Goal: Task Accomplishment & Management: Use online tool/utility

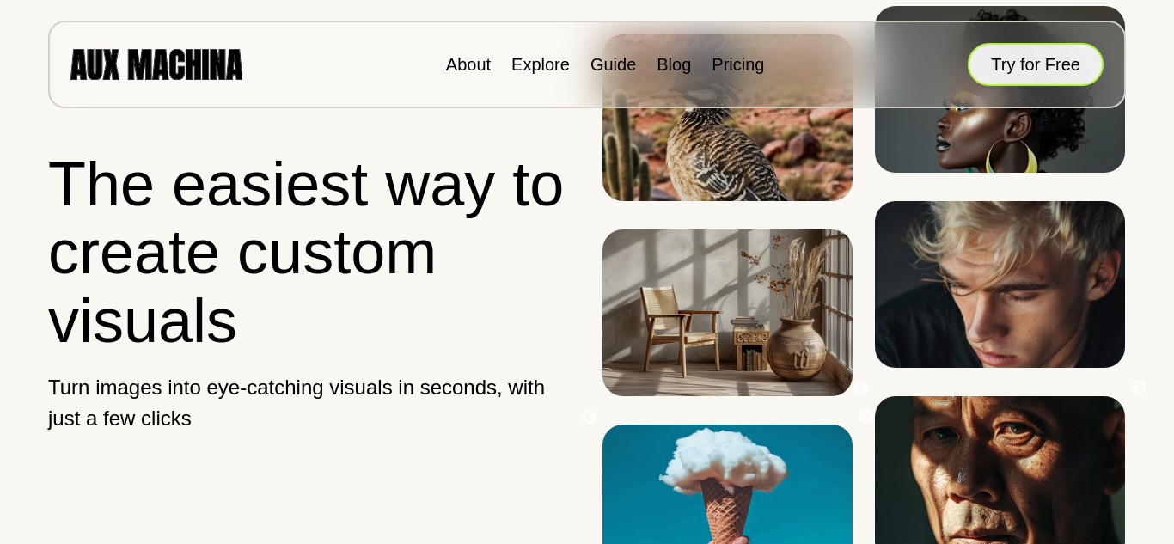
click at [992, 70] on button "Try for Free" at bounding box center [1036, 64] width 136 height 43
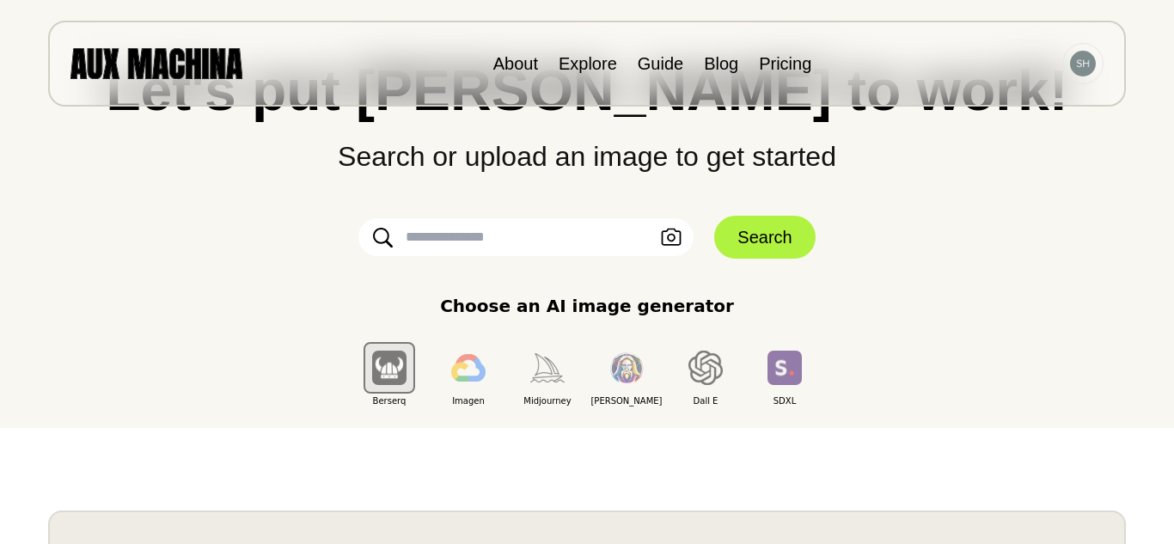
scroll to position [120, 0]
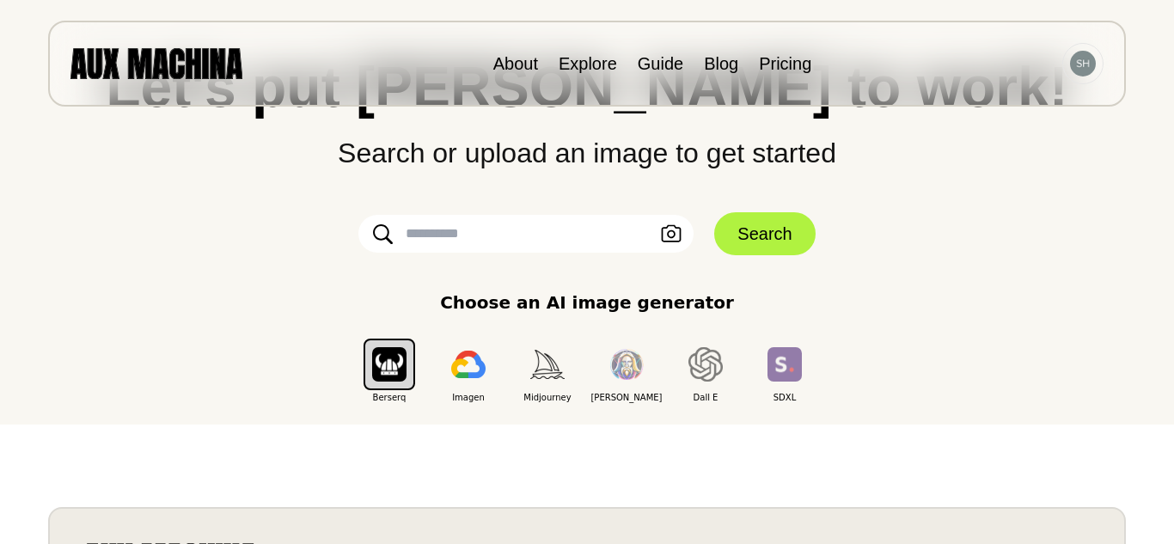
click at [583, 229] on input "text" at bounding box center [526, 234] width 335 height 38
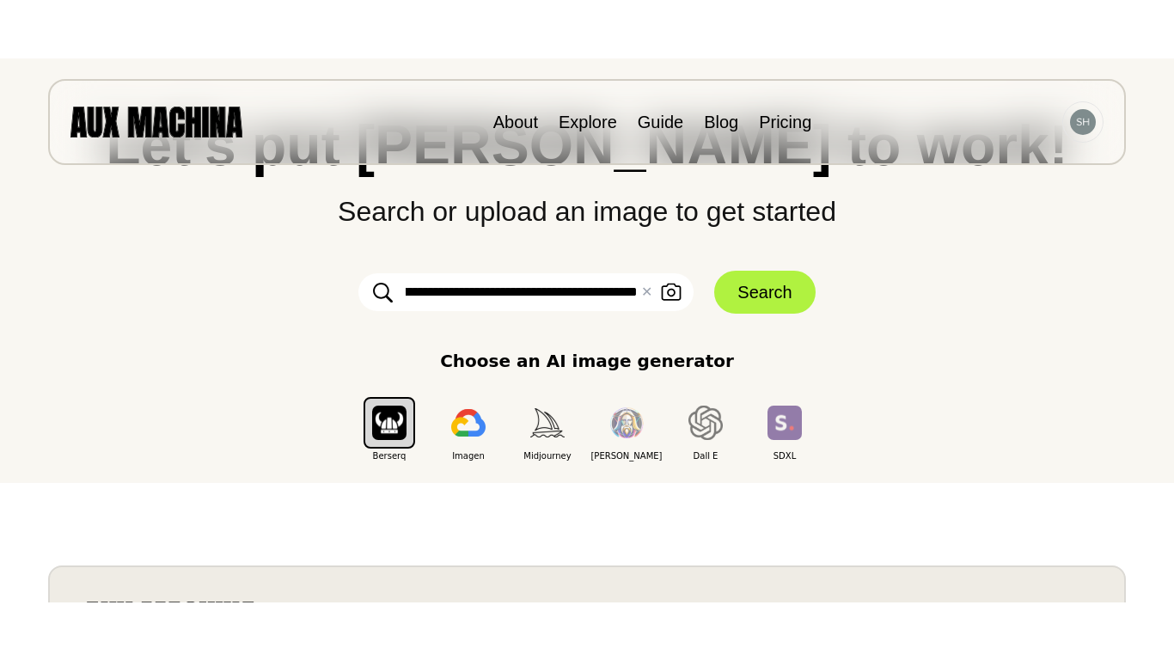
scroll to position [0, 181]
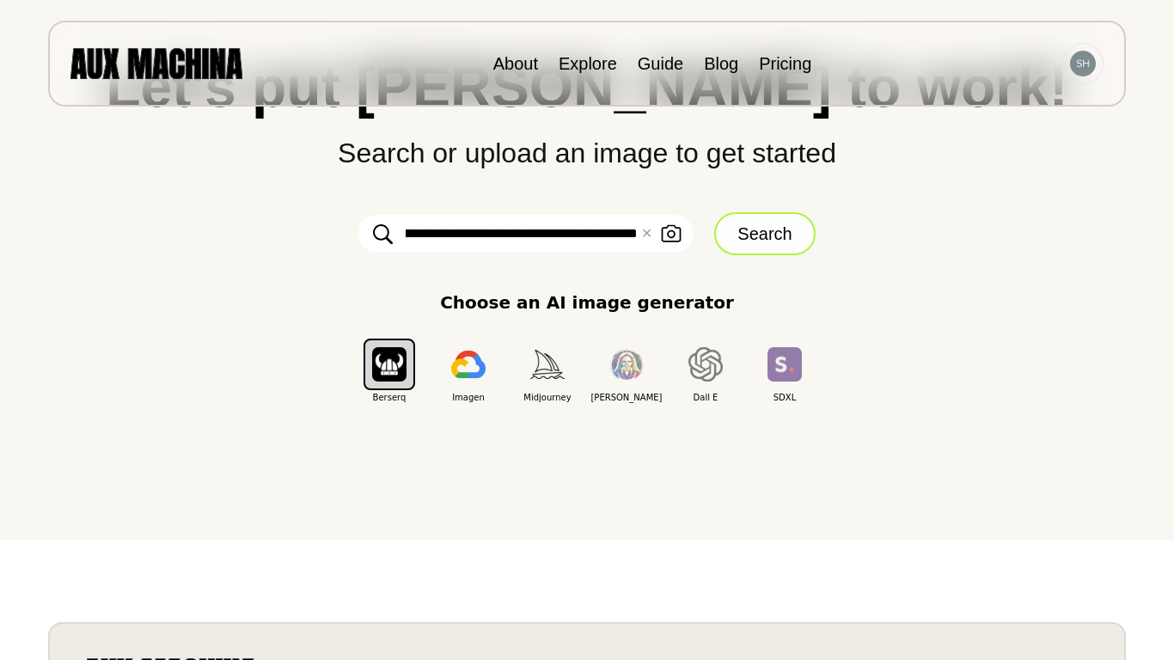
type input "**********"
click at [800, 223] on button "Search" at bounding box center [764, 233] width 101 height 43
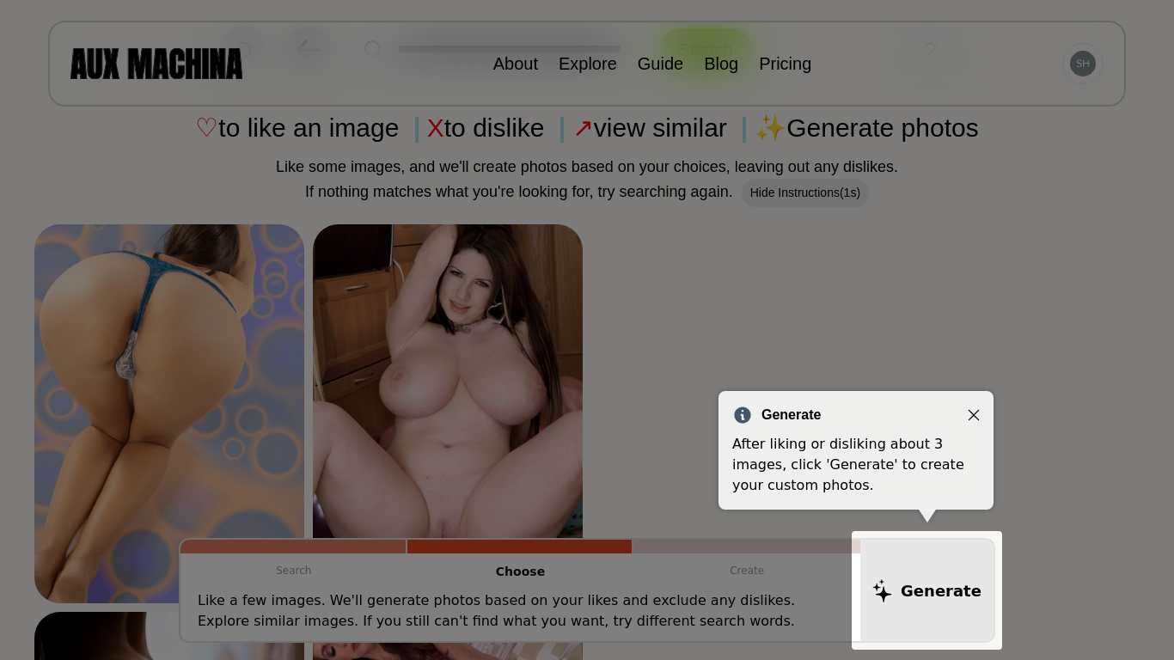
click at [910, 543] on div at bounding box center [927, 590] width 150 height 119
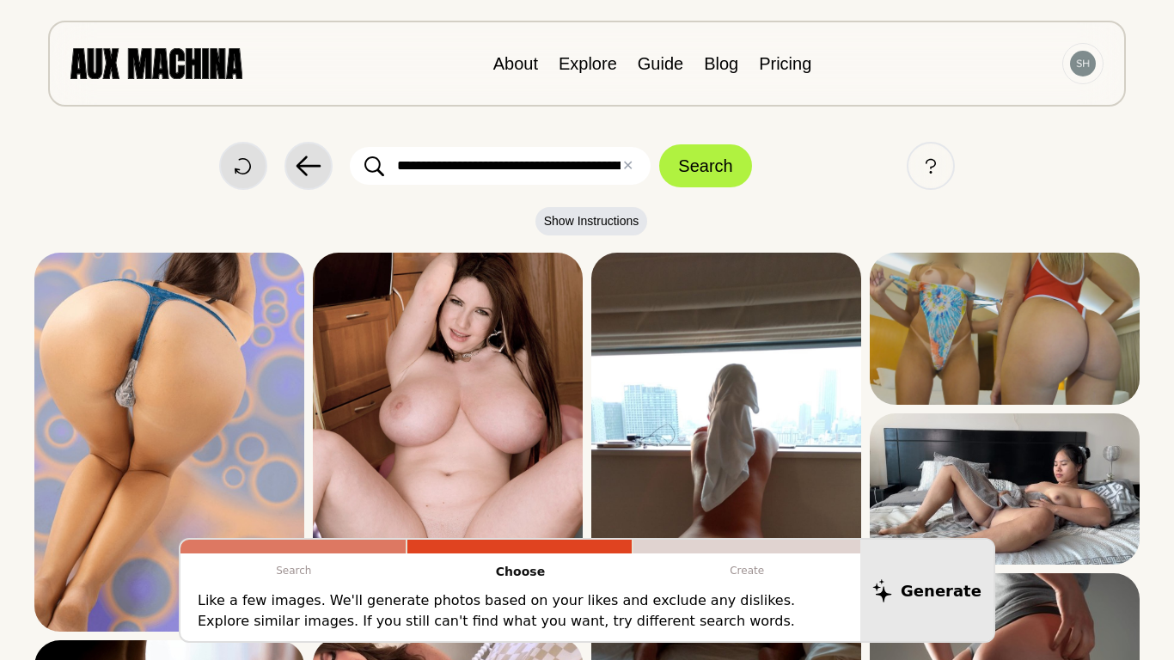
scroll to position [7, 0]
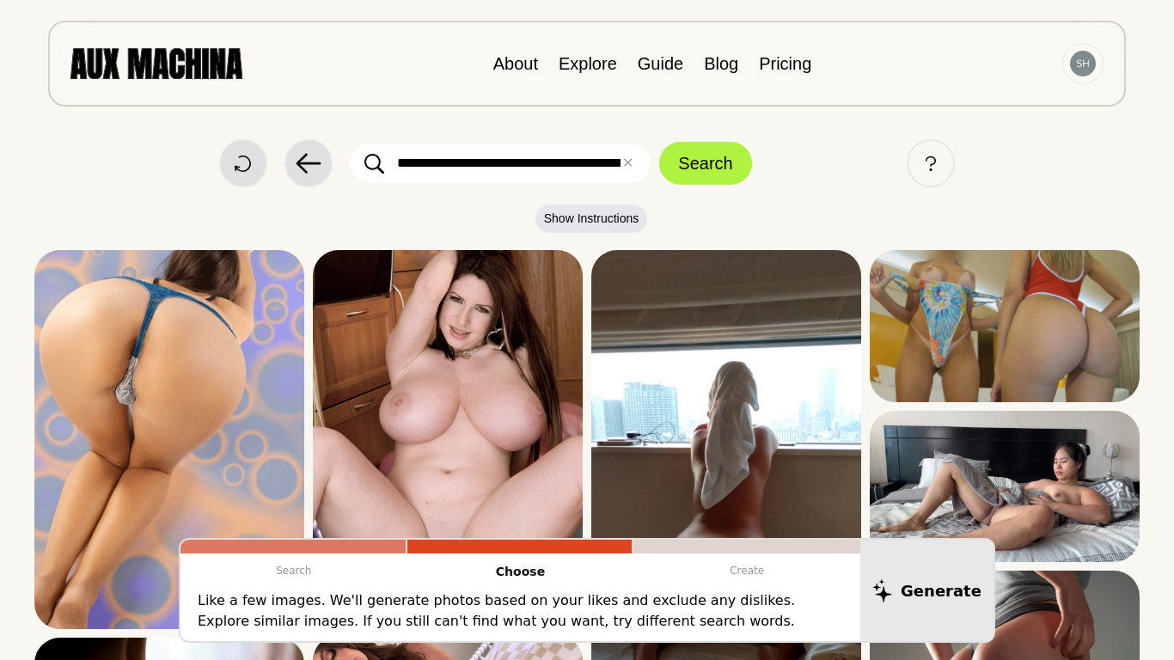
click at [604, 165] on input "**********" at bounding box center [500, 163] width 301 height 38
click at [616, 166] on input "**********" at bounding box center [500, 163] width 301 height 38
click at [689, 158] on button "Search" at bounding box center [705, 163] width 92 height 43
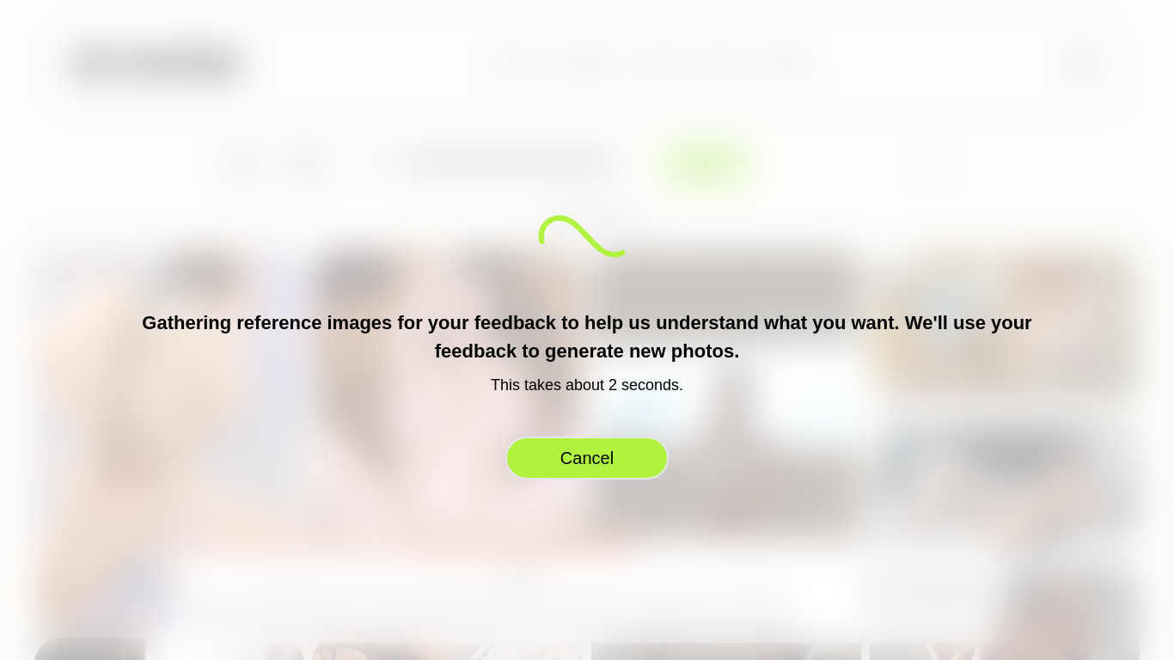
click at [580, 452] on button "Cancel" at bounding box center [587, 458] width 163 height 43
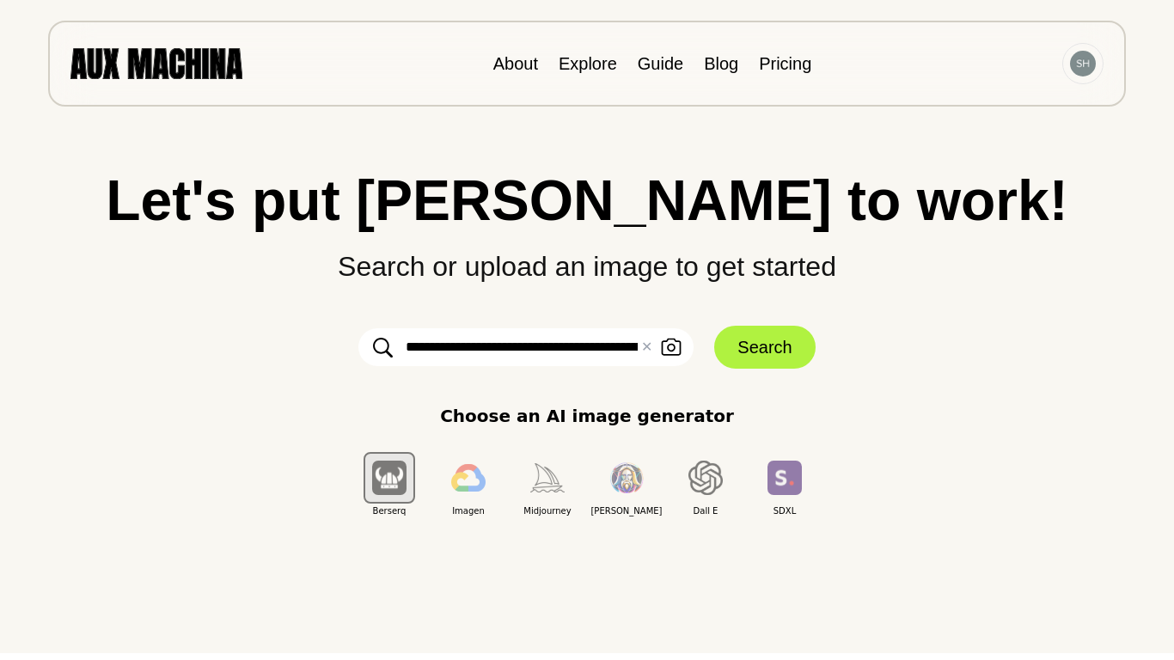
click at [637, 354] on input "**********" at bounding box center [526, 347] width 335 height 38
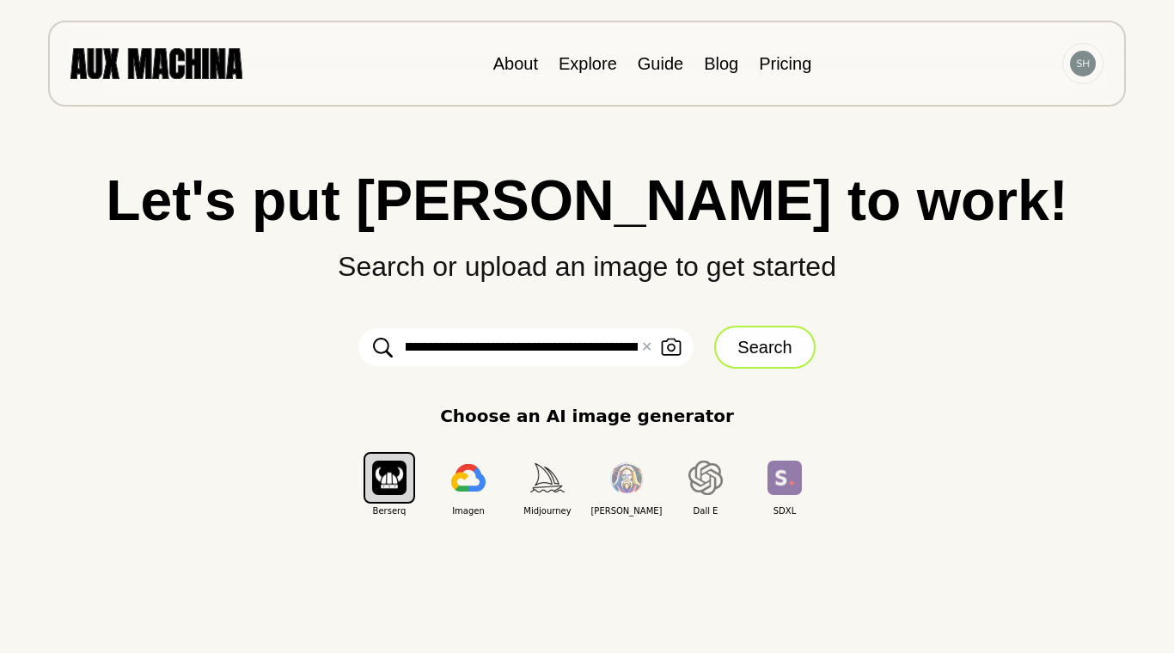
type input "**********"
click at [753, 348] on button "Search" at bounding box center [764, 347] width 101 height 43
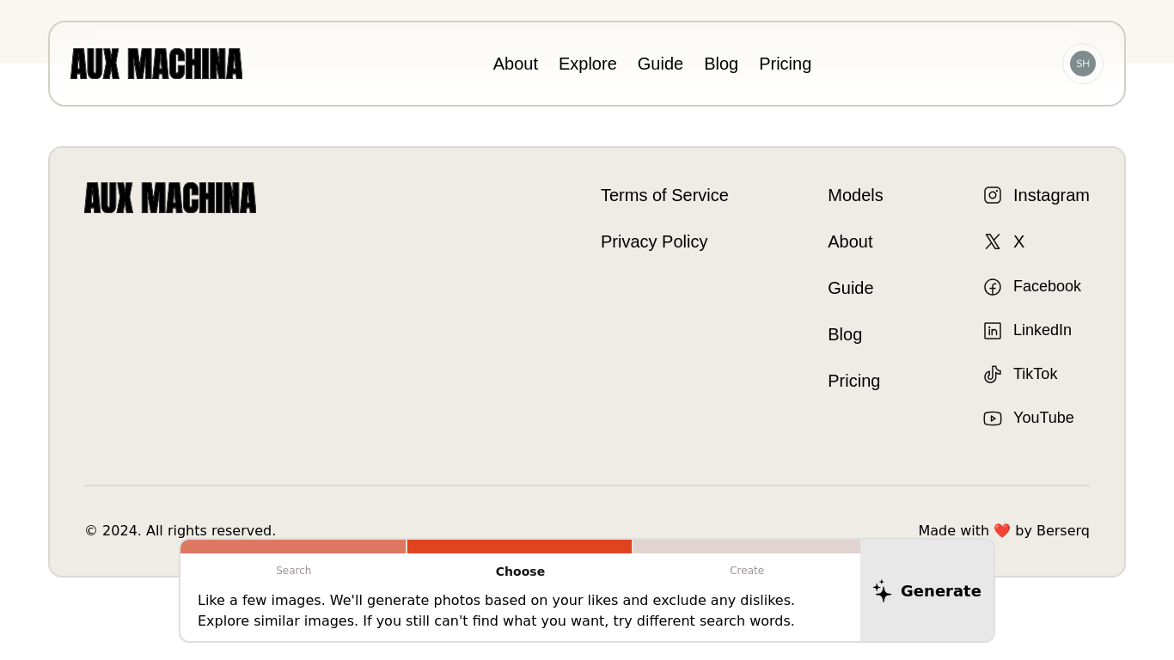
scroll to position [0, 0]
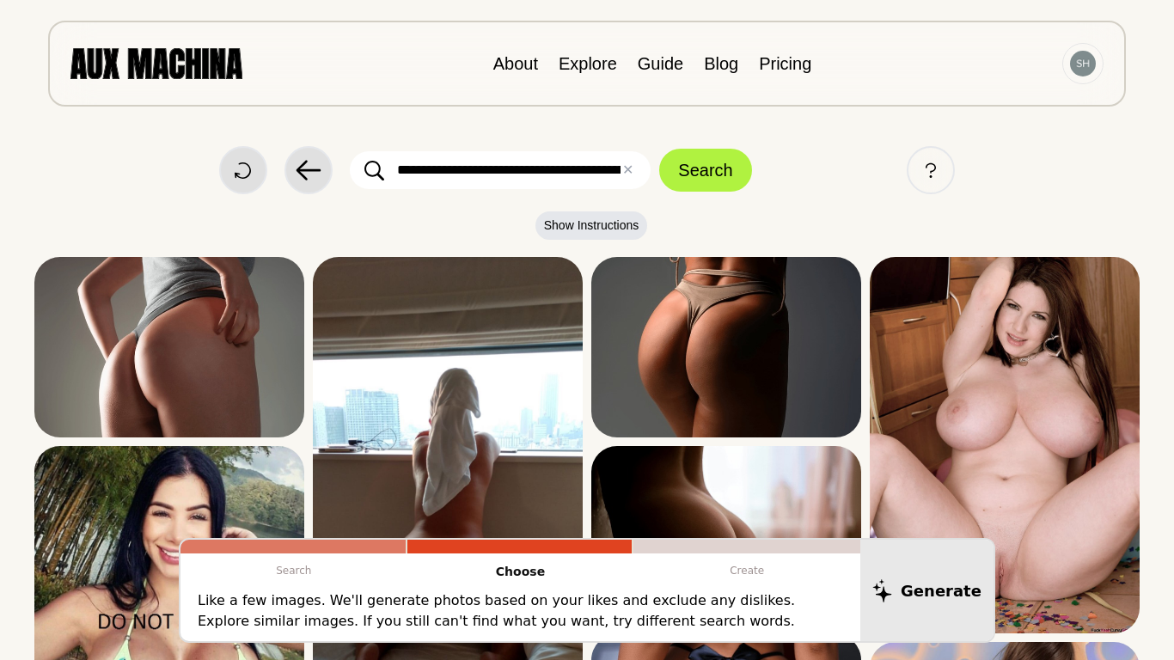
click at [611, 175] on input "**********" at bounding box center [500, 170] width 301 height 38
click at [620, 171] on input "**********" at bounding box center [500, 170] width 301 height 38
type input "**********"
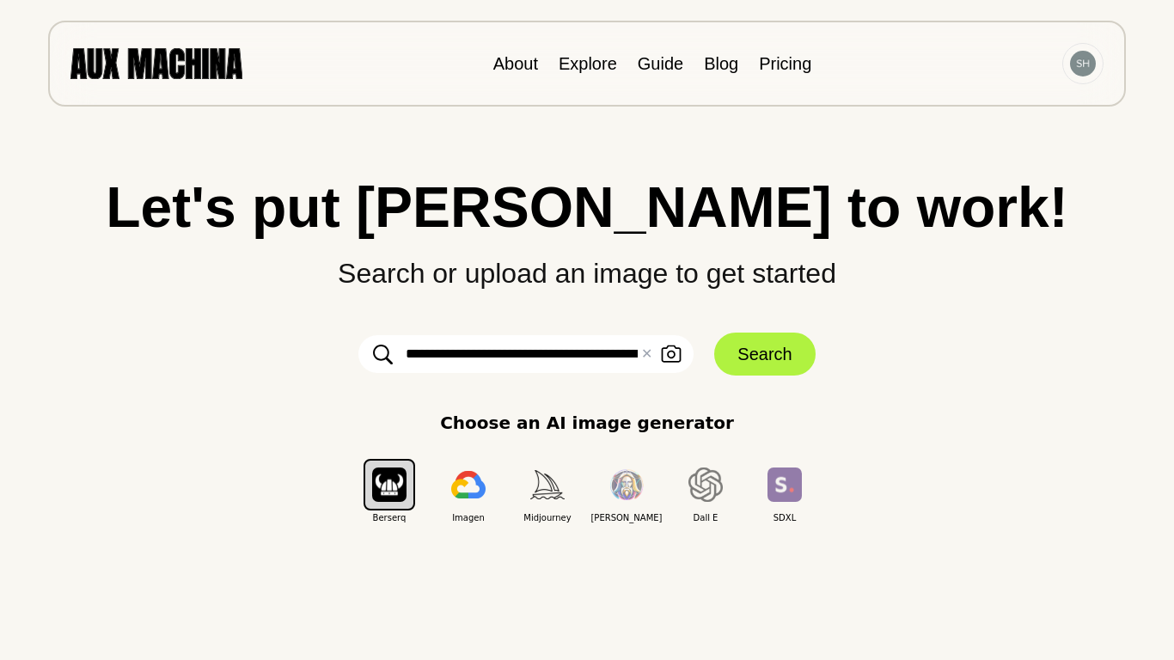
click at [635, 359] on input "**********" at bounding box center [526, 354] width 335 height 38
click at [619, 358] on input "**********" at bounding box center [526, 354] width 335 height 38
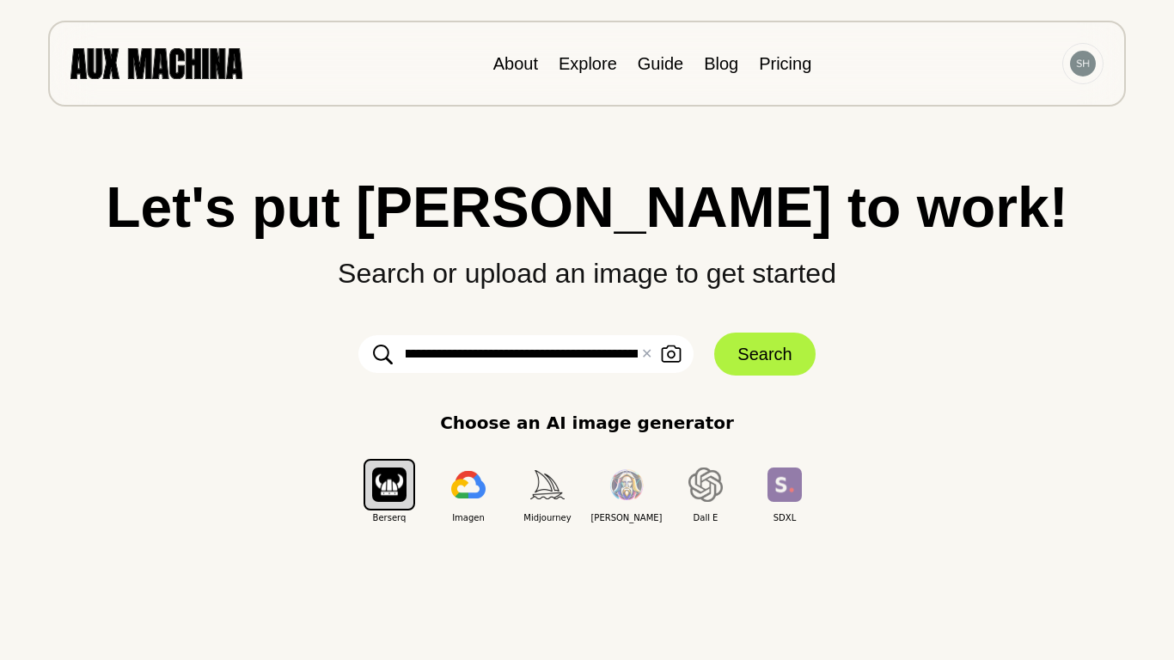
type input "**********"
click at [519, 424] on p "Choose an AI image generator" at bounding box center [587, 423] width 294 height 26
click at [473, 494] on img "button" at bounding box center [468, 485] width 34 height 28
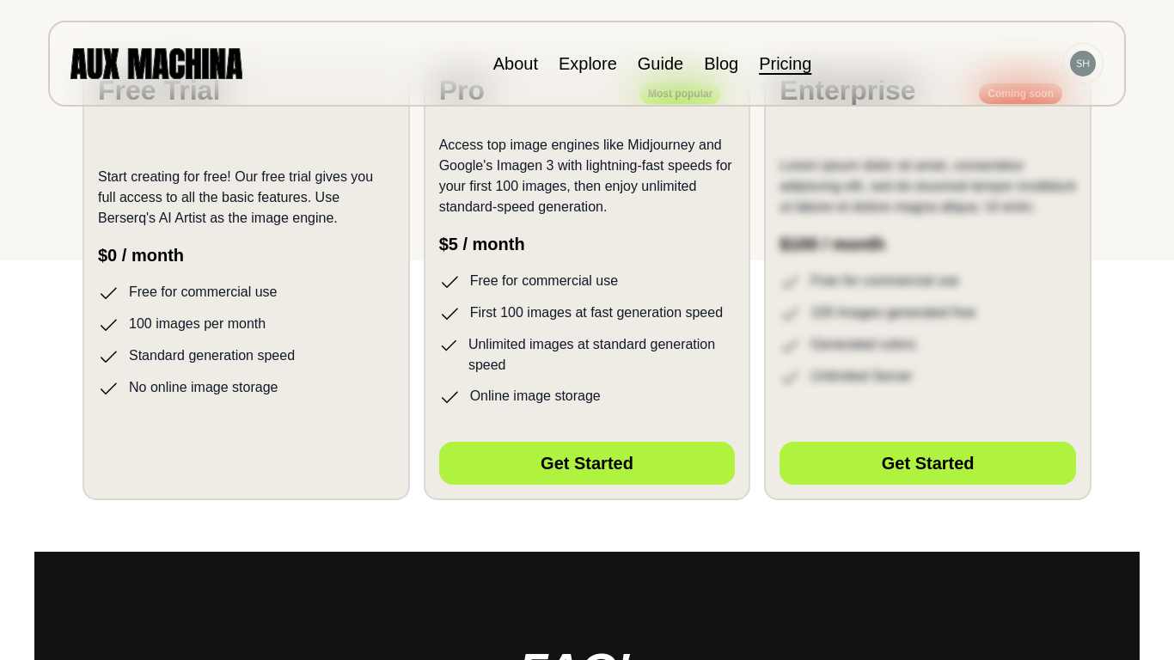
scroll to position [402, 0]
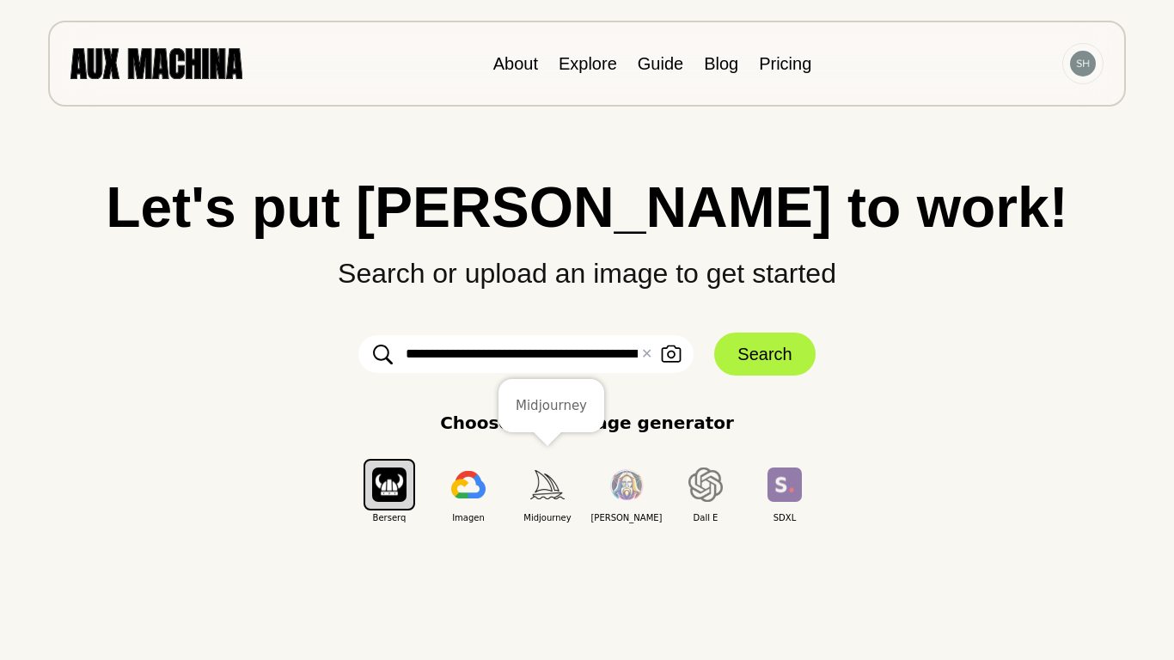
click at [560, 495] on img "button" at bounding box center [547, 484] width 34 height 28
click at [471, 484] on img "button" at bounding box center [468, 485] width 34 height 28
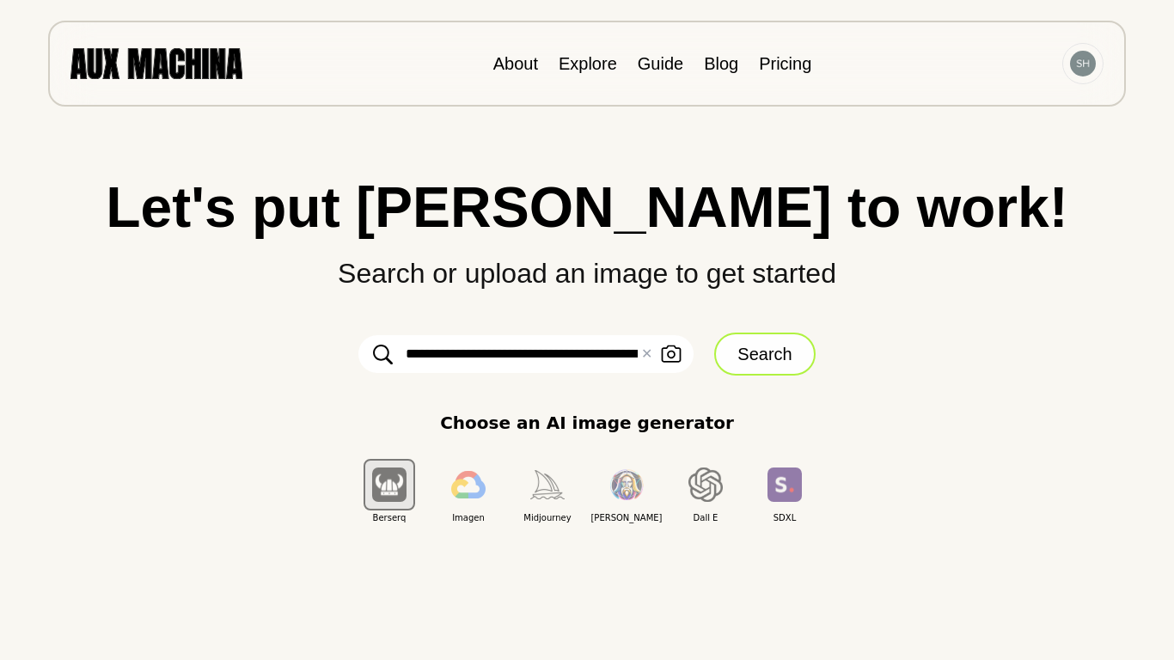
click at [800, 345] on button "Search" at bounding box center [764, 354] width 101 height 43
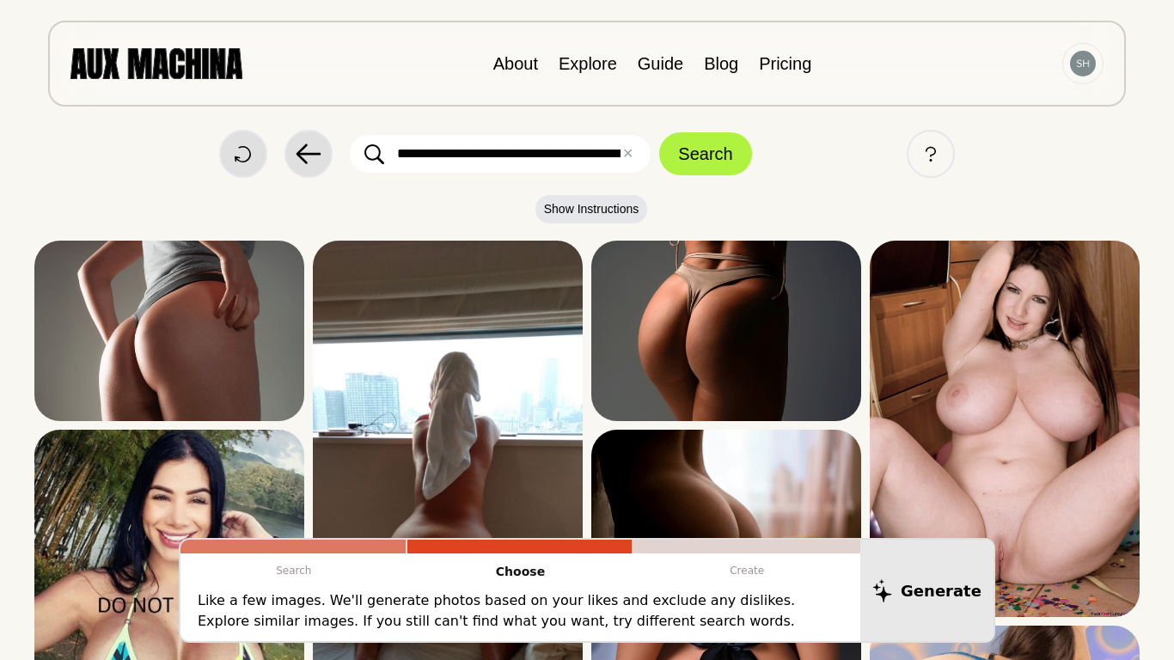
scroll to position [15, 0]
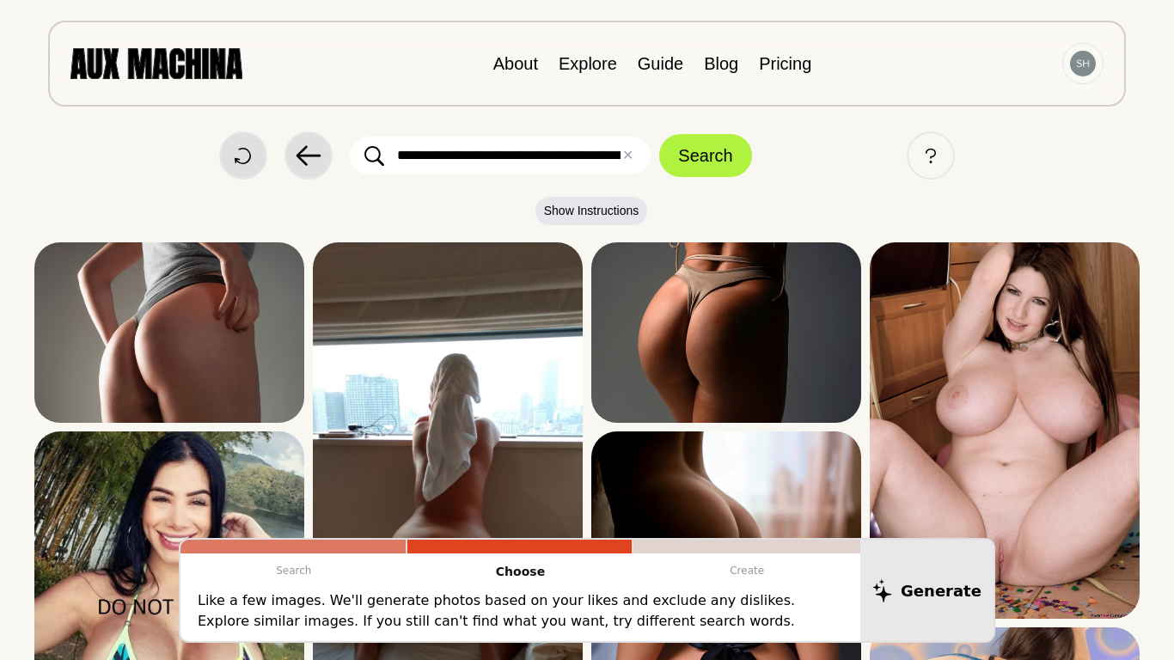
click at [621, 158] on input "**********" at bounding box center [500, 156] width 301 height 38
type input "**********"
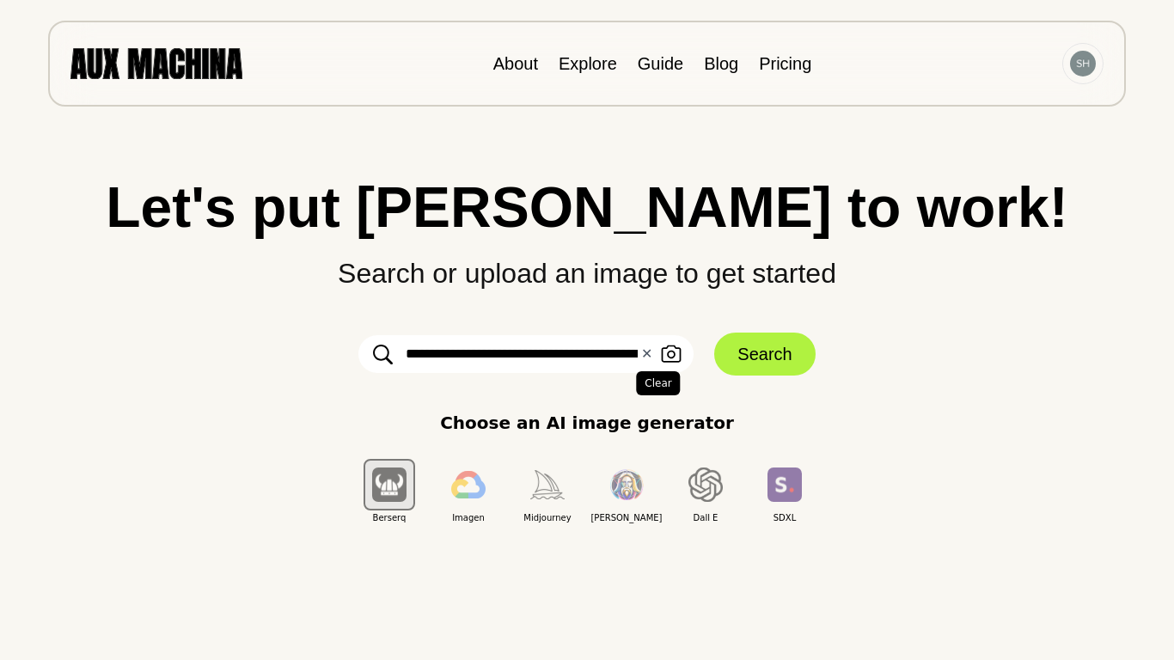
click at [641, 354] on button "✕ Clear" at bounding box center [646, 354] width 11 height 21
click at [637, 355] on input "**********" at bounding box center [526, 354] width 335 height 38
click at [634, 357] on input "**********" at bounding box center [526, 354] width 335 height 38
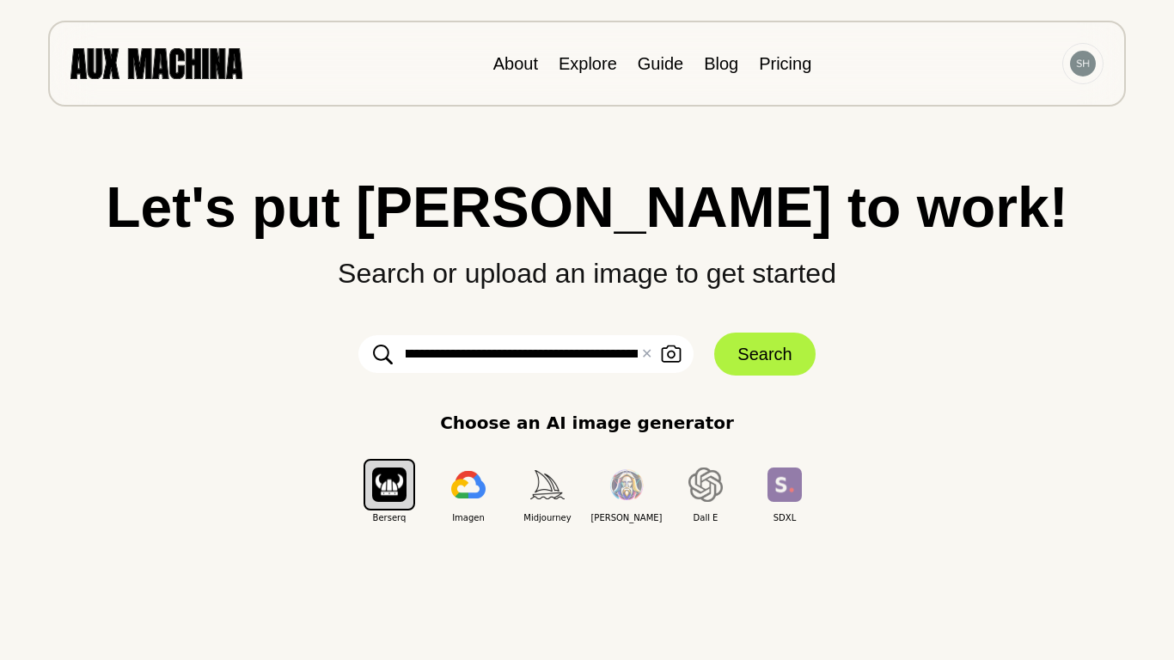
type input "**********"
click at [629, 391] on div "**********" at bounding box center [587, 352] width 1106 height 346
click at [759, 360] on button "Search" at bounding box center [764, 354] width 101 height 43
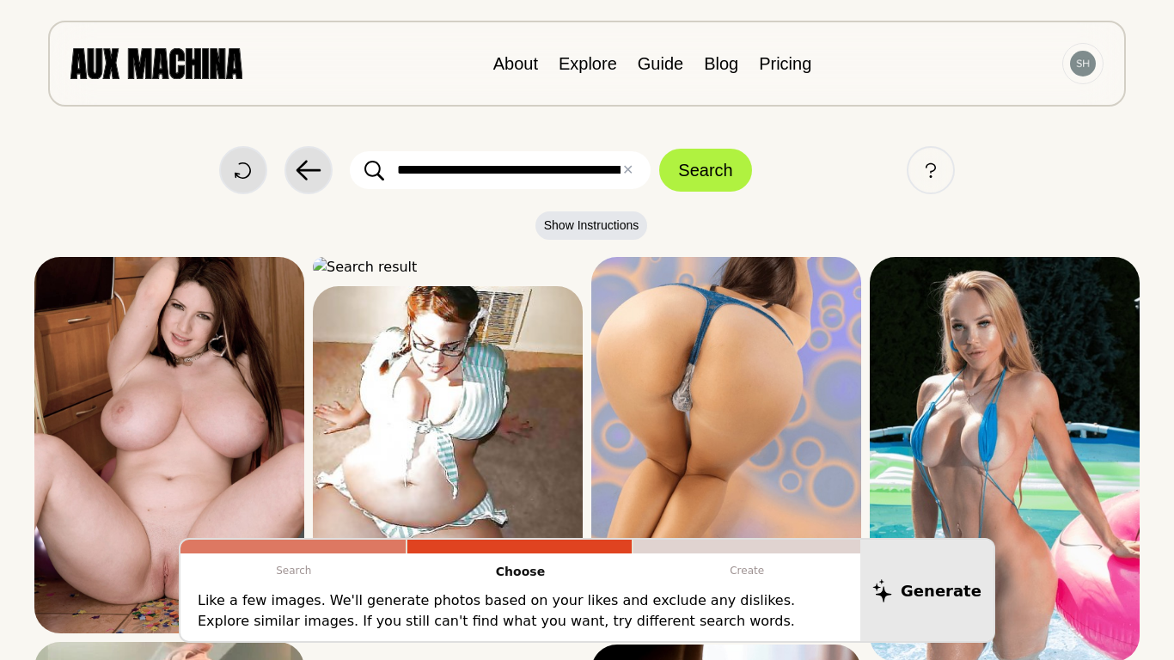
click at [736, 543] on div at bounding box center [747, 547] width 227 height 14
click at [760, 566] on p "Create" at bounding box center [747, 571] width 227 height 34
click at [734, 550] on div at bounding box center [747, 547] width 227 height 14
click at [736, 549] on div at bounding box center [747, 547] width 227 height 14
click at [739, 550] on div at bounding box center [747, 547] width 227 height 14
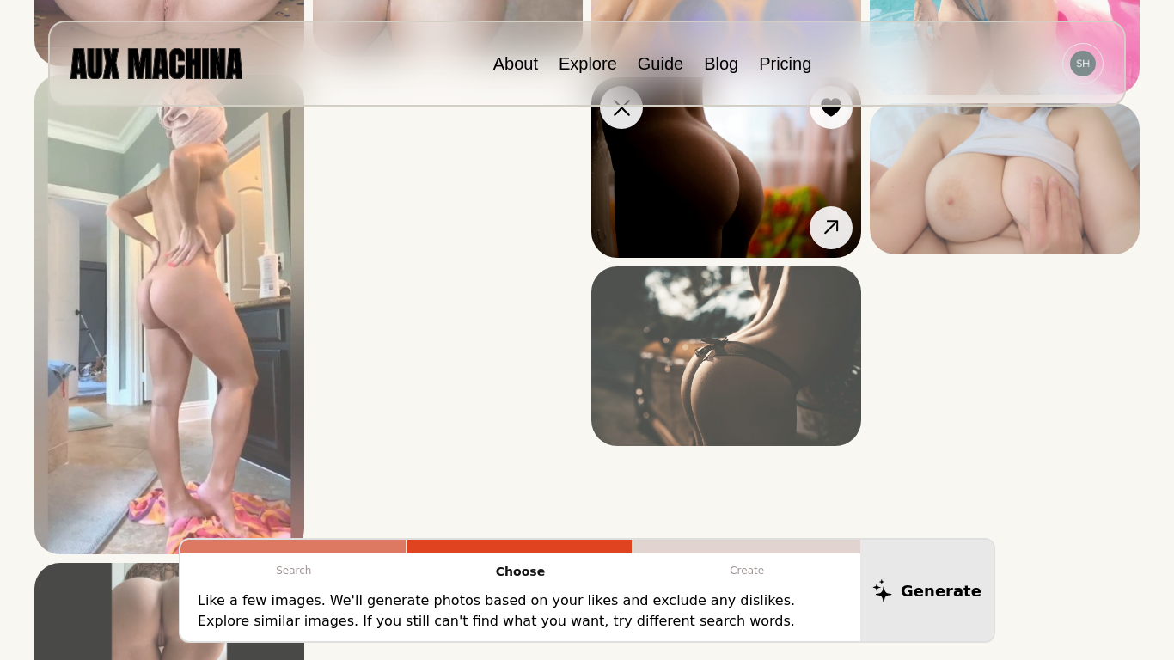
scroll to position [573, 0]
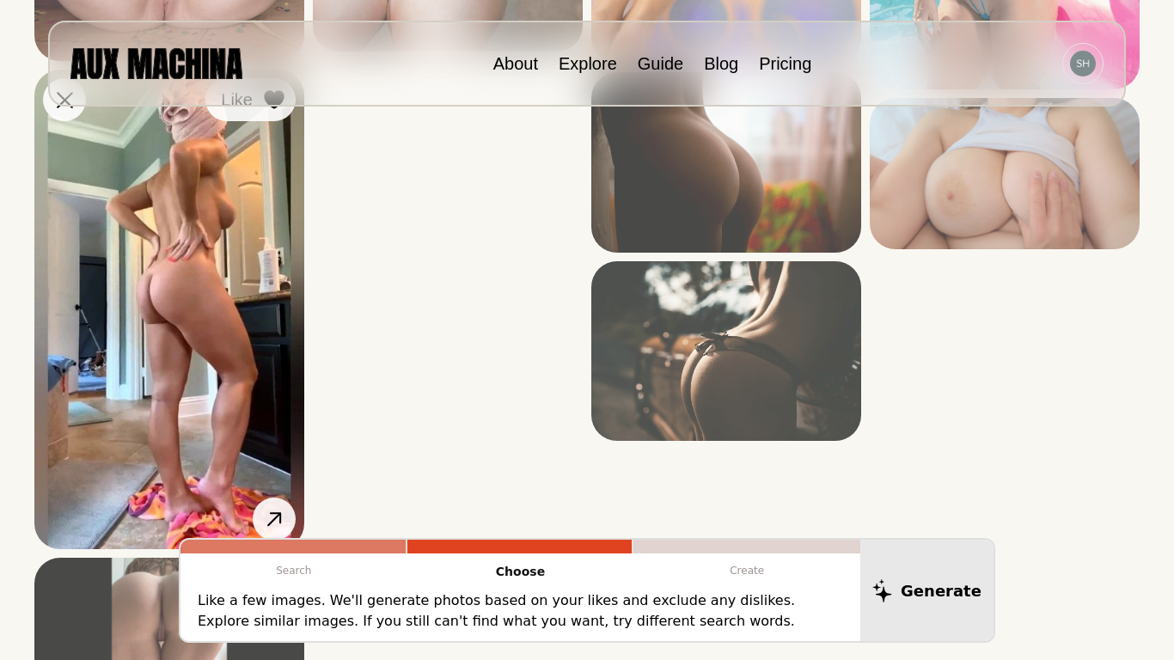
click at [279, 115] on button "Like" at bounding box center [250, 99] width 90 height 43
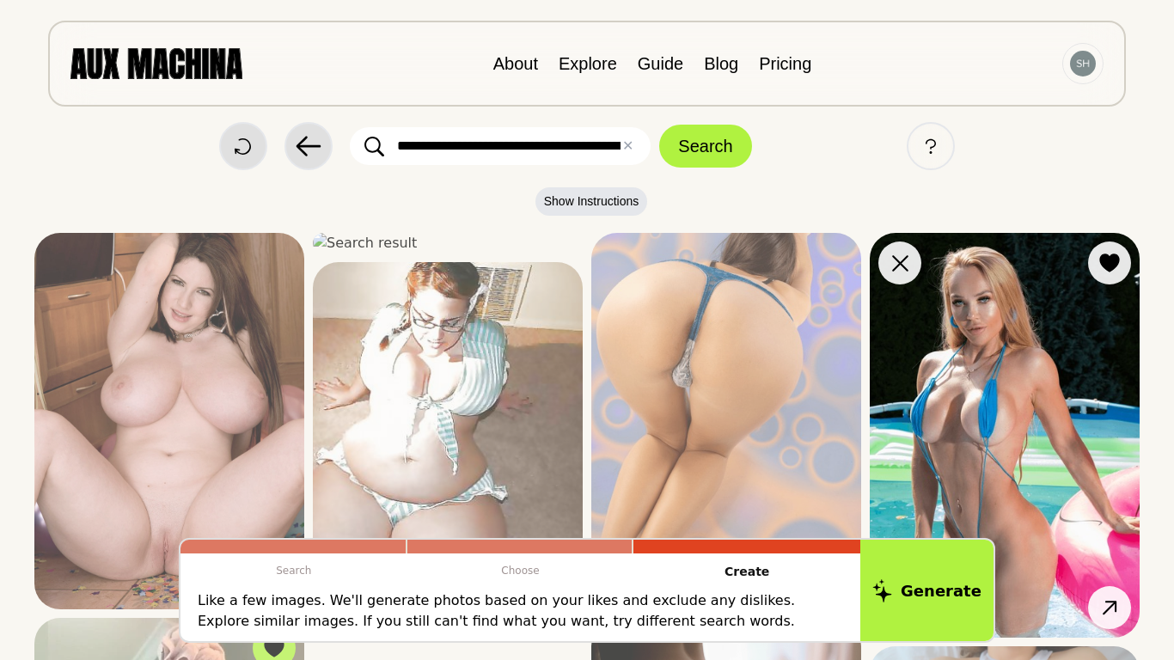
scroll to position [23, 0]
click at [1113, 263] on icon at bounding box center [1110, 264] width 20 height 19
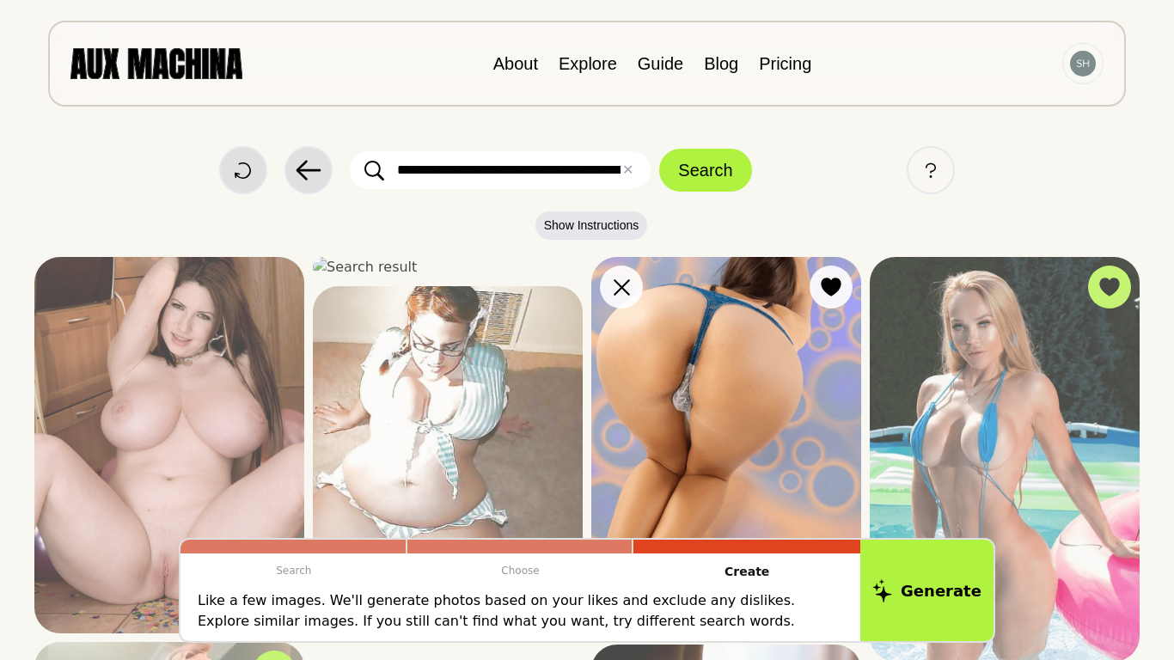
scroll to position [4, 0]
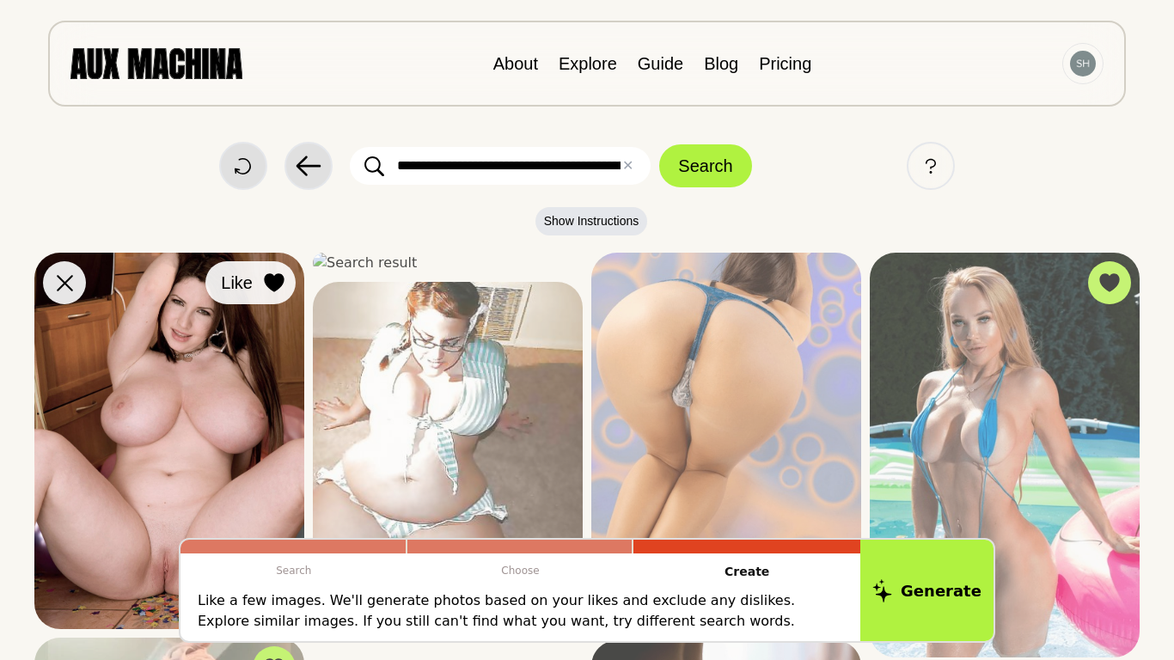
click at [258, 279] on button "Like" at bounding box center [250, 282] width 90 height 43
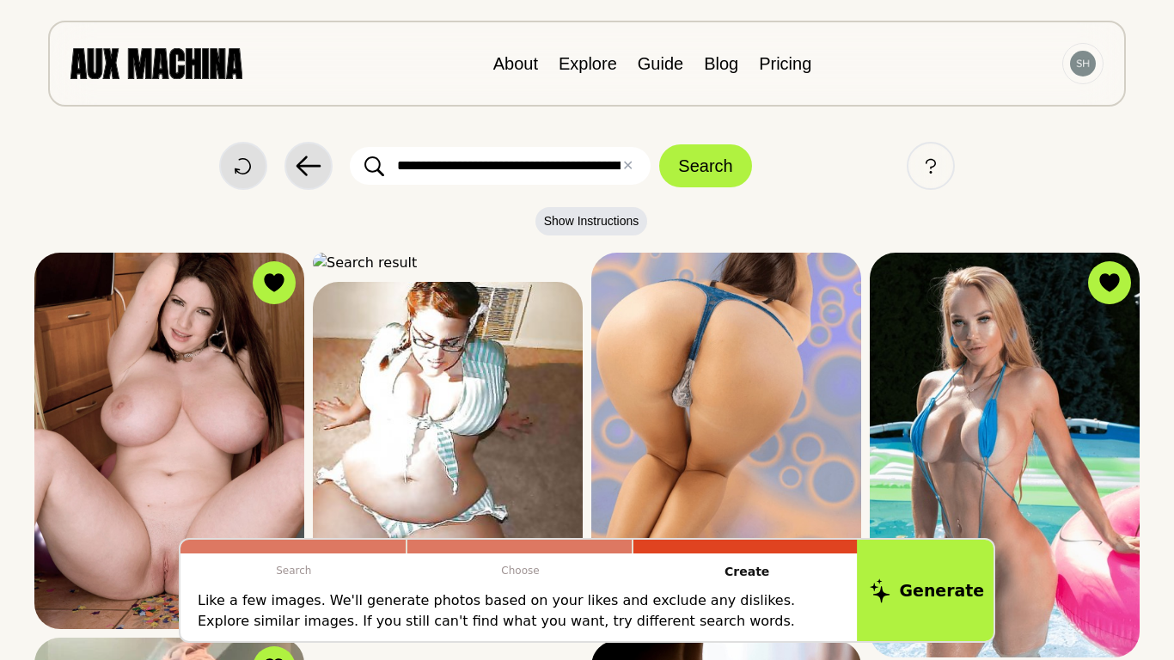
click at [881, 589] on icon at bounding box center [880, 591] width 21 height 24
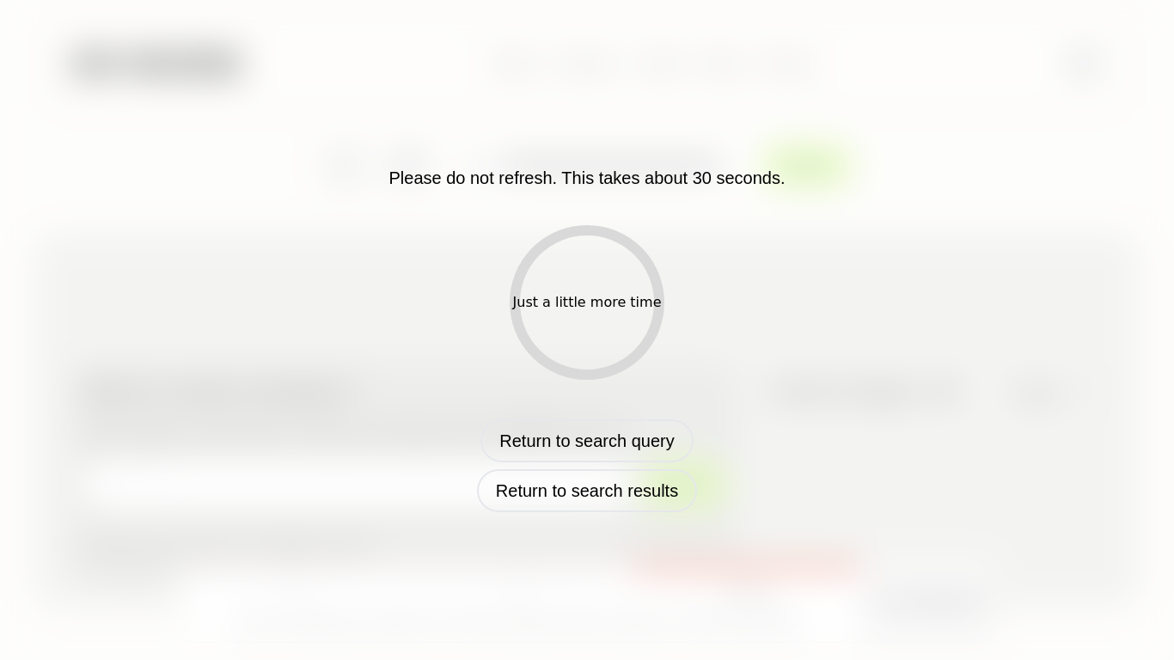
click at [635, 285] on div "Just a little more time" at bounding box center [587, 302] width 155 height 155
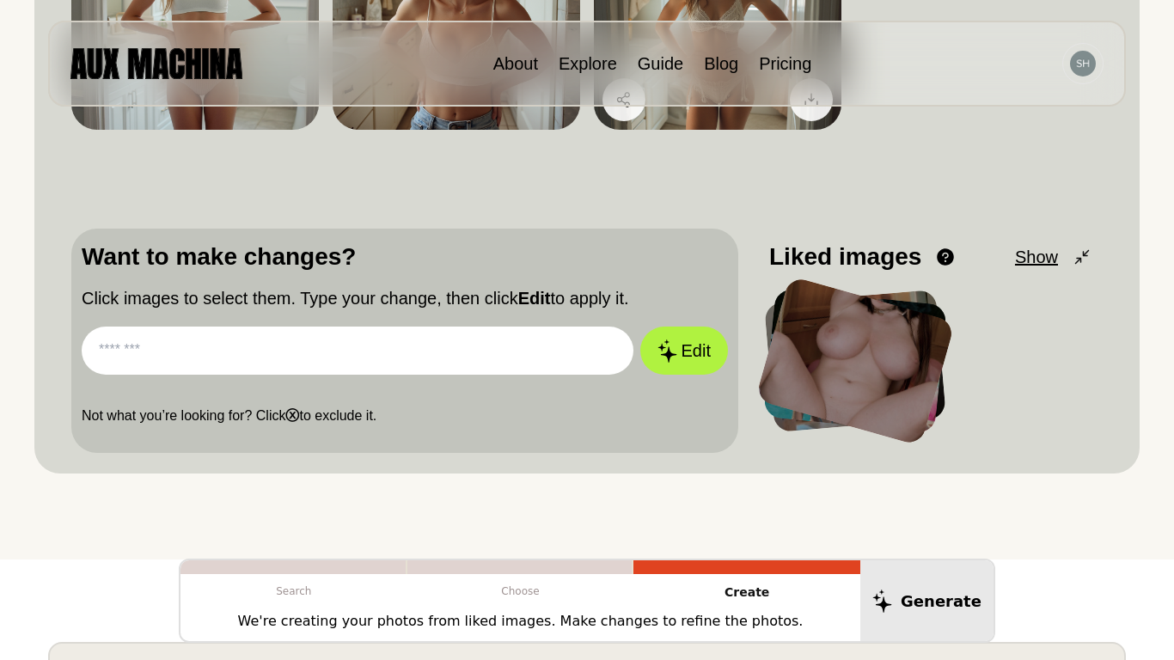
scroll to position [391, 0]
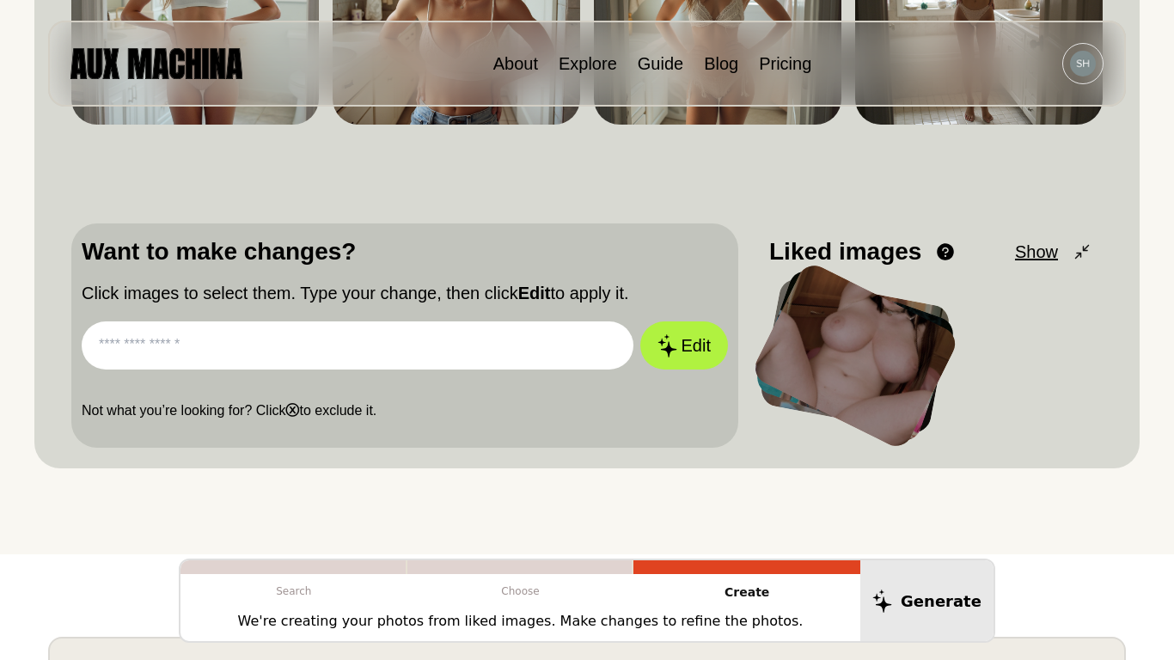
click at [823, 347] on div at bounding box center [856, 356] width 212 height 192
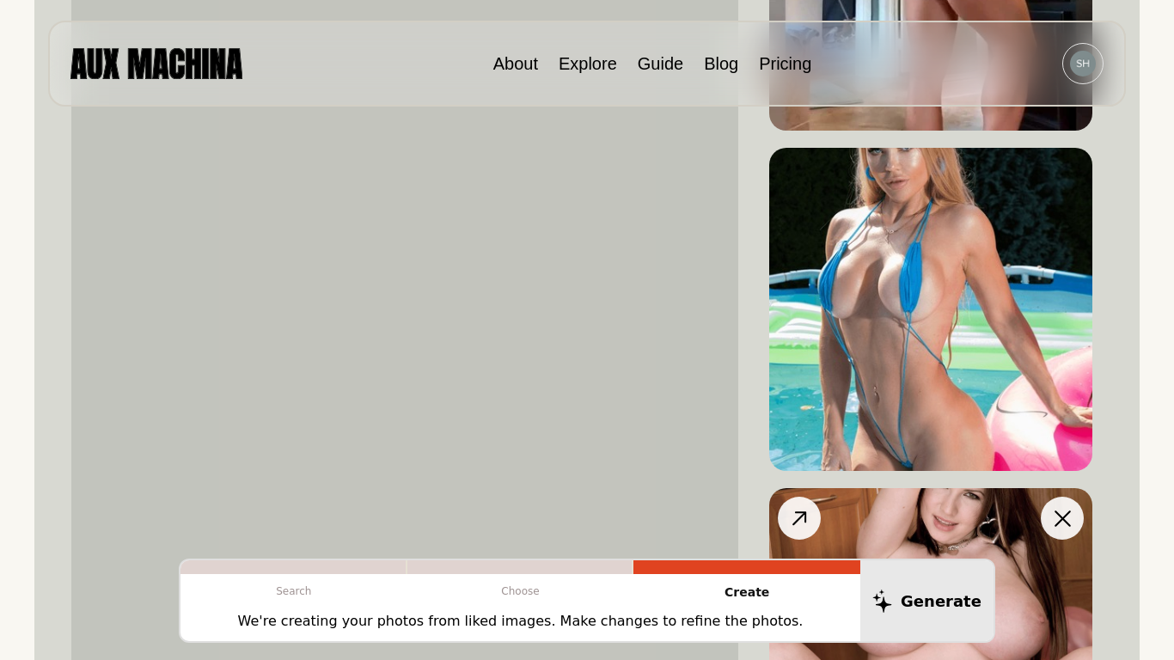
scroll to position [876, 0]
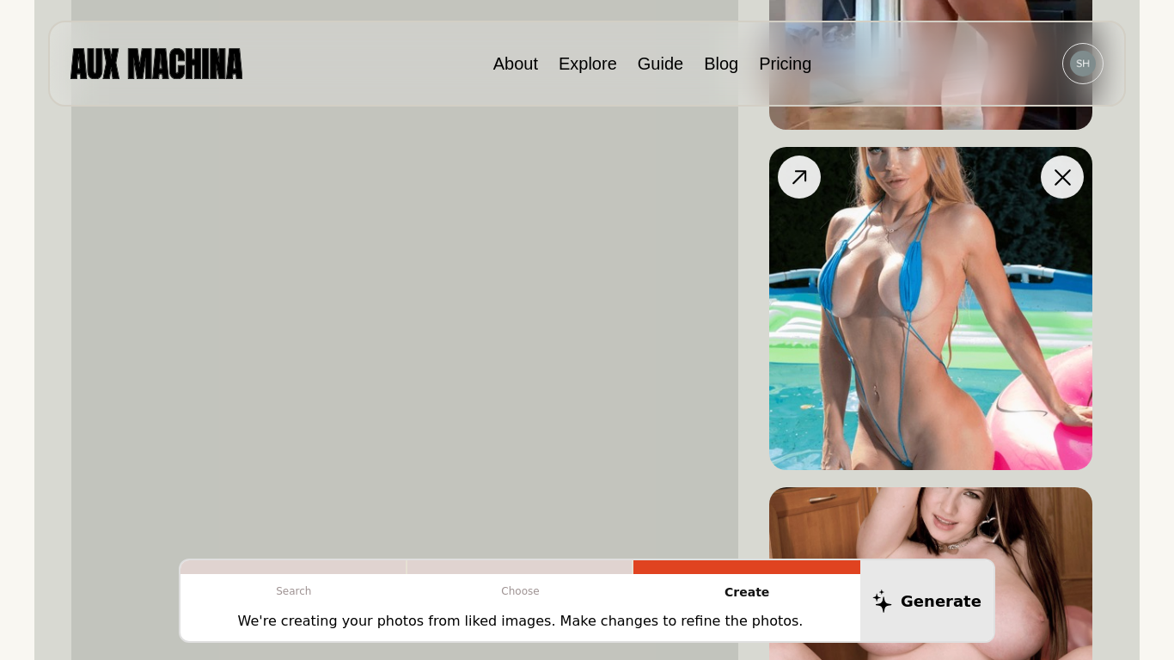
click at [1055, 180] on icon at bounding box center [1063, 177] width 16 height 16
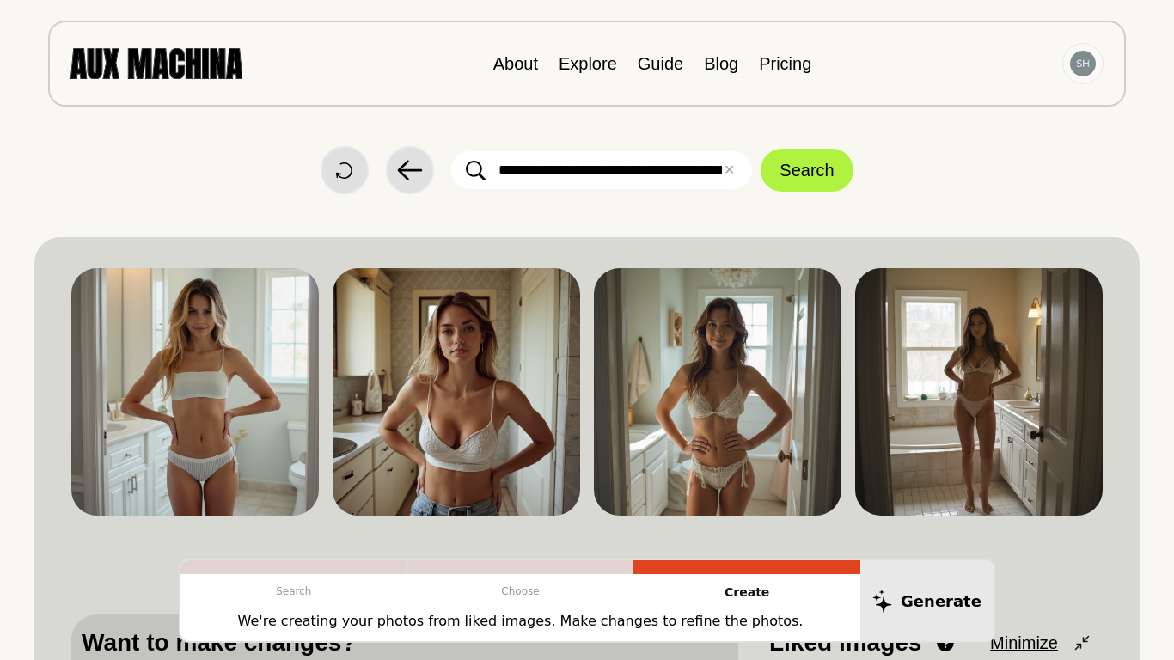
scroll to position [3, 0]
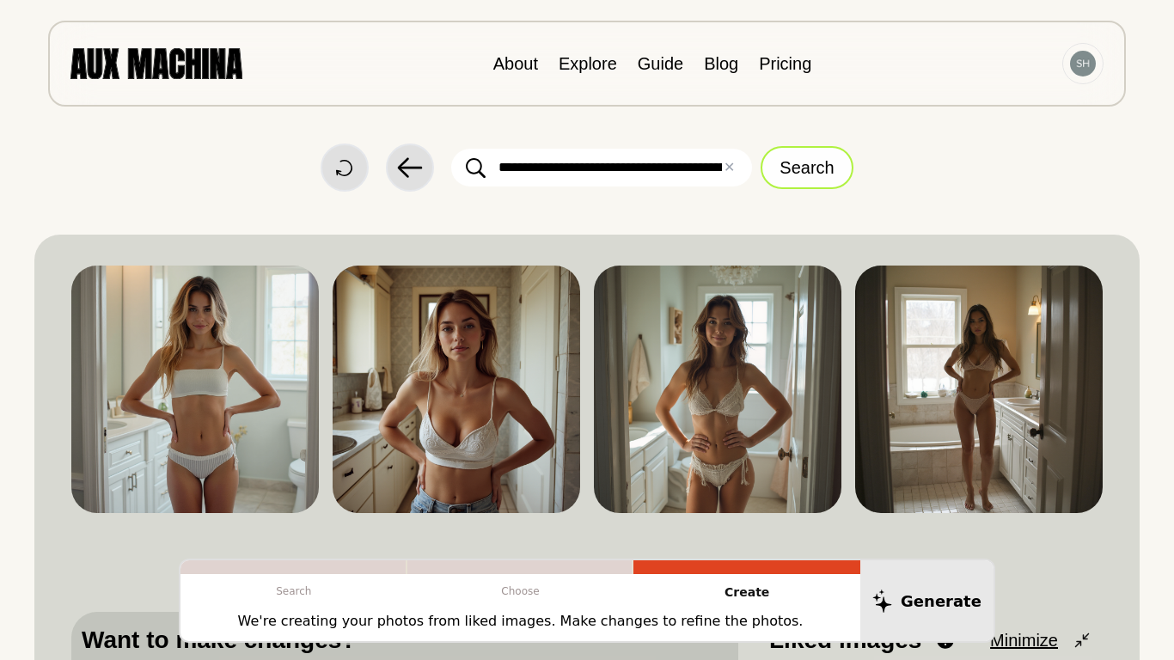
click at [779, 158] on button "Search" at bounding box center [807, 167] width 92 height 43
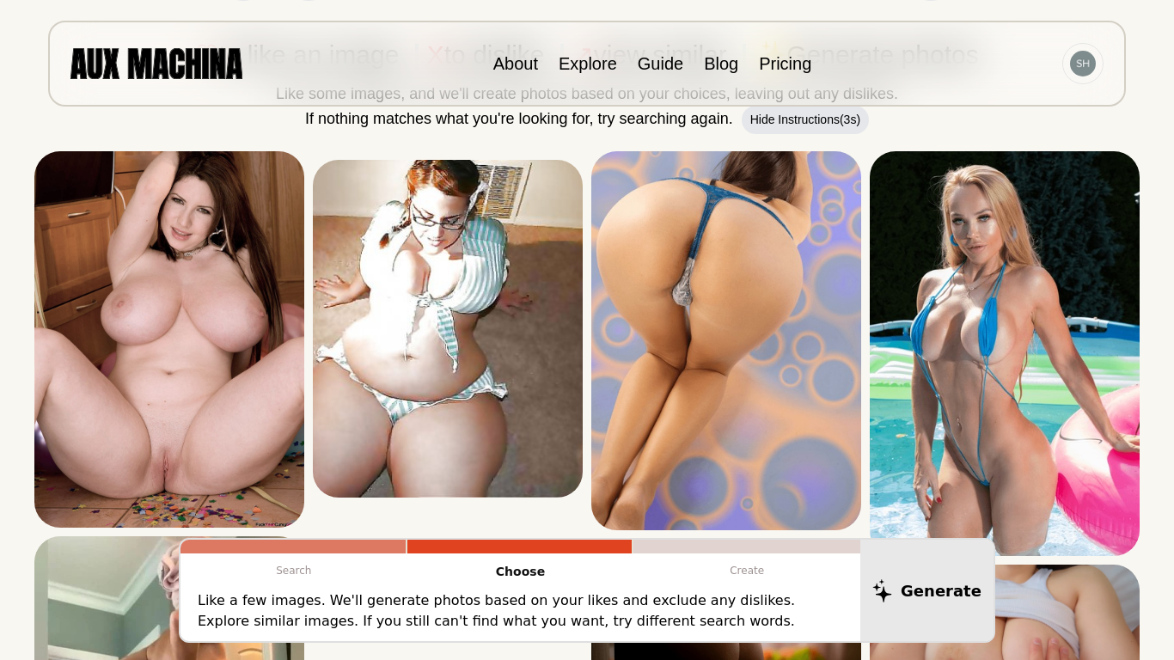
scroll to position [195, 0]
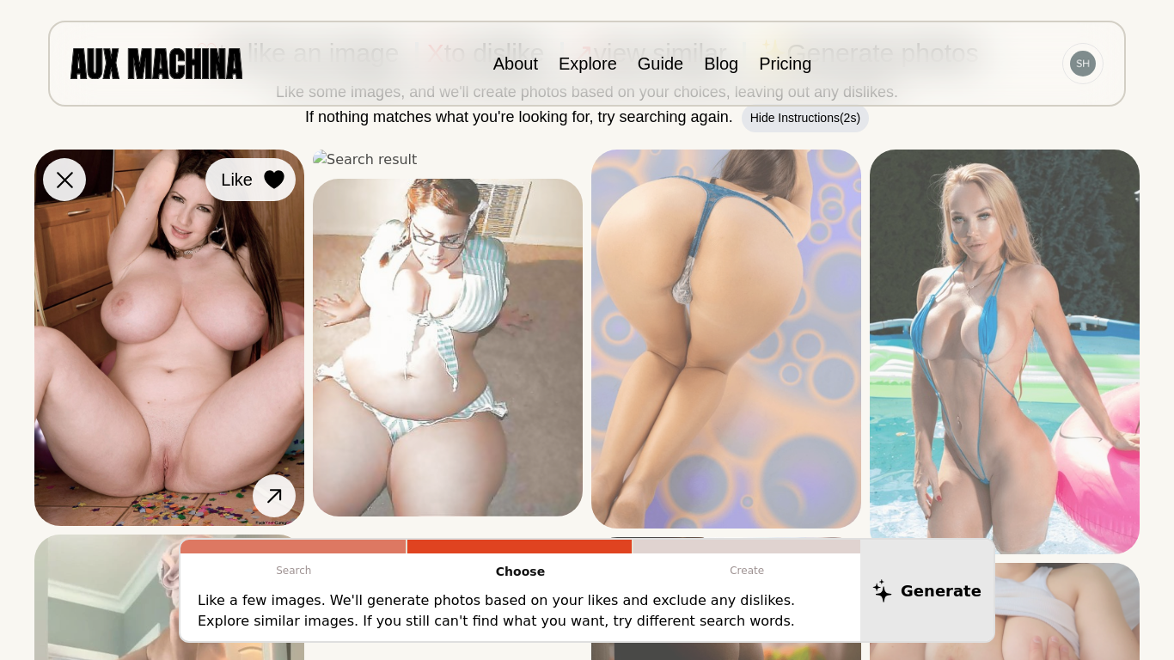
click at [274, 175] on icon at bounding box center [274, 179] width 20 height 19
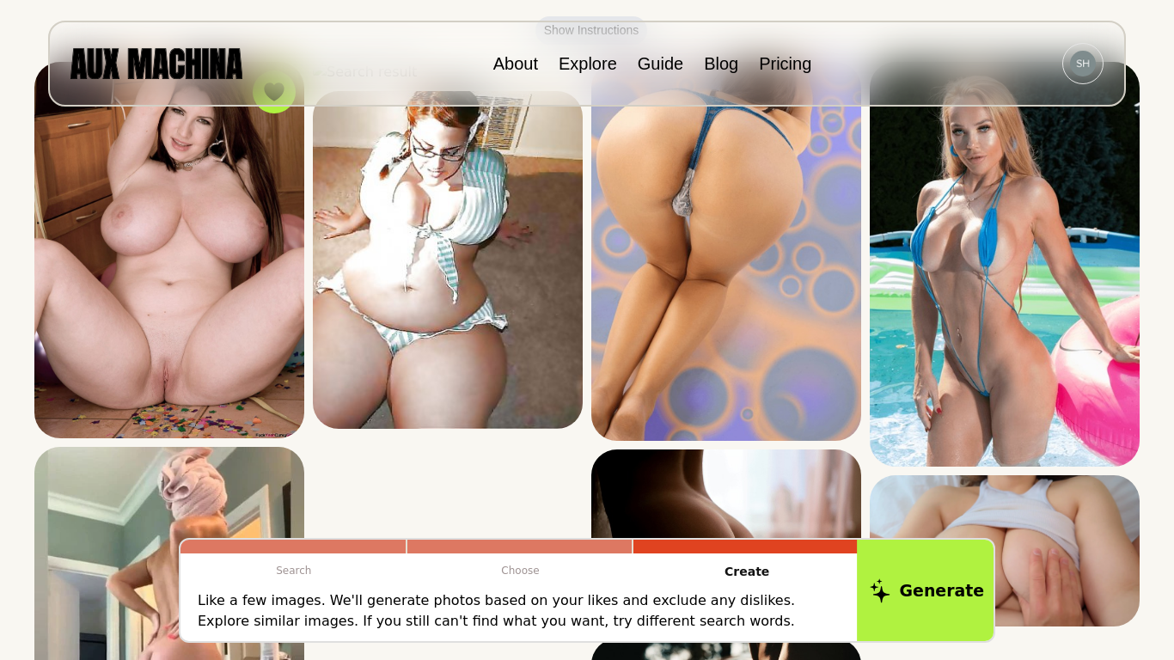
click at [927, 598] on button "Generate" at bounding box center [927, 590] width 140 height 107
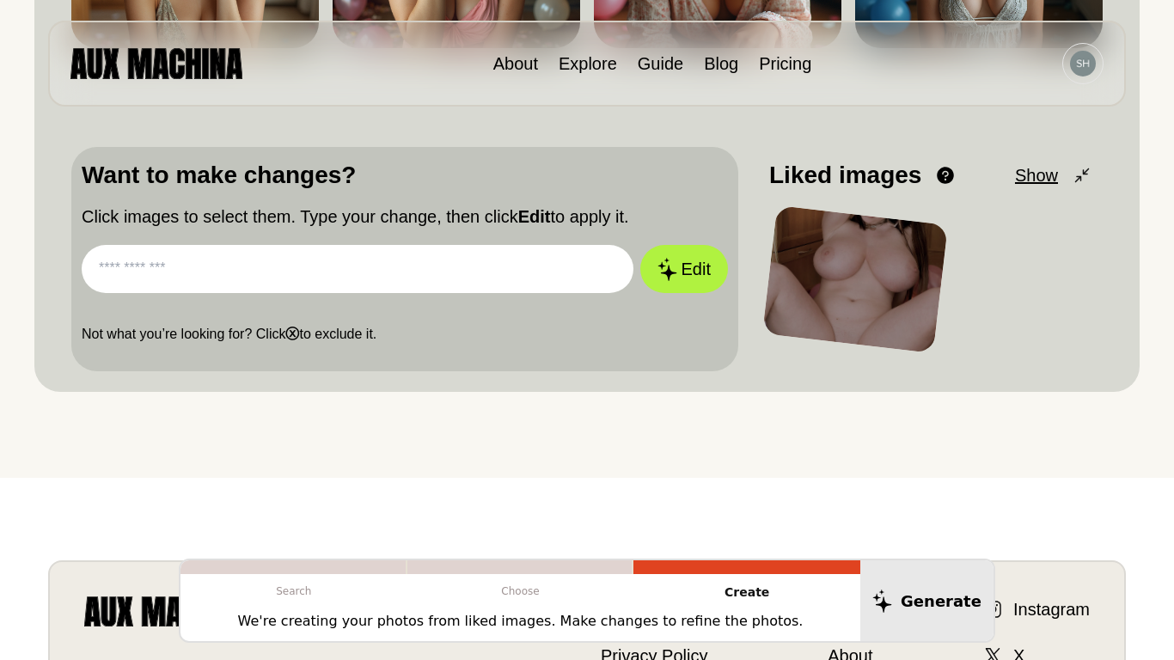
scroll to position [0, 0]
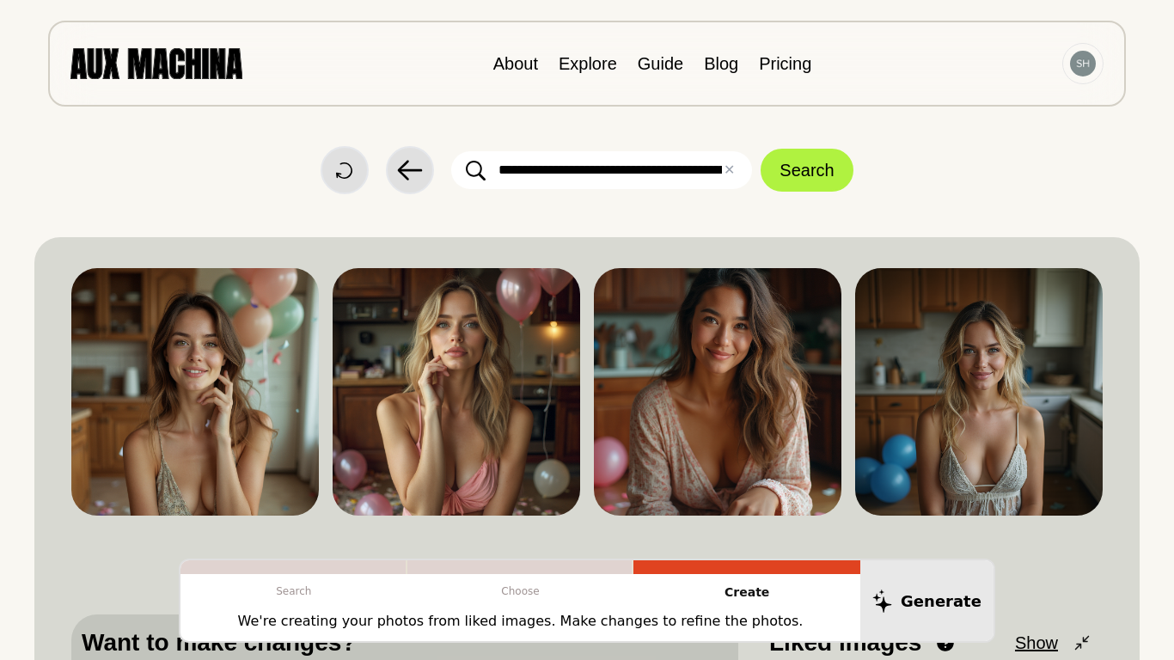
click at [718, 169] on input "**********" at bounding box center [601, 170] width 301 height 38
click button "Search" at bounding box center [807, 170] width 92 height 43
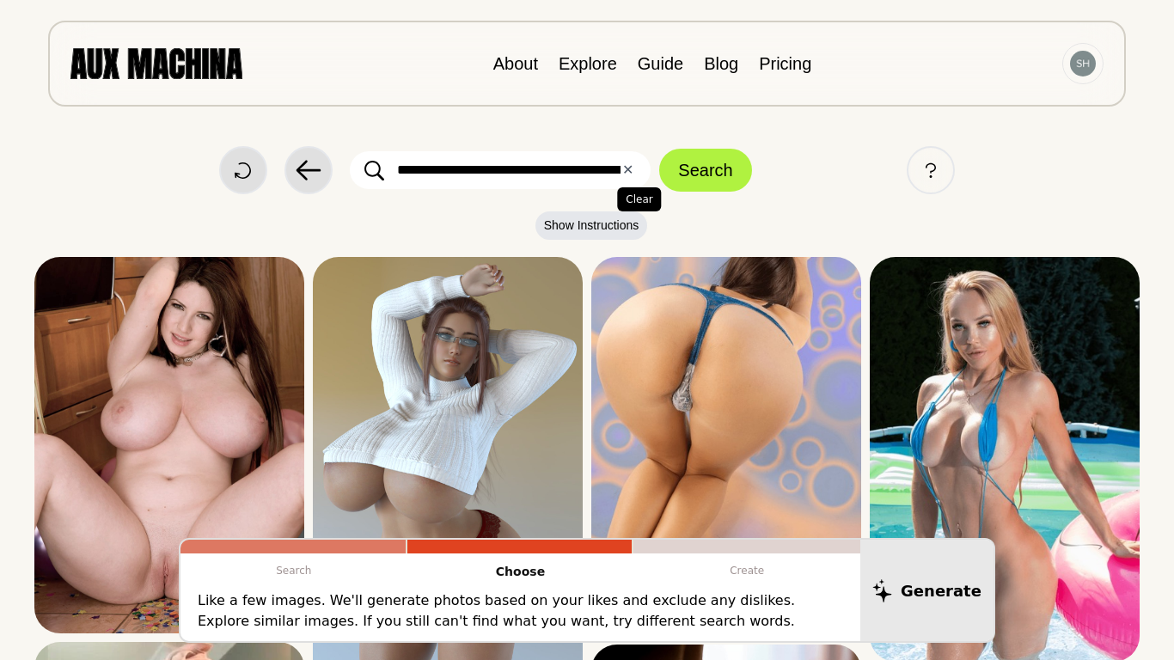
click at [623, 174] on button "✕ Clear" at bounding box center [627, 170] width 11 height 21
click at [522, 172] on input "text" at bounding box center [500, 170] width 301 height 38
click at [659, 149] on button "Search" at bounding box center [705, 170] width 92 height 43
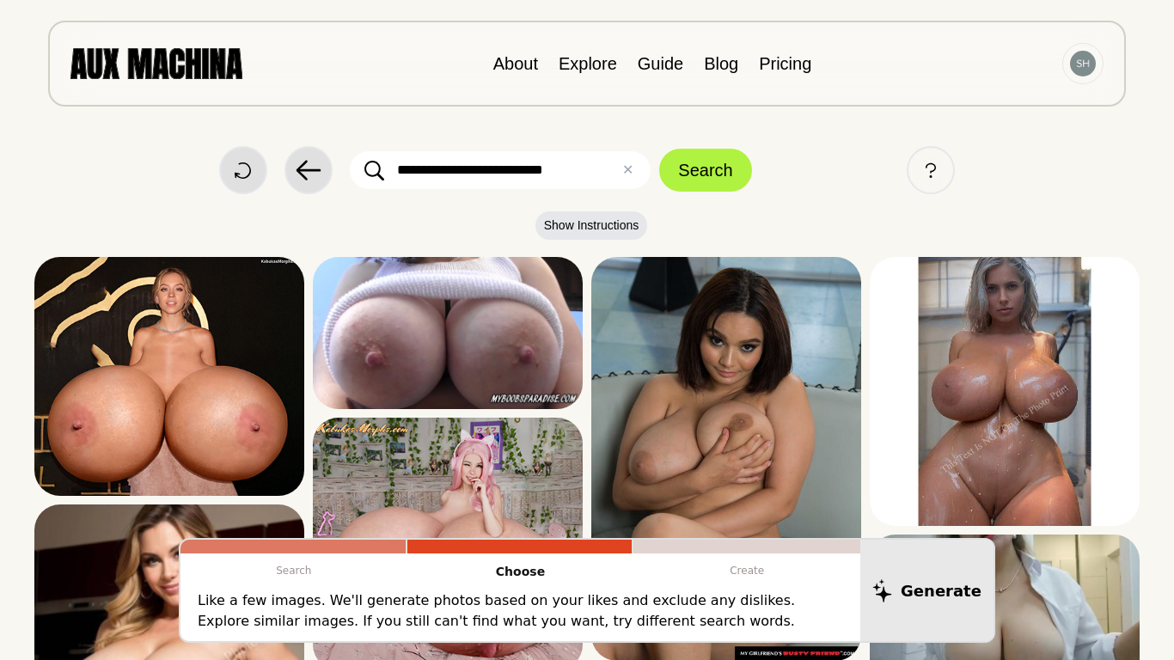
type input "**********"
click at [659, 149] on button "Search" at bounding box center [705, 170] width 92 height 43
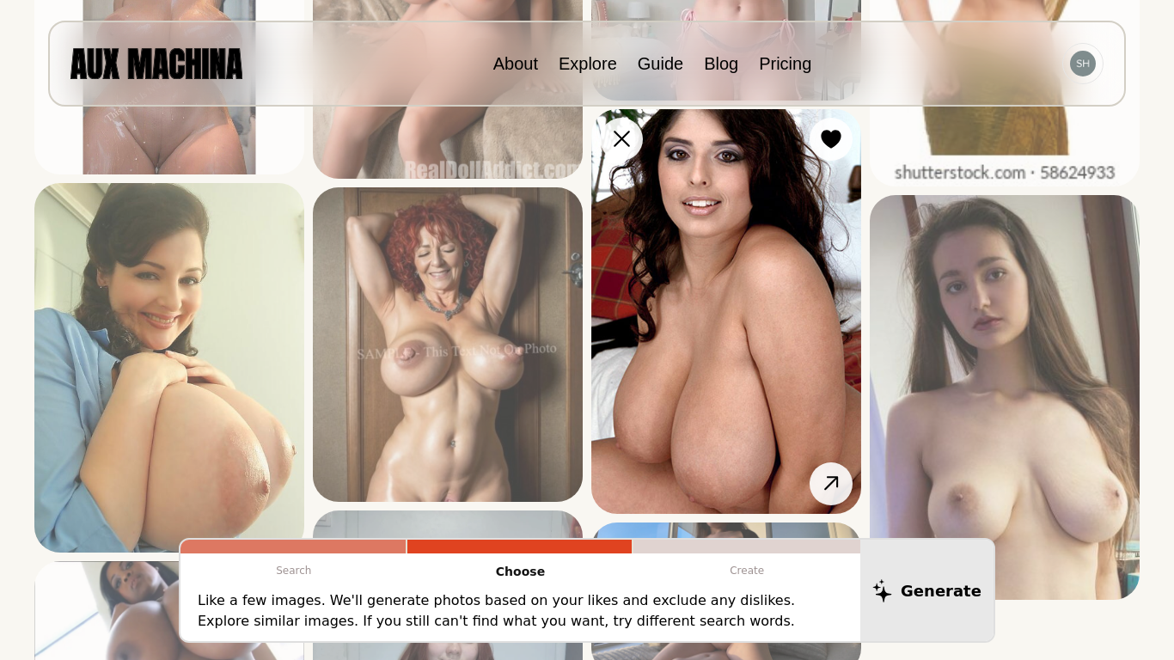
scroll to position [1256, 0]
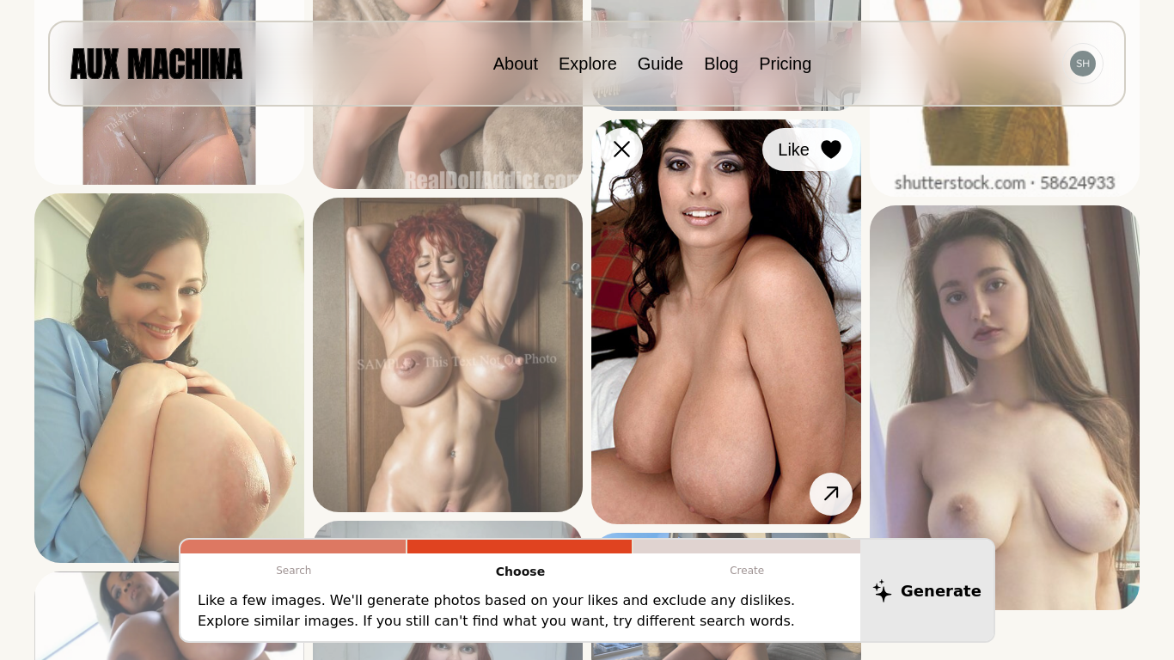
click at [831, 149] on icon at bounding box center [831, 149] width 20 height 19
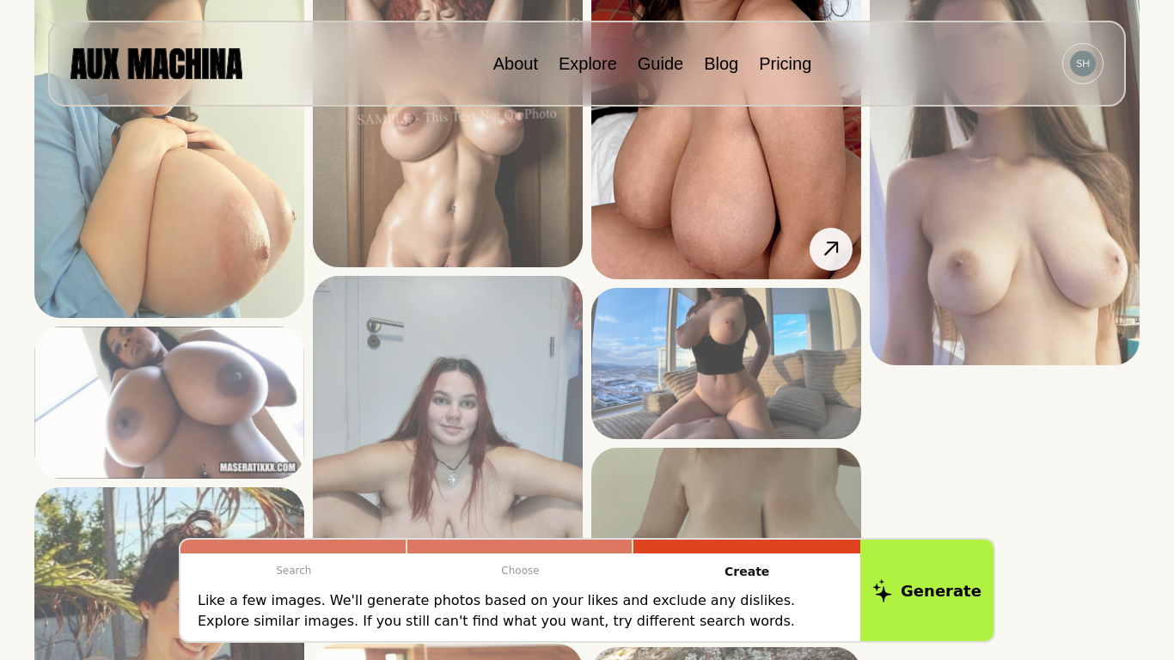
scroll to position [0, 0]
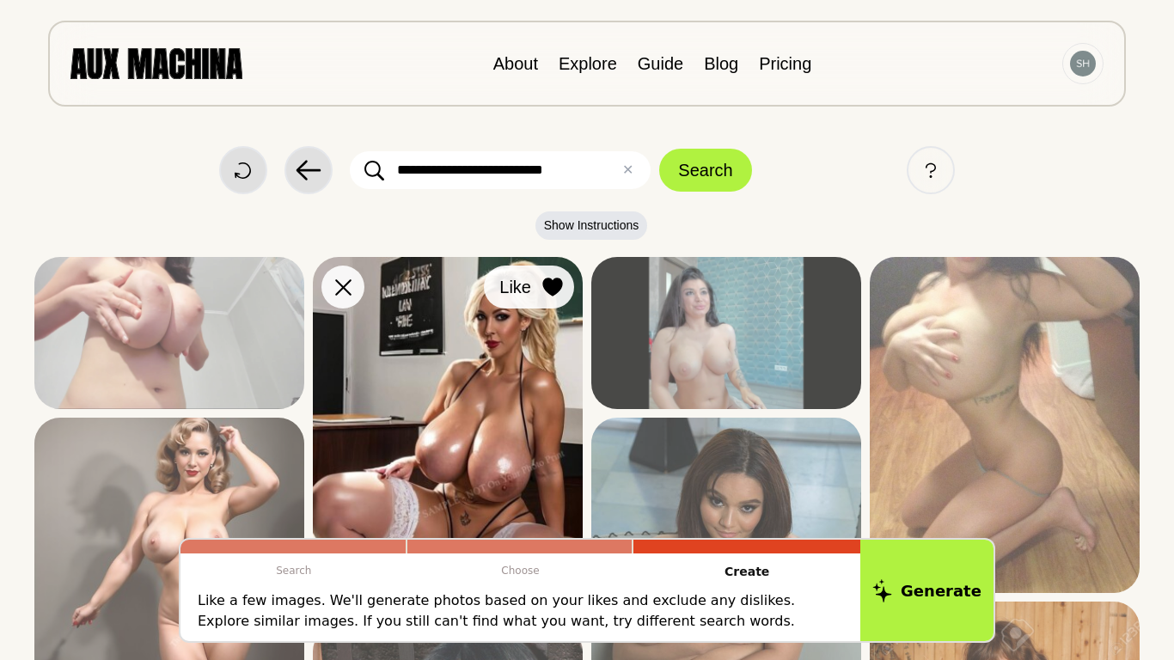
click at [549, 295] on icon at bounding box center [553, 287] width 21 height 19
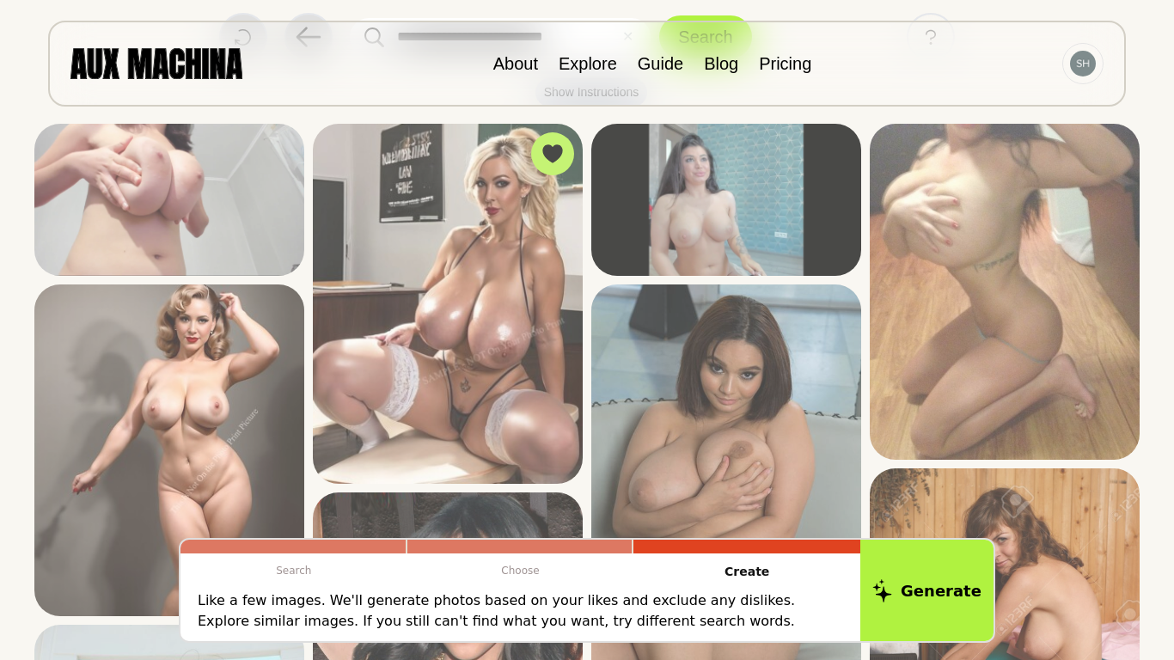
scroll to position [137, 0]
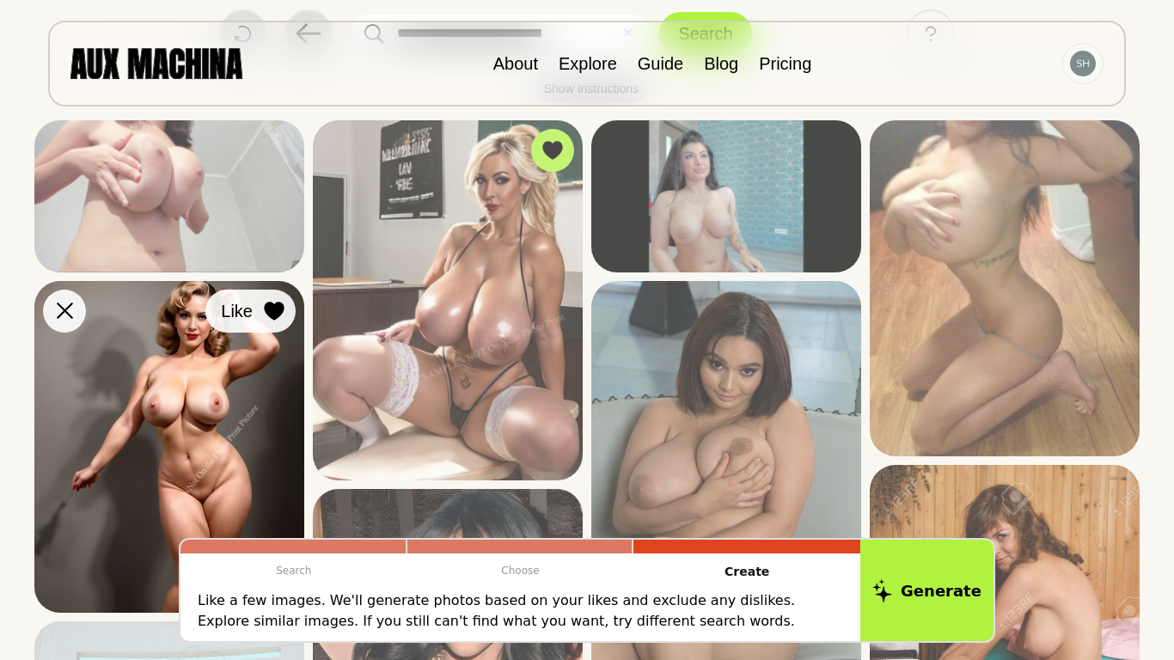
click at [257, 315] on button "Like" at bounding box center [250, 311] width 90 height 43
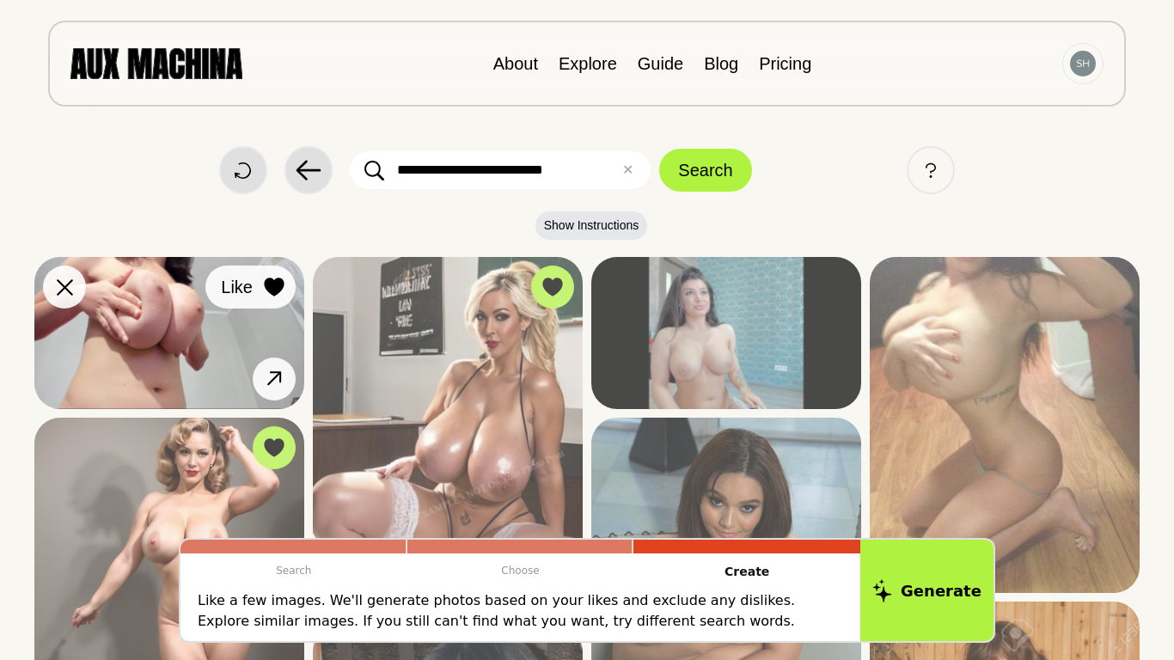
click at [270, 288] on icon at bounding box center [274, 287] width 20 height 19
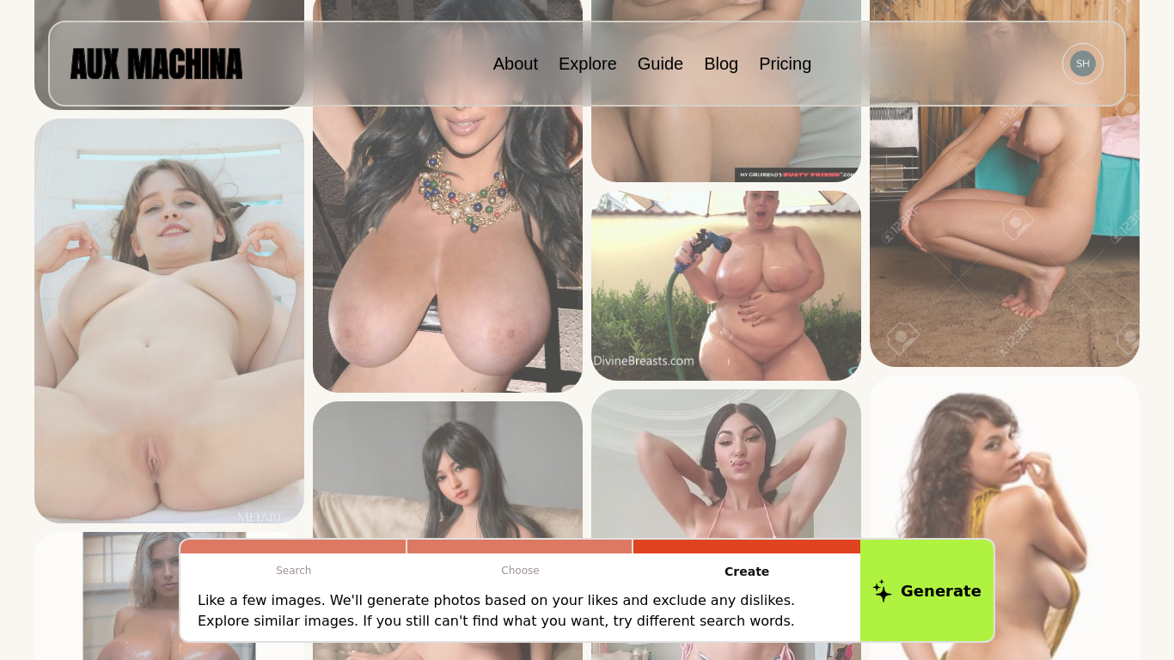
scroll to position [641, 0]
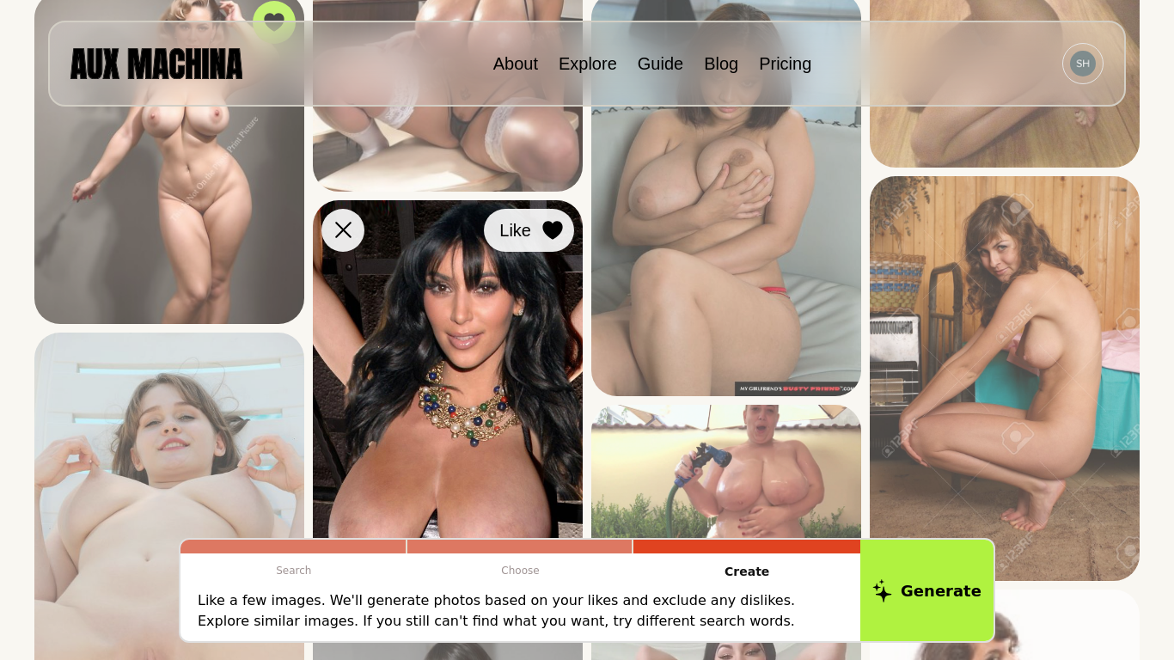
click at [548, 235] on icon at bounding box center [553, 230] width 20 height 19
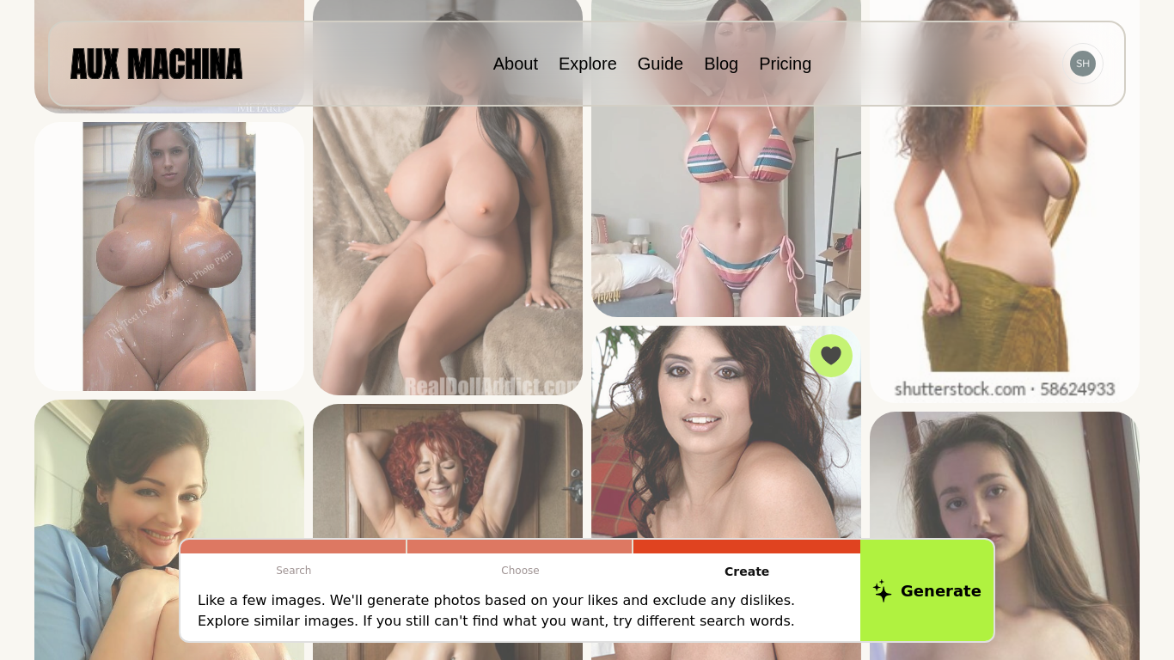
scroll to position [1063, 0]
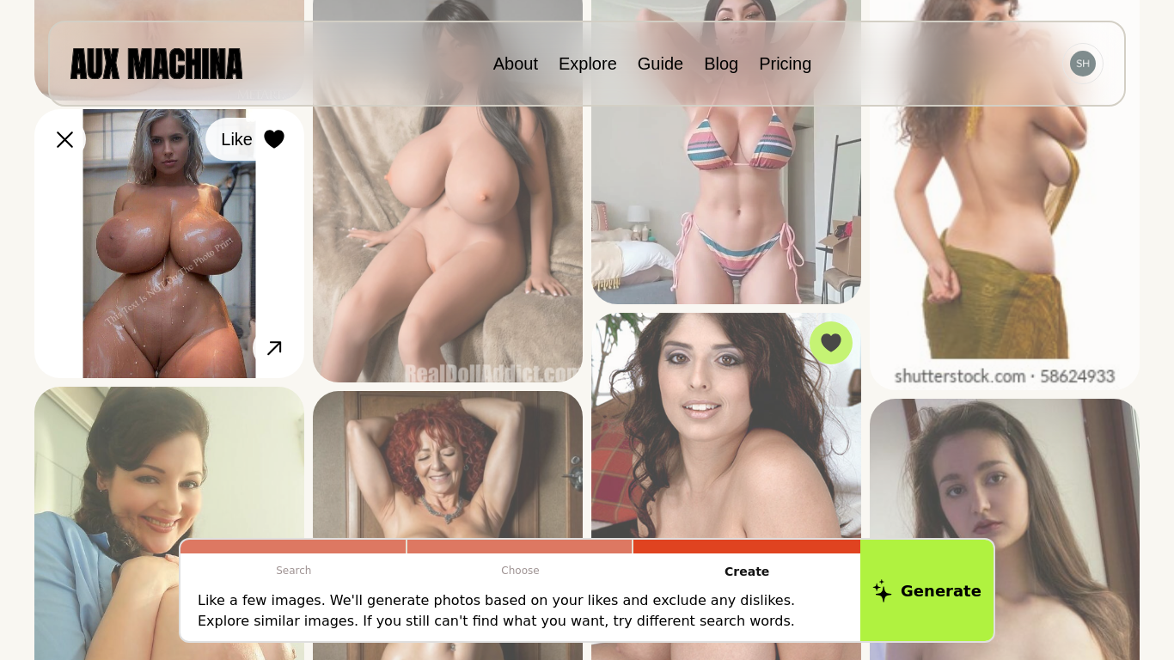
click at [271, 137] on icon at bounding box center [274, 139] width 20 height 19
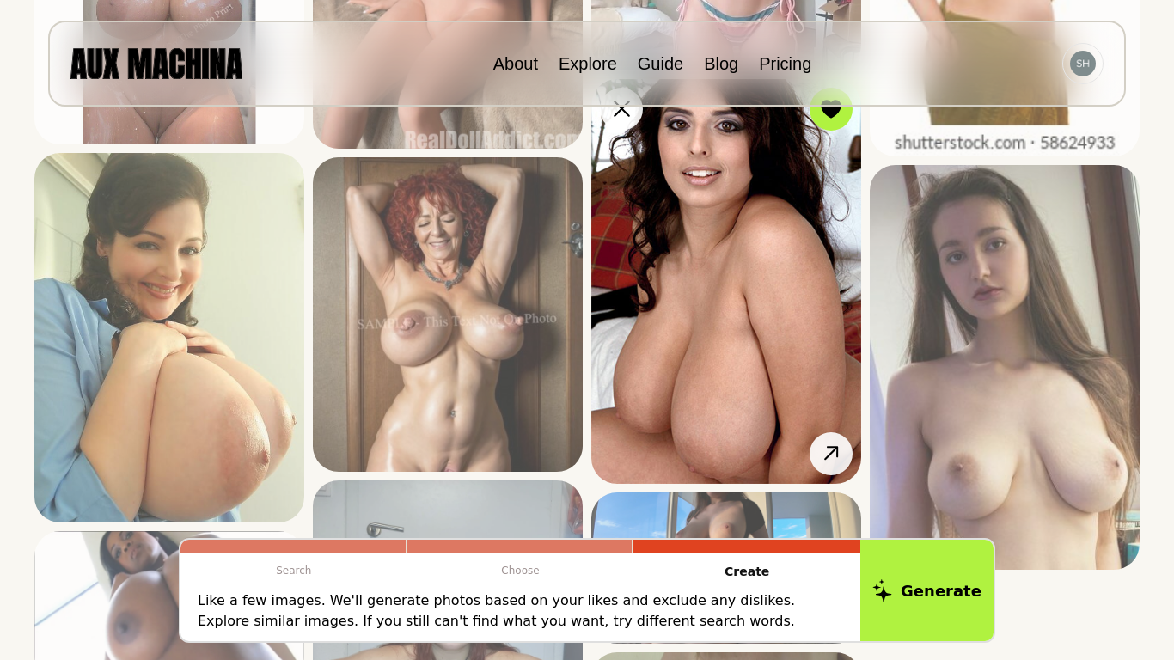
scroll to position [0, 0]
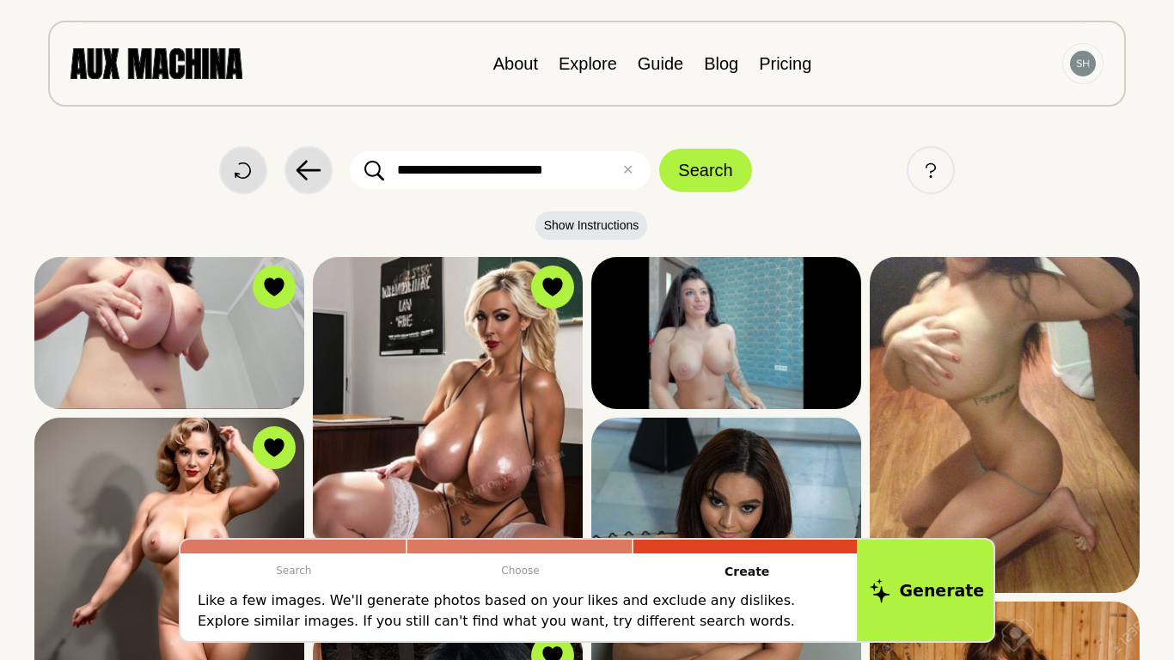
click at [944, 602] on button "Generate" at bounding box center [927, 590] width 140 height 107
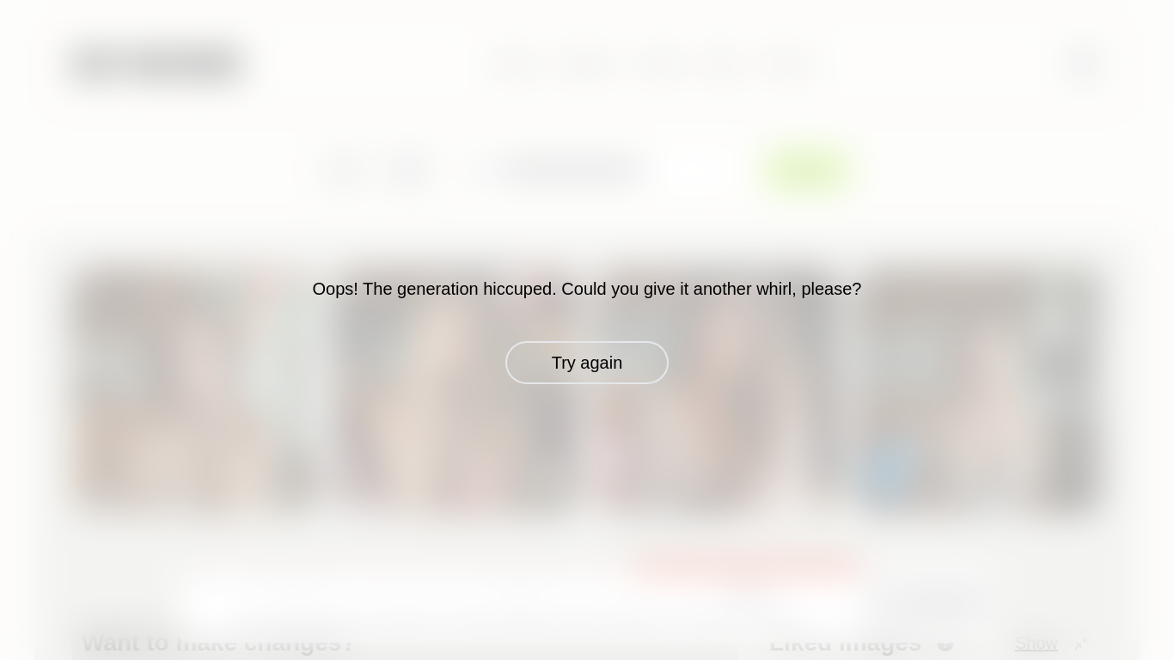
click at [593, 328] on div "Oops! The generation hiccuped. Could you give it another whirl, please? Try aga…" at bounding box center [587, 330] width 899 height 108
click at [587, 340] on div "Oops! The generation hiccuped. Could you give it another whirl, please? Try aga…" at bounding box center [587, 330] width 899 height 108
click at [578, 355] on button "Try again" at bounding box center [587, 362] width 163 height 43
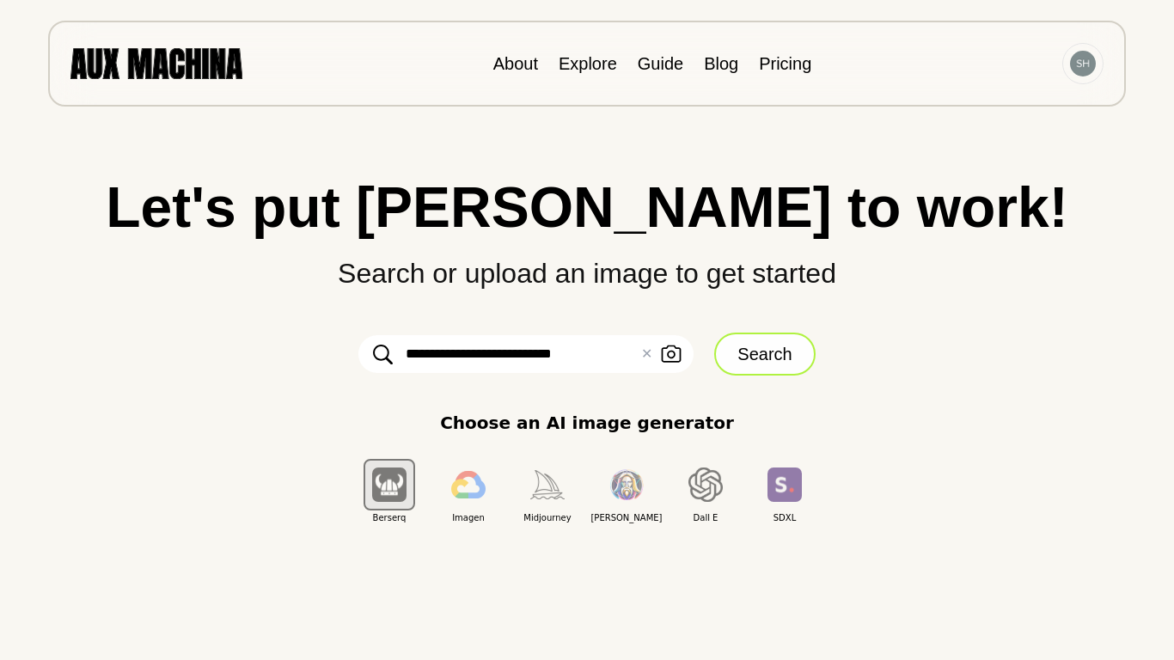
click at [773, 347] on button "Search" at bounding box center [764, 354] width 101 height 43
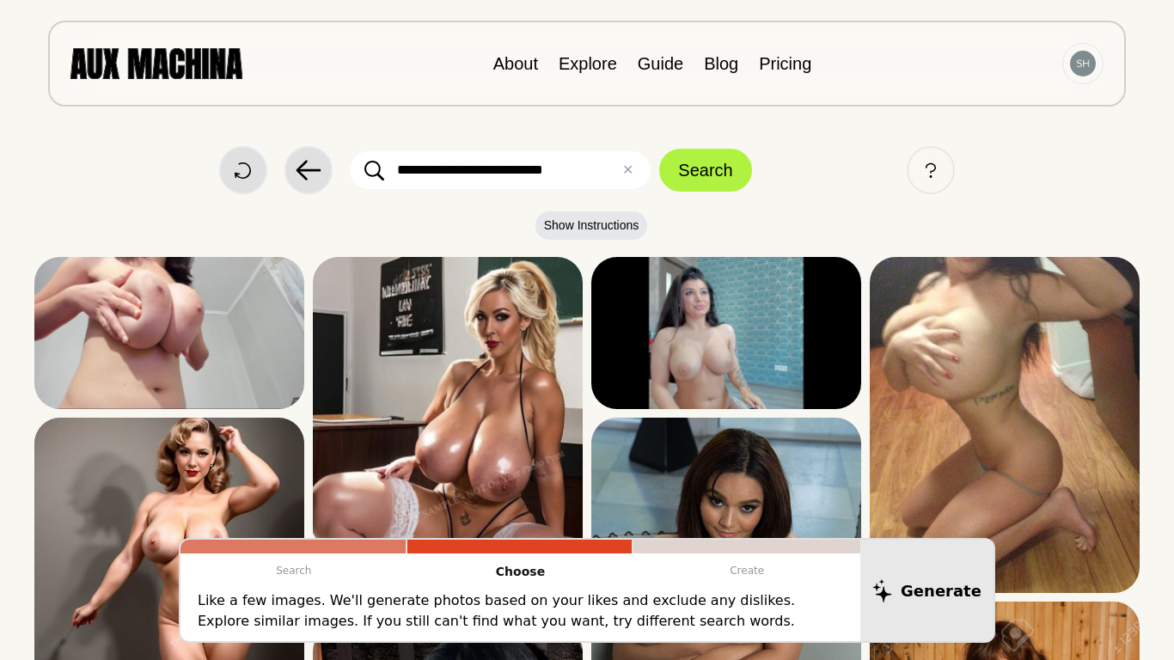
click at [584, 173] on input "**********" at bounding box center [500, 170] width 301 height 38
type input "*"
click at [659, 149] on button "Search" at bounding box center [705, 170] width 92 height 43
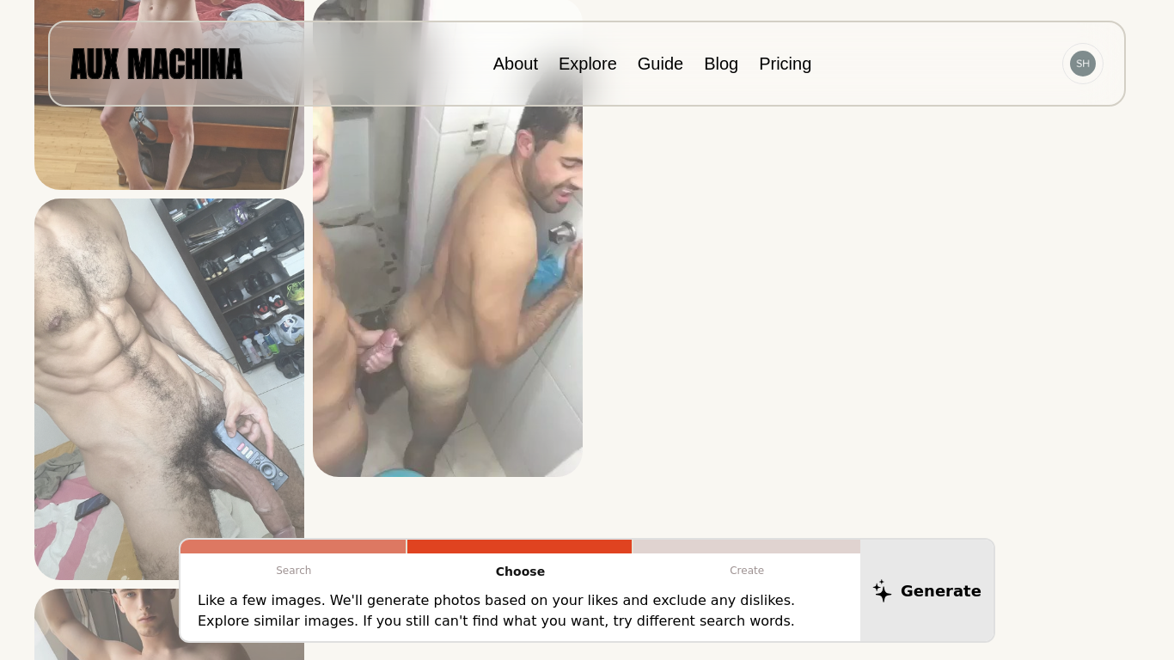
scroll to position [770, 0]
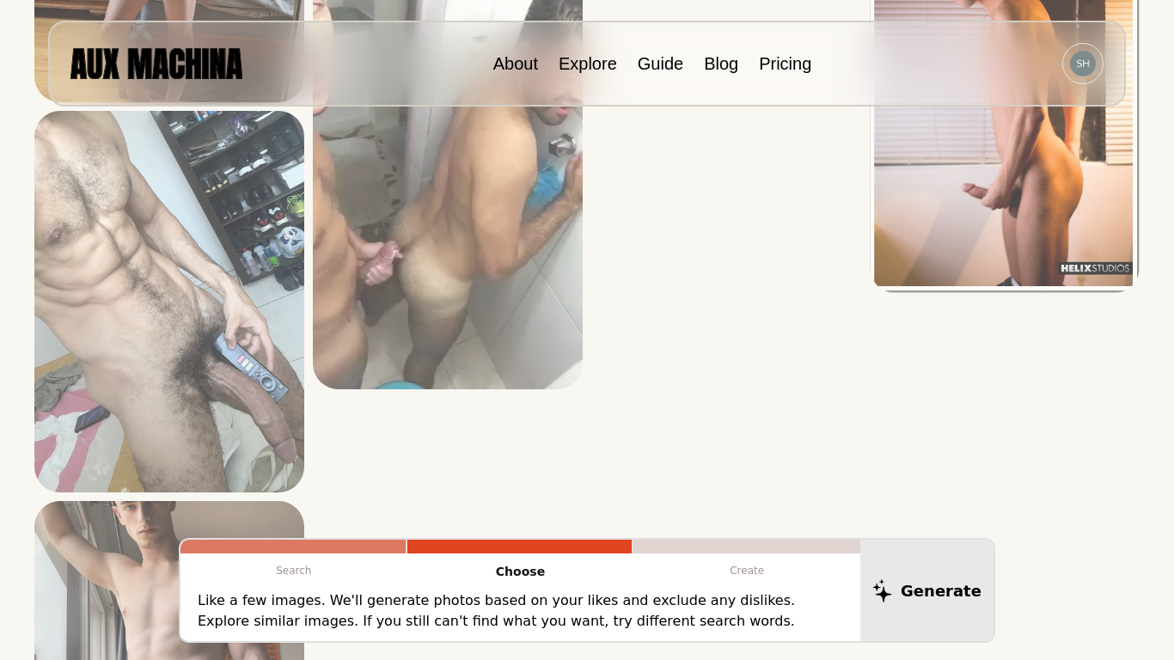
click at [808, 324] on div "Dislike Like View Similar Dislike Like View Similar Dislike Like View Similar D…" at bounding box center [727, 93] width 270 height 1457
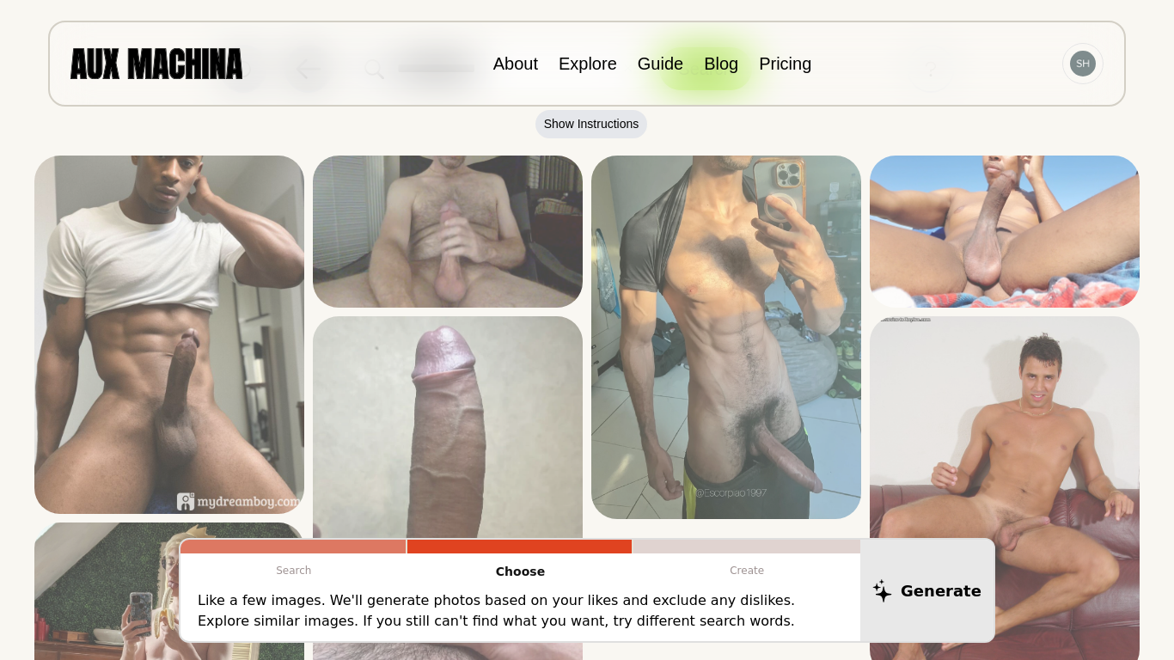
scroll to position [0, 0]
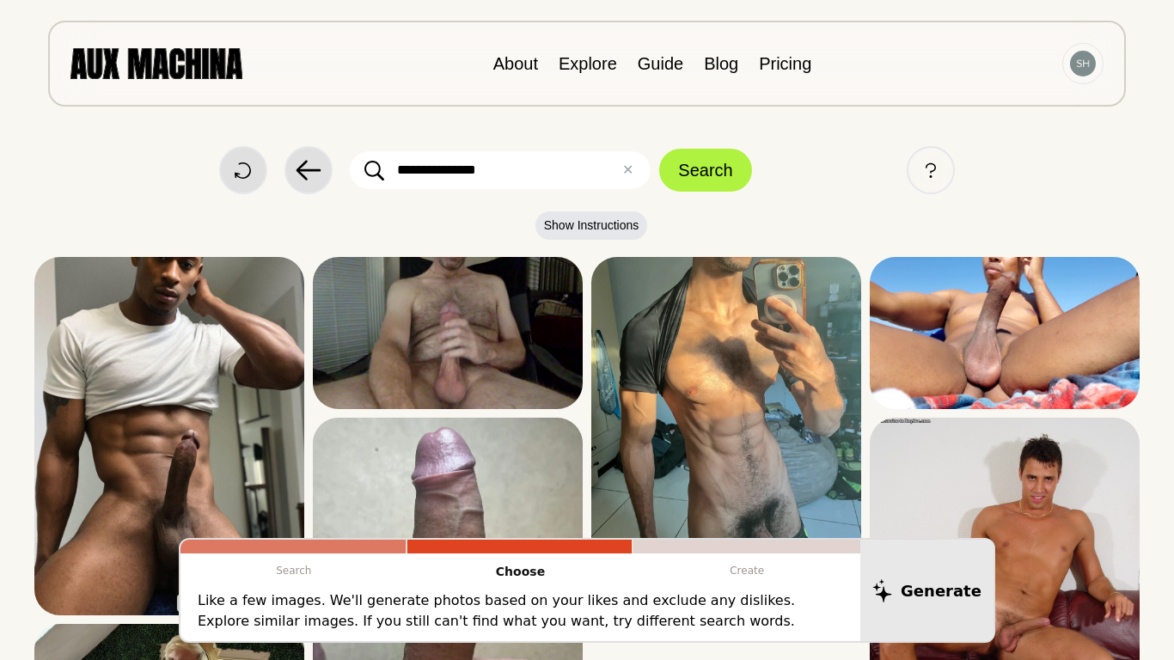
click at [557, 173] on input "**********" at bounding box center [500, 170] width 301 height 38
type input "*"
type input "**********"
click at [659, 149] on button "Search" at bounding box center [705, 170] width 92 height 43
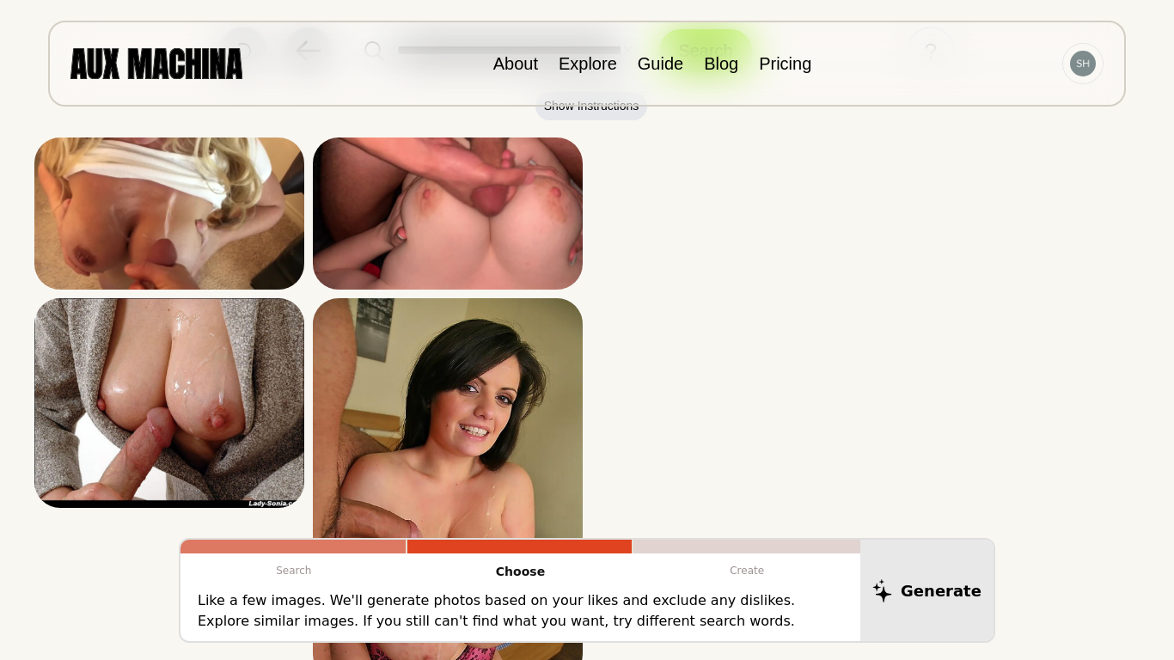
scroll to position [0, 0]
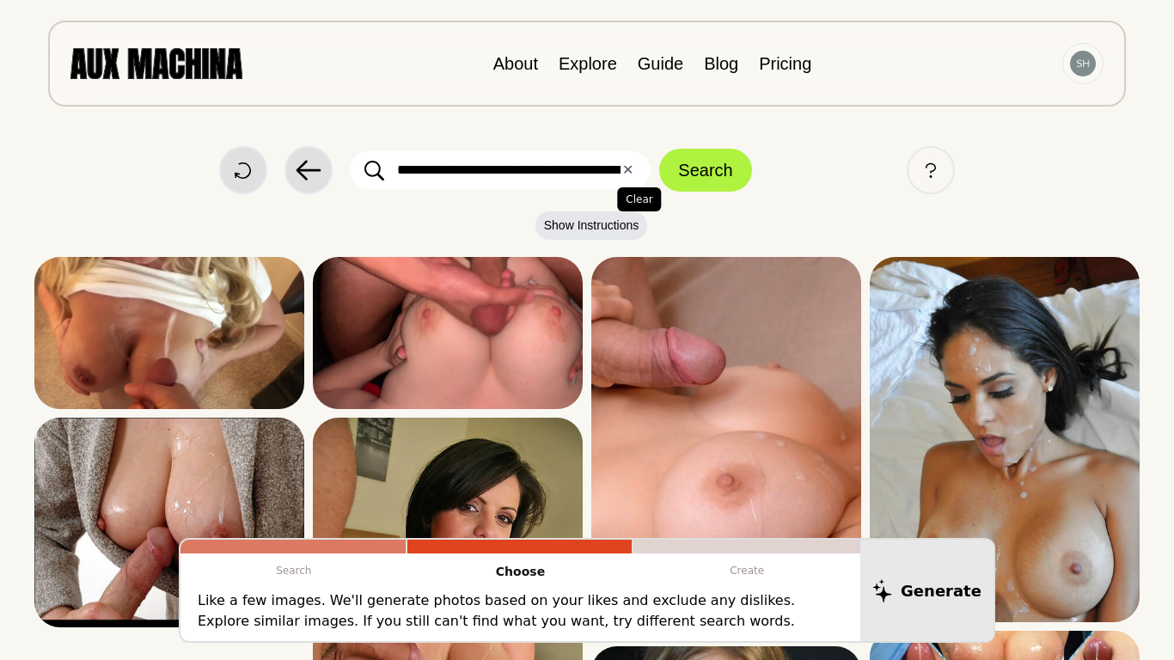
click at [632, 171] on button "✕ Clear" at bounding box center [627, 170] width 11 height 21
click at [463, 146] on div "Start Over Back Search Help" at bounding box center [587, 170] width 1106 height 48
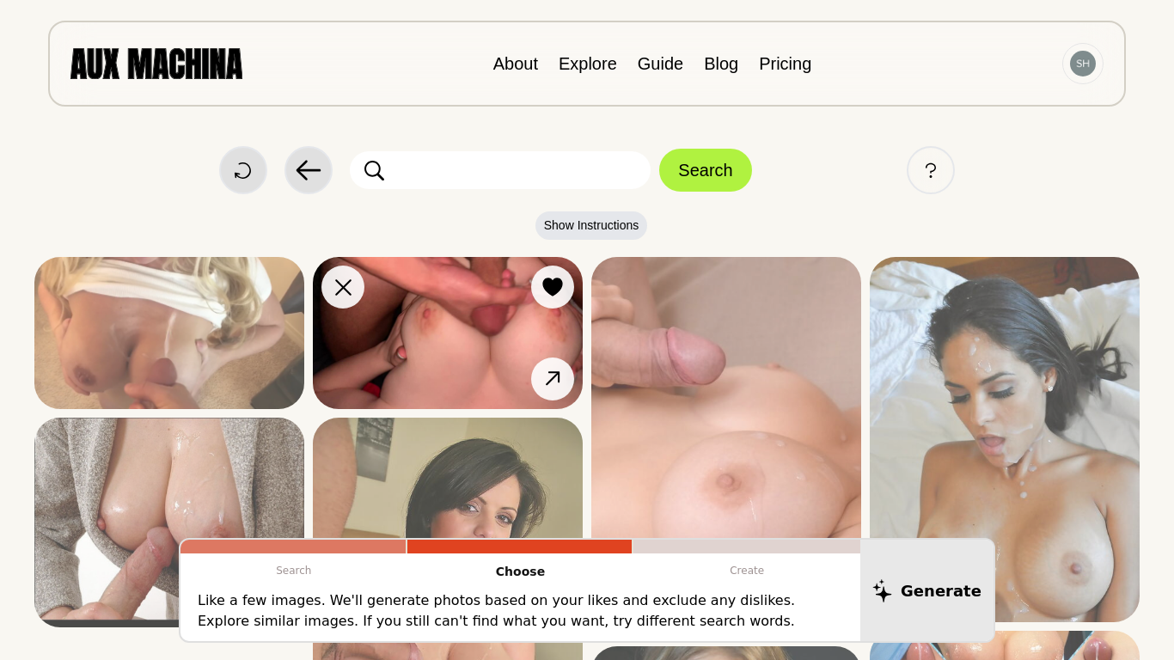
click at [406, 263] on img at bounding box center [448, 333] width 270 height 152
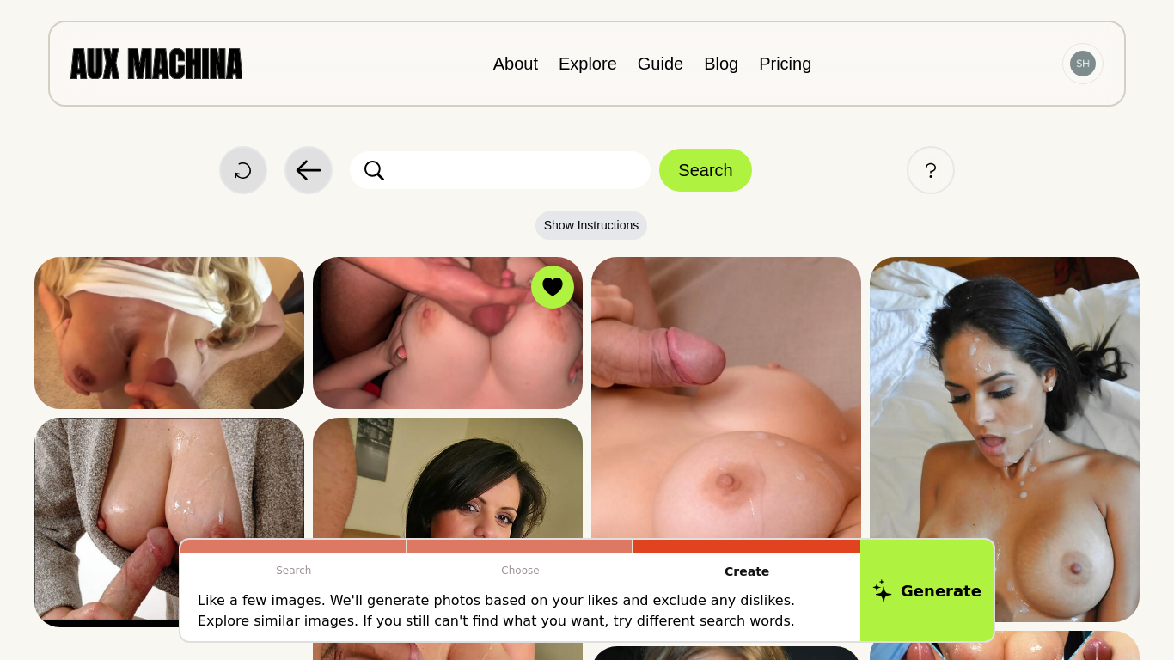
click at [458, 168] on input "text" at bounding box center [500, 170] width 301 height 38
click at [659, 149] on button "Search" at bounding box center [705, 170] width 92 height 43
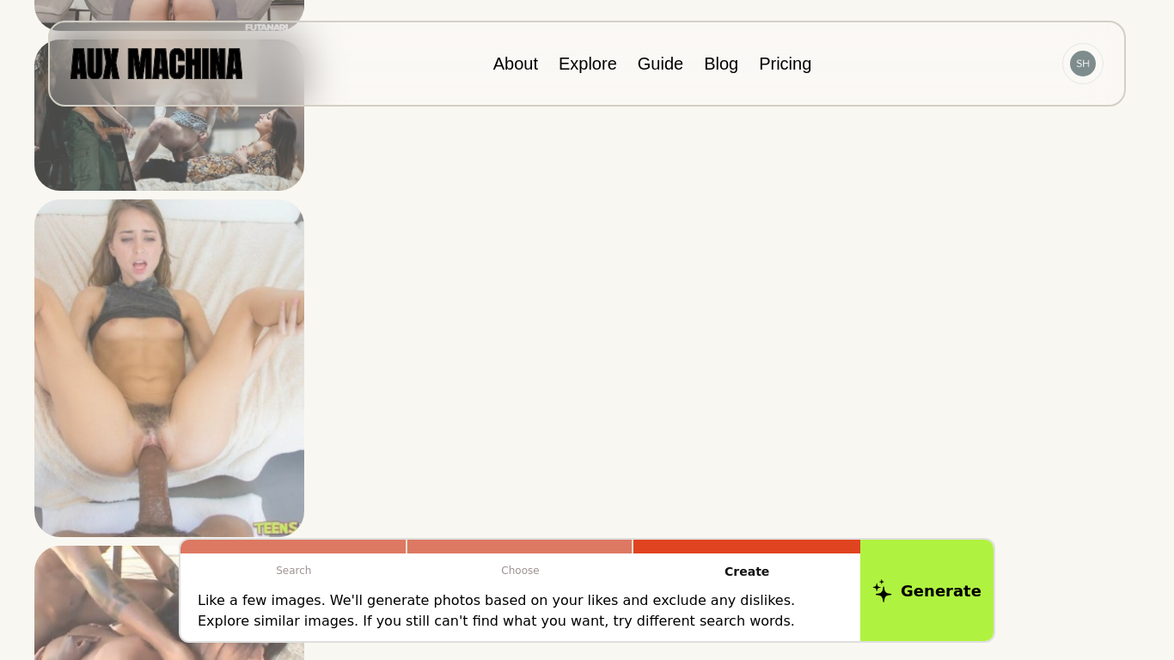
scroll to position [1880, 0]
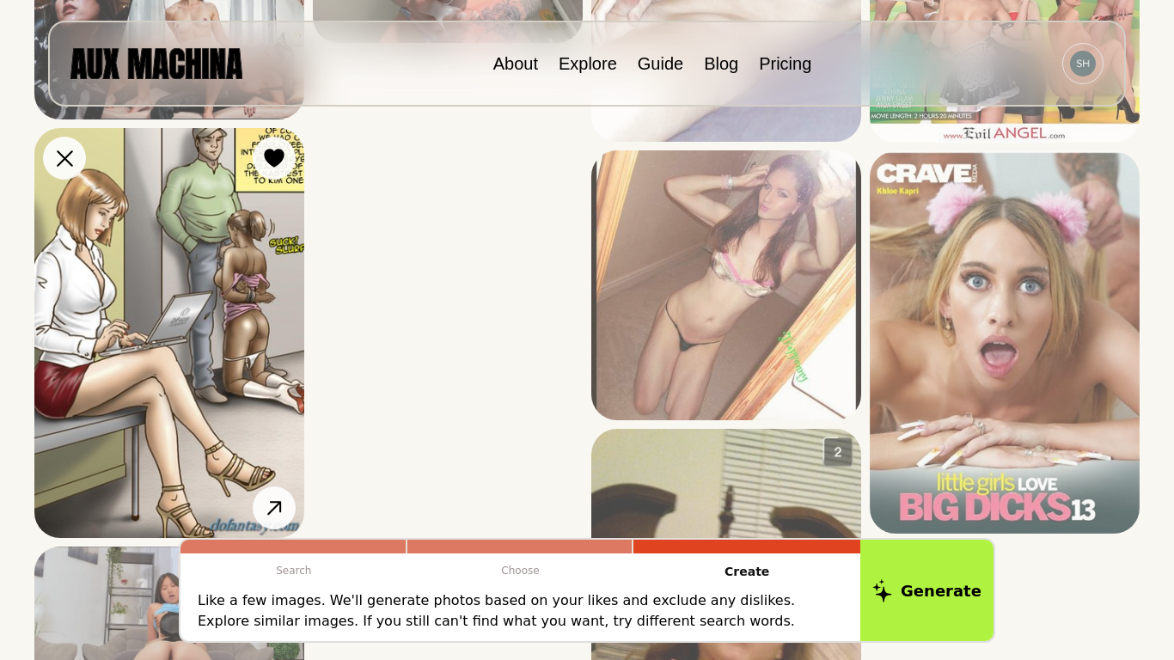
click at [199, 348] on img at bounding box center [169, 333] width 270 height 410
click at [279, 166] on icon at bounding box center [274, 158] width 21 height 19
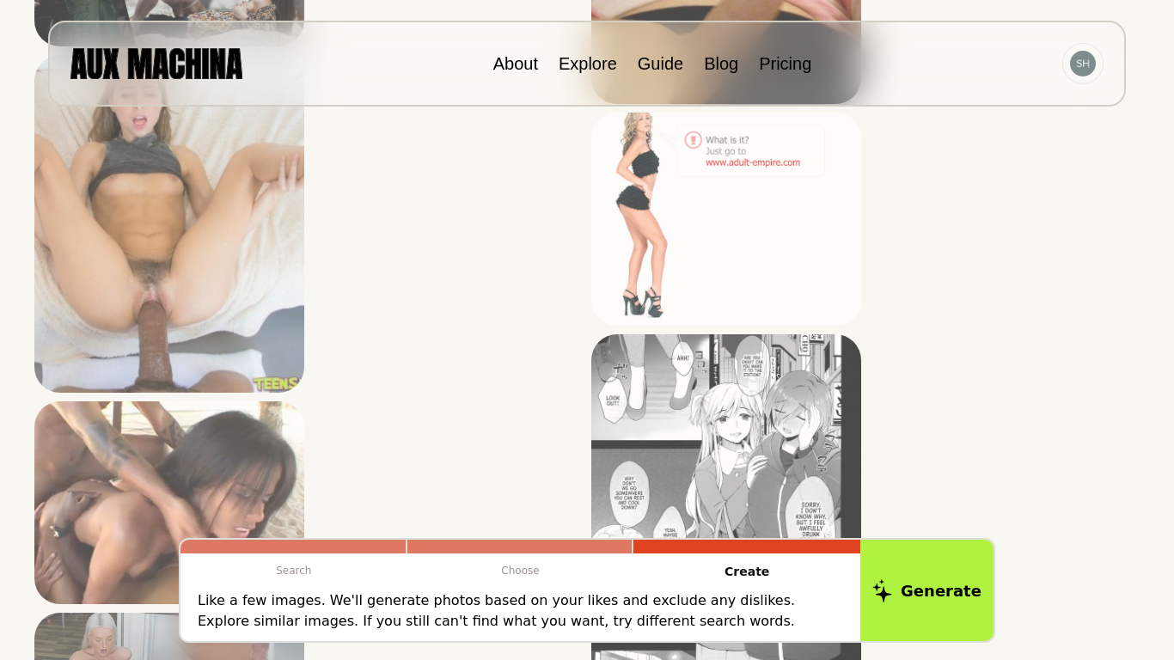
scroll to position [2682, 0]
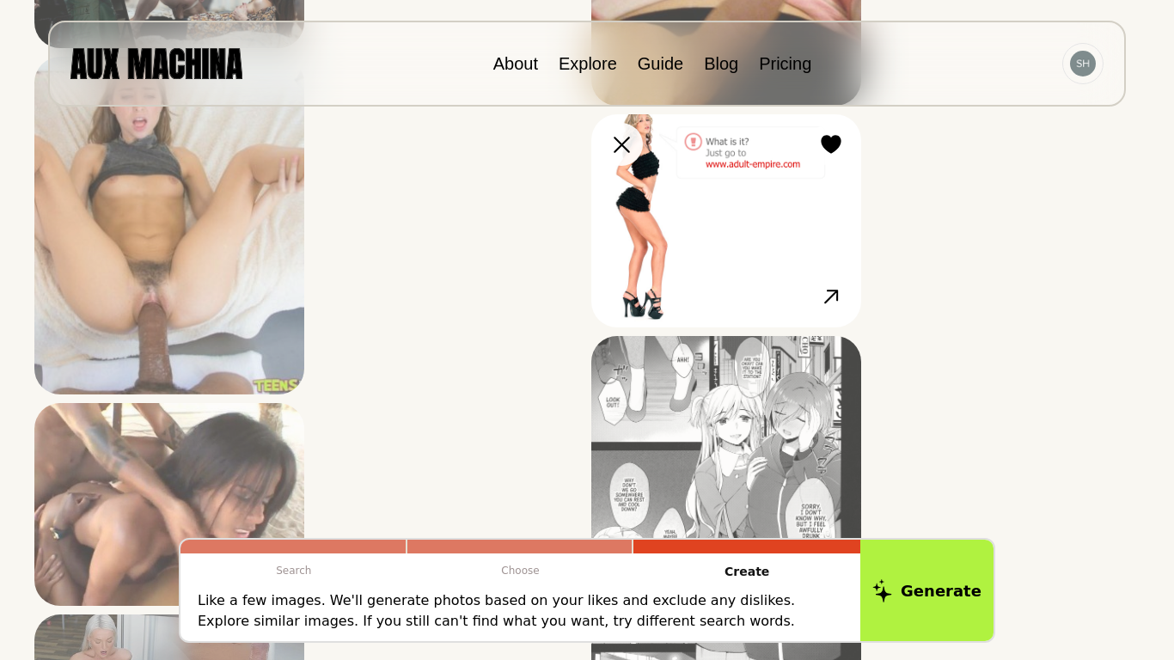
click at [684, 220] on img at bounding box center [727, 220] width 270 height 212
click at [730, 193] on img at bounding box center [727, 220] width 270 height 212
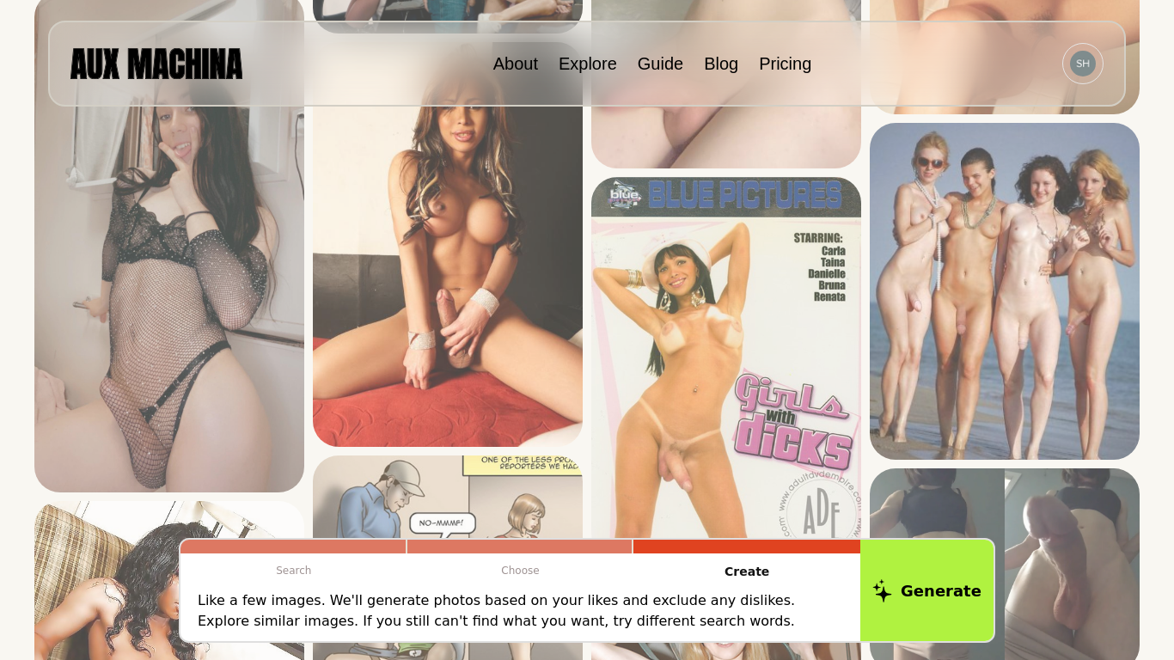
scroll to position [0, 0]
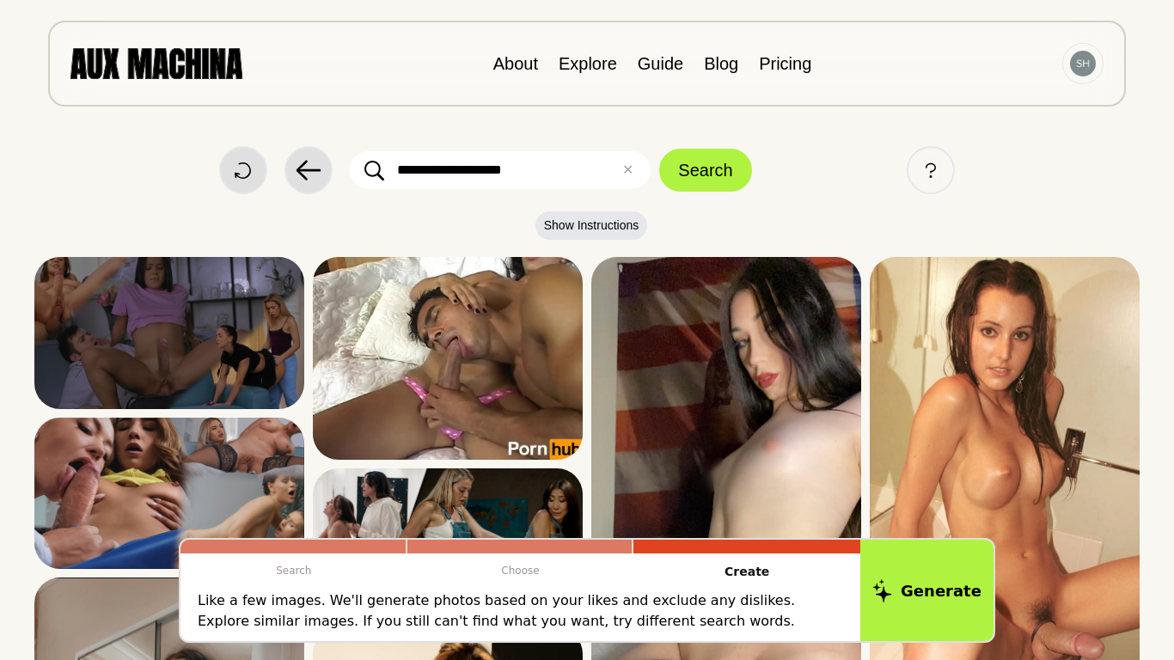
click at [578, 170] on input "**********" at bounding box center [500, 170] width 301 height 38
click at [659, 149] on button "Search" at bounding box center [705, 170] width 92 height 43
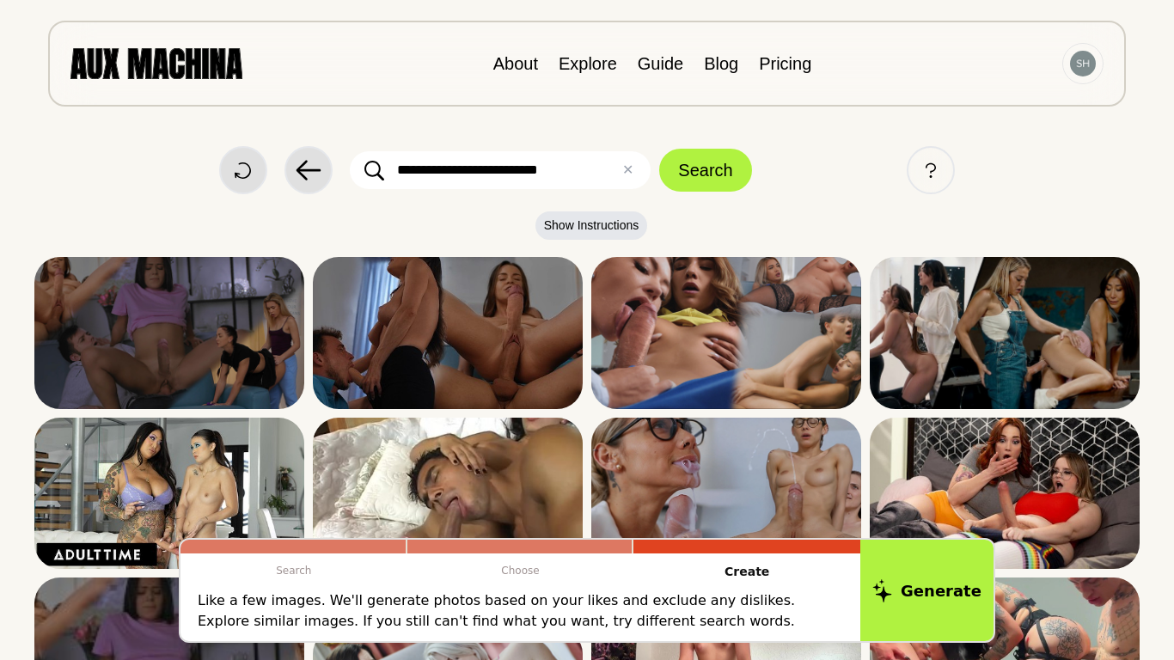
click at [508, 173] on input "**********" at bounding box center [500, 170] width 301 height 38
type input "**********"
click at [659, 149] on button "Search" at bounding box center [705, 170] width 92 height 43
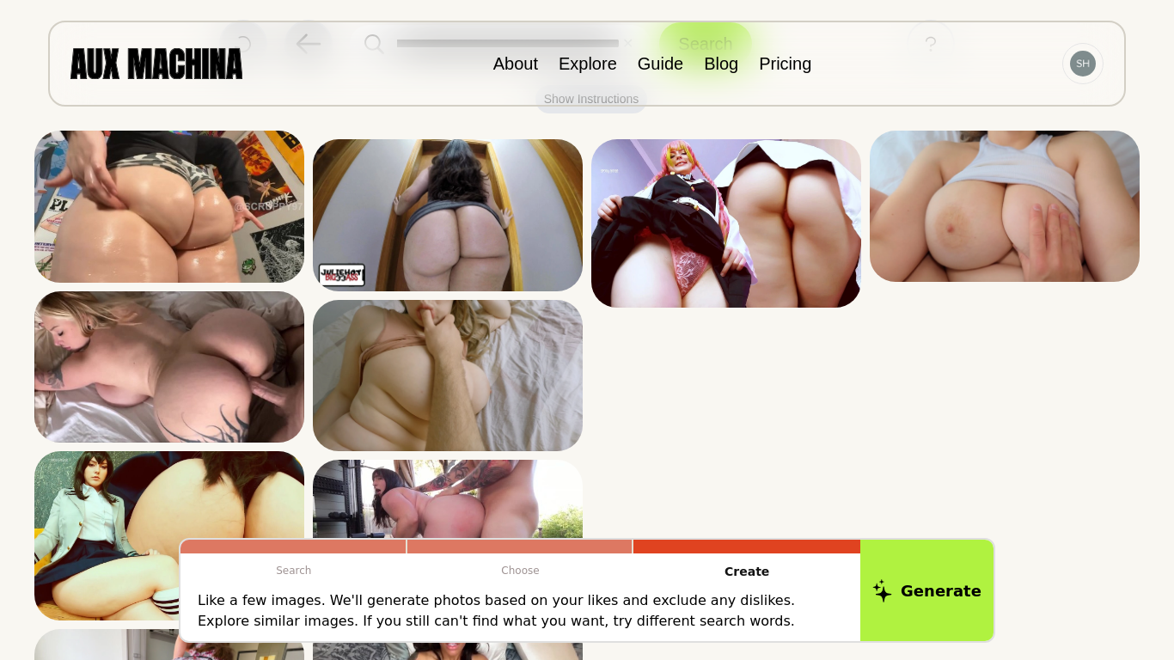
scroll to position [128, 0]
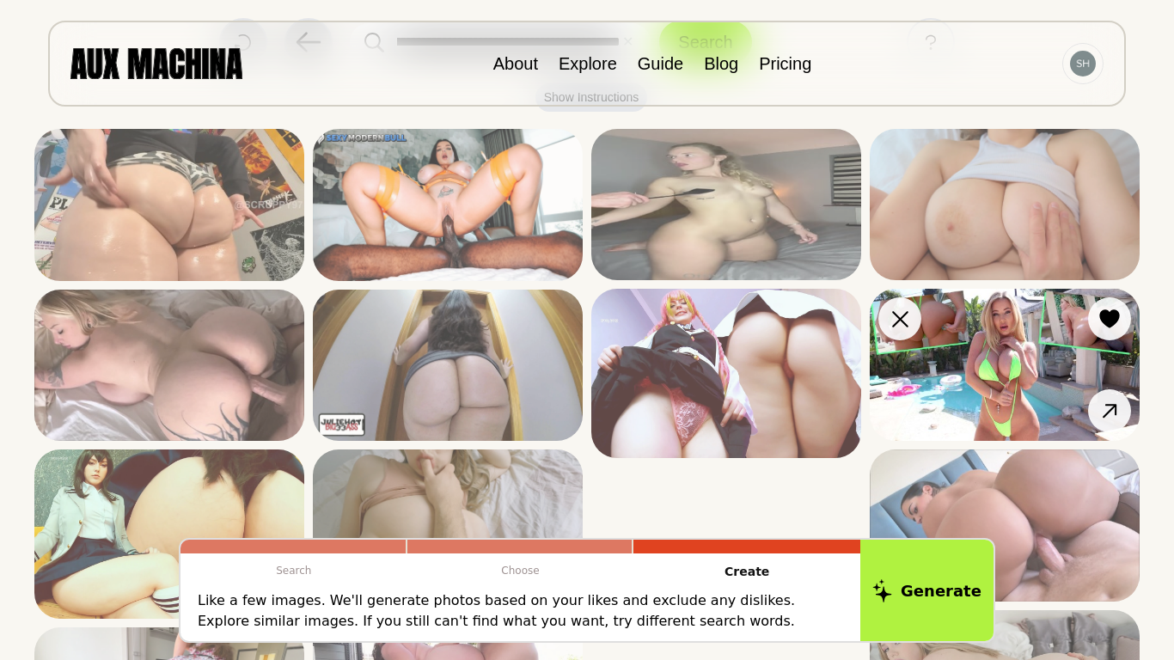
click at [1016, 305] on img at bounding box center [1005, 365] width 270 height 152
click at [1109, 414] on icon at bounding box center [1110, 411] width 25 height 25
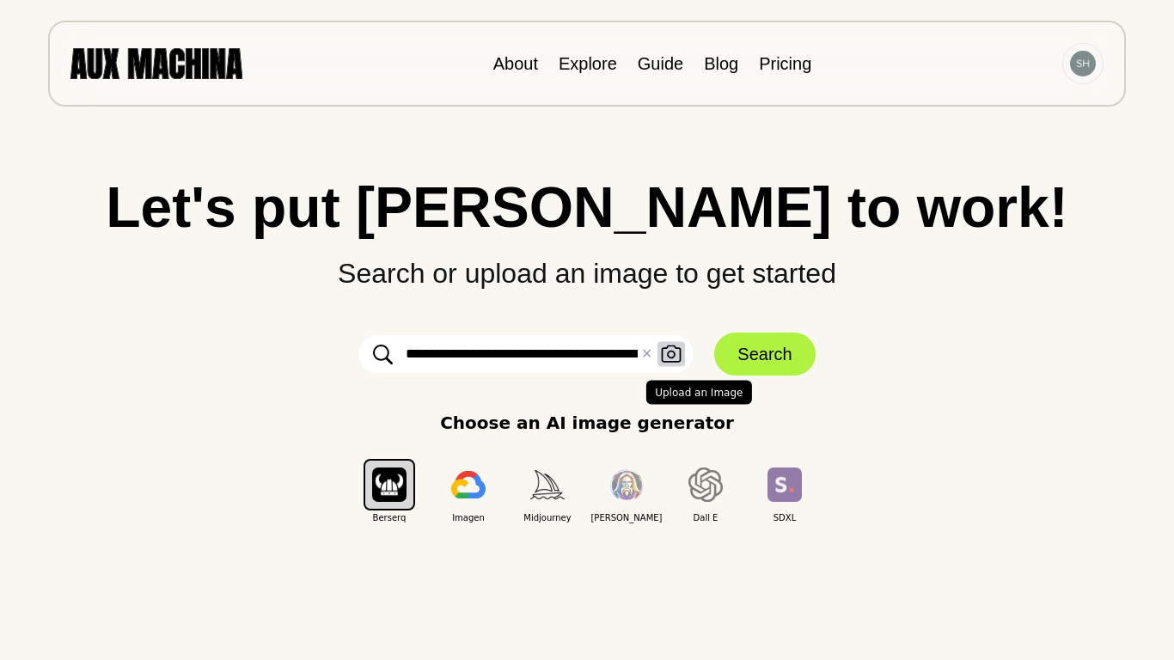
click at [670, 353] on icon "button" at bounding box center [671, 355] width 21 height 18
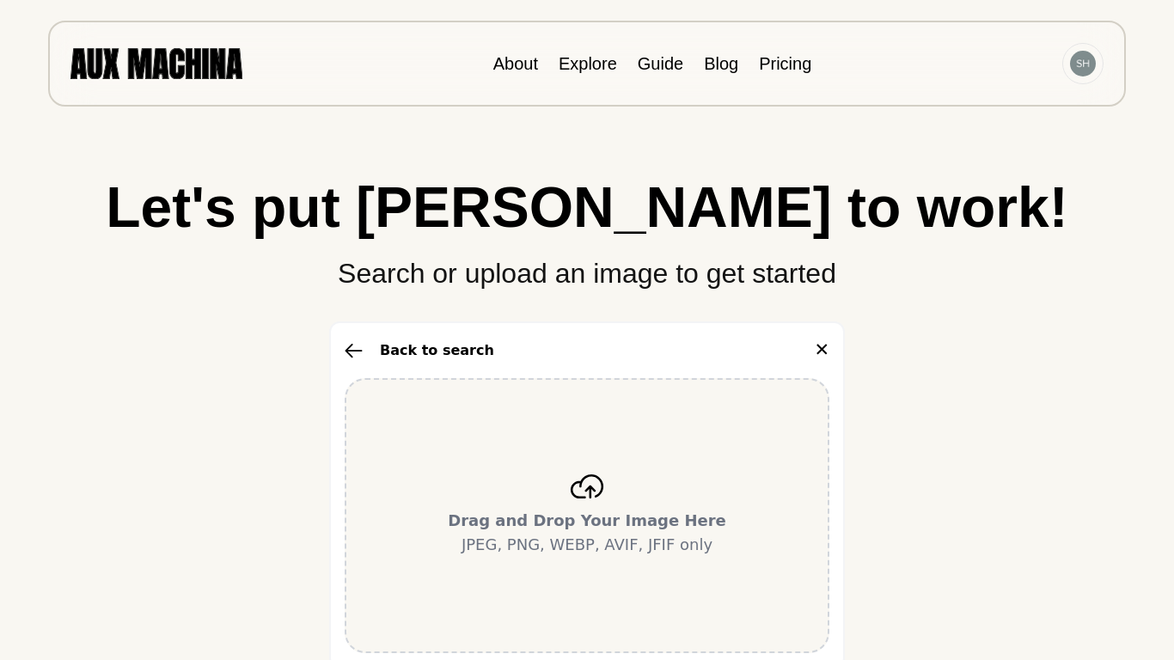
click at [612, 553] on p "Drag and Drop Your Image Here JPEG, PNG, WEBP, AVIF, JFIF only" at bounding box center [587, 533] width 279 height 48
click at [640, 417] on div "Drag and Drop Your Image Here JPEG, PNG, WEBP, AVIF, JFIF only" at bounding box center [587, 515] width 485 height 275
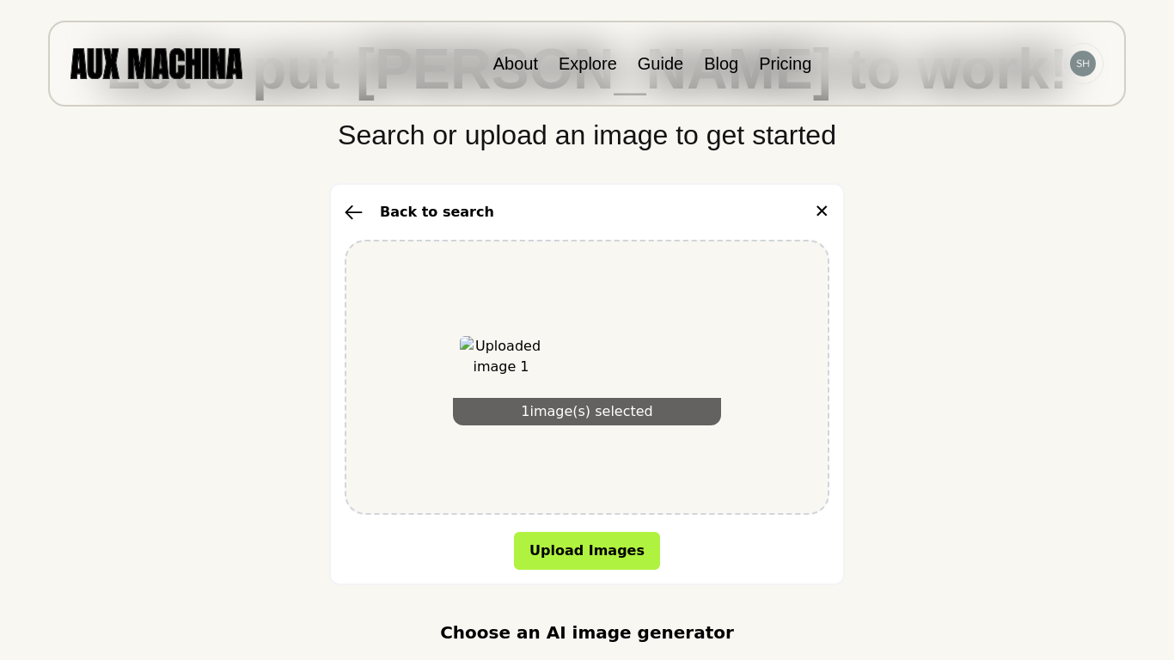
scroll to position [173, 0]
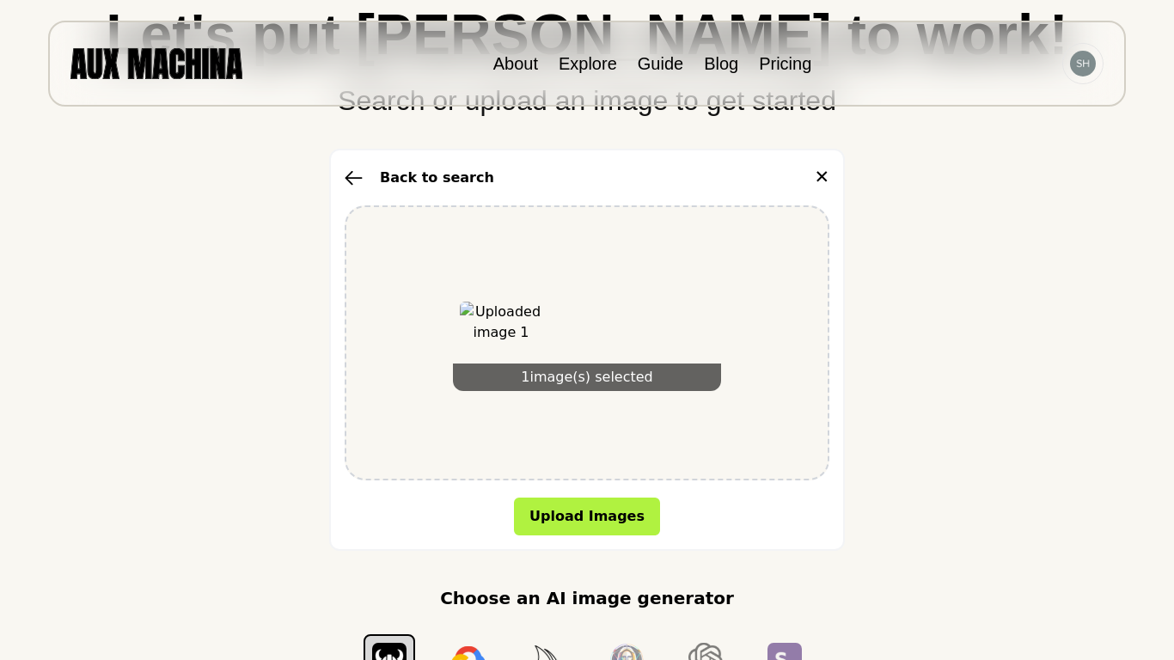
click at [515, 177] on div "Back to search ✕" at bounding box center [587, 178] width 485 height 28
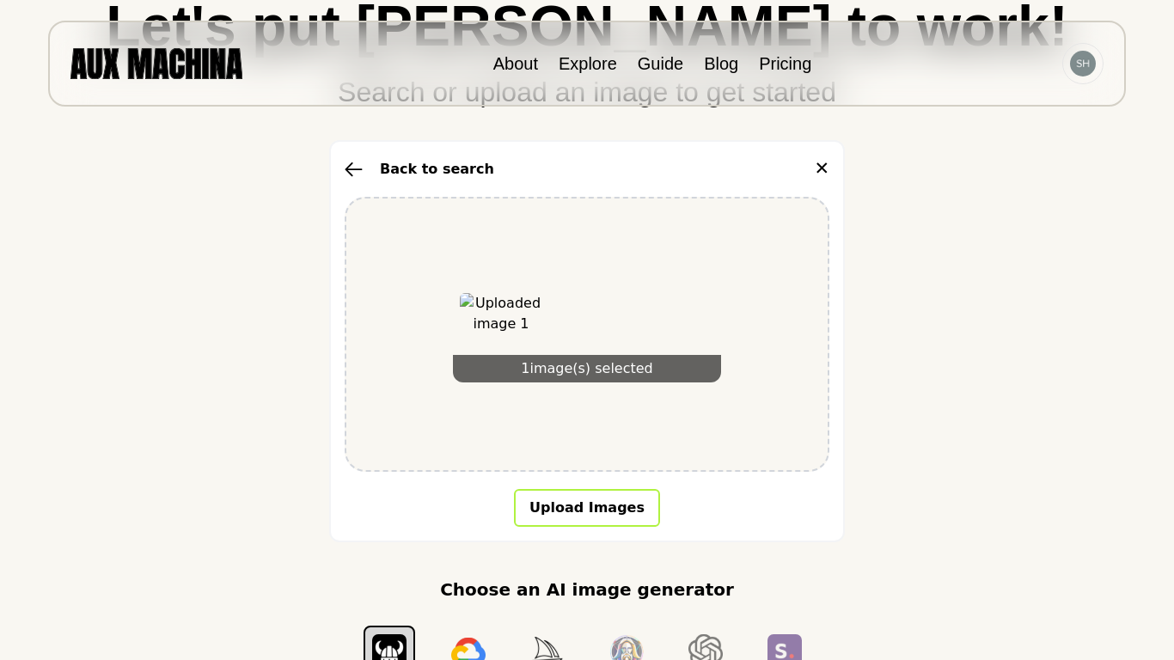
scroll to position [184, 0]
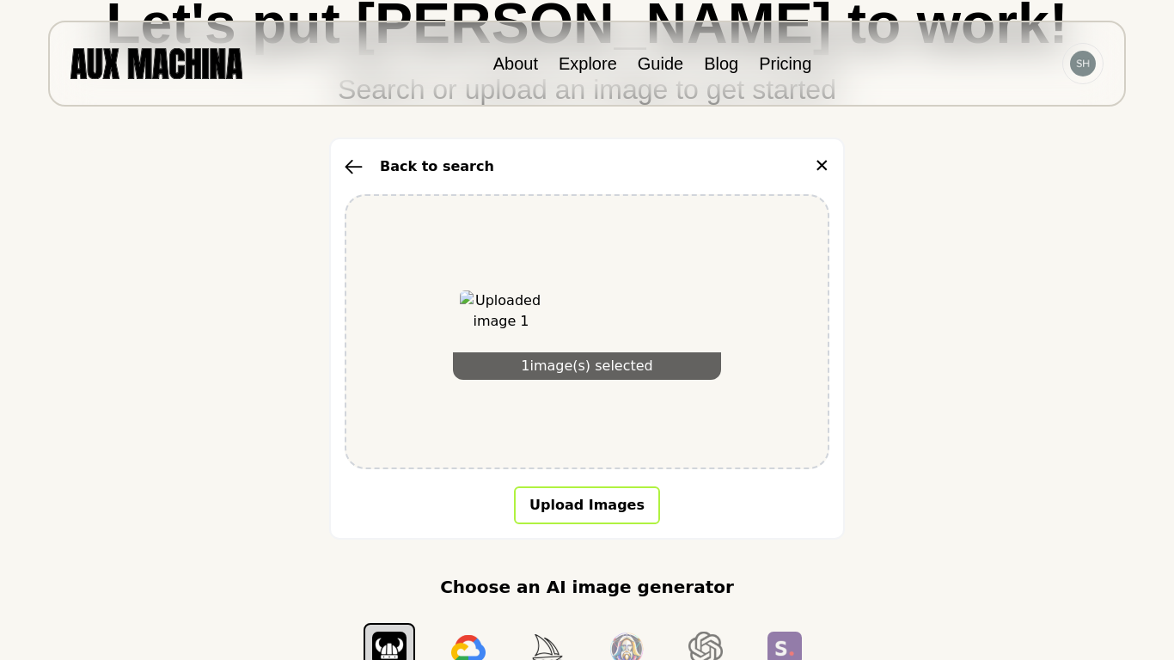
click at [562, 506] on button "Upload Images" at bounding box center [587, 506] width 146 height 38
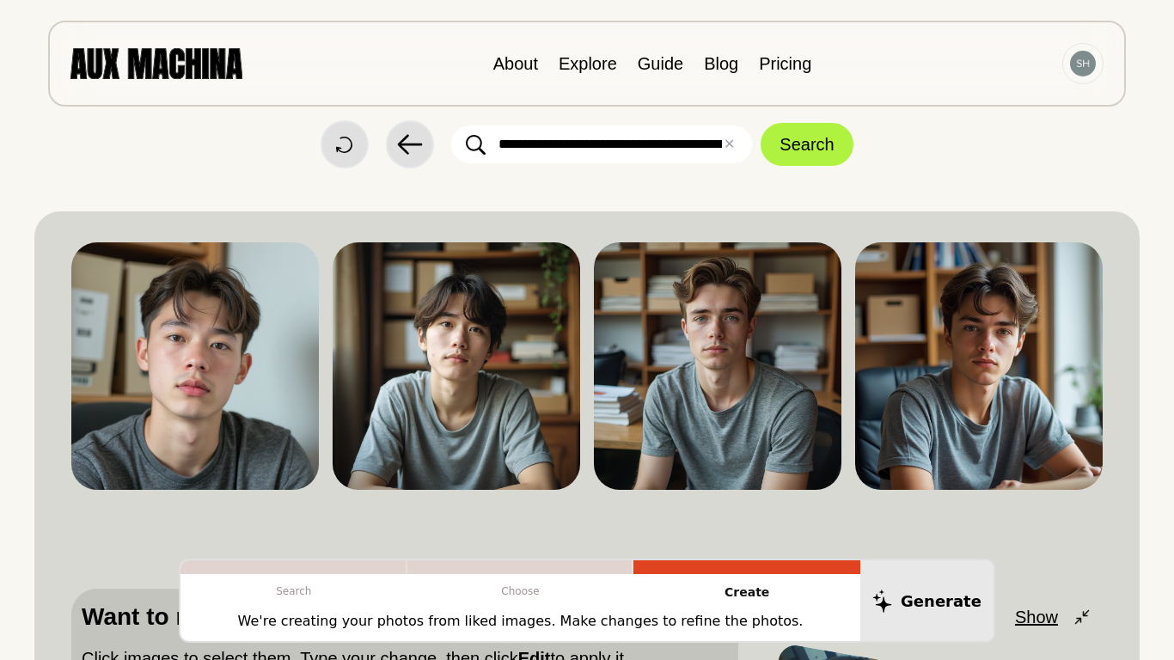
scroll to position [0, 0]
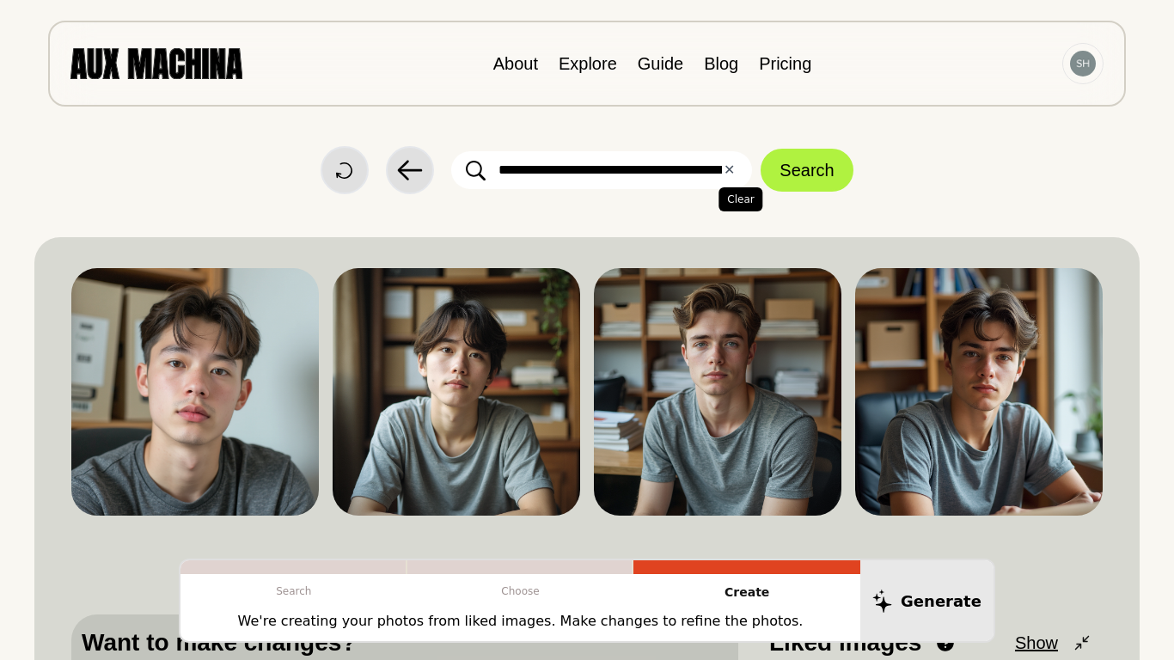
click at [727, 170] on button "✕ Clear" at bounding box center [729, 170] width 11 height 21
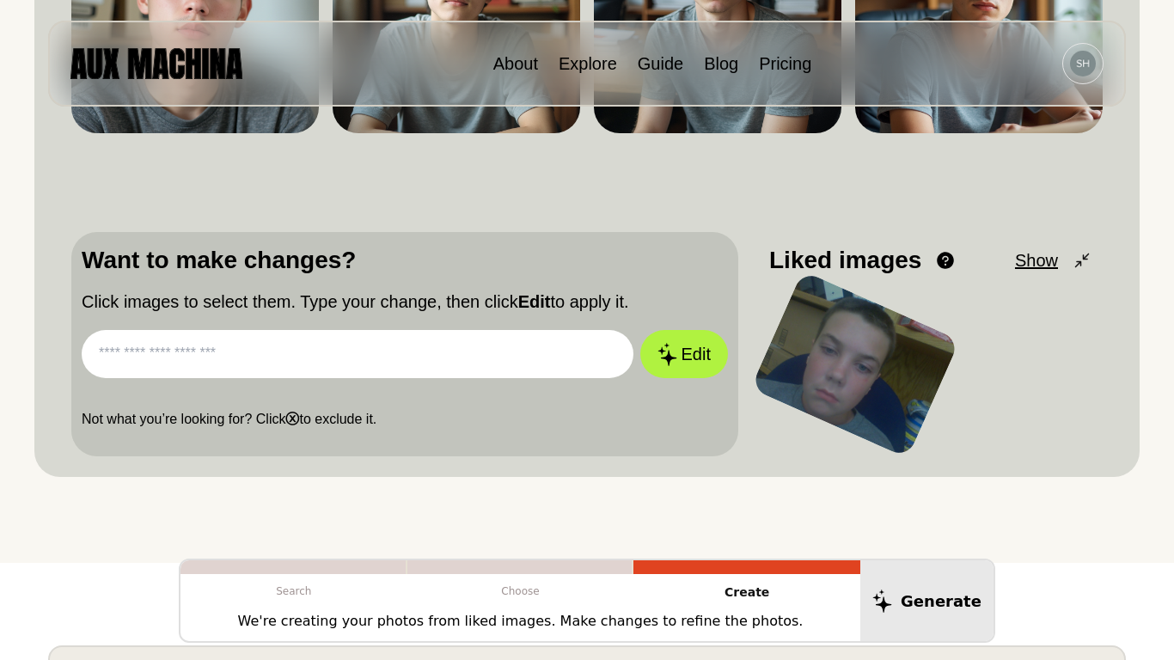
scroll to position [413, 0]
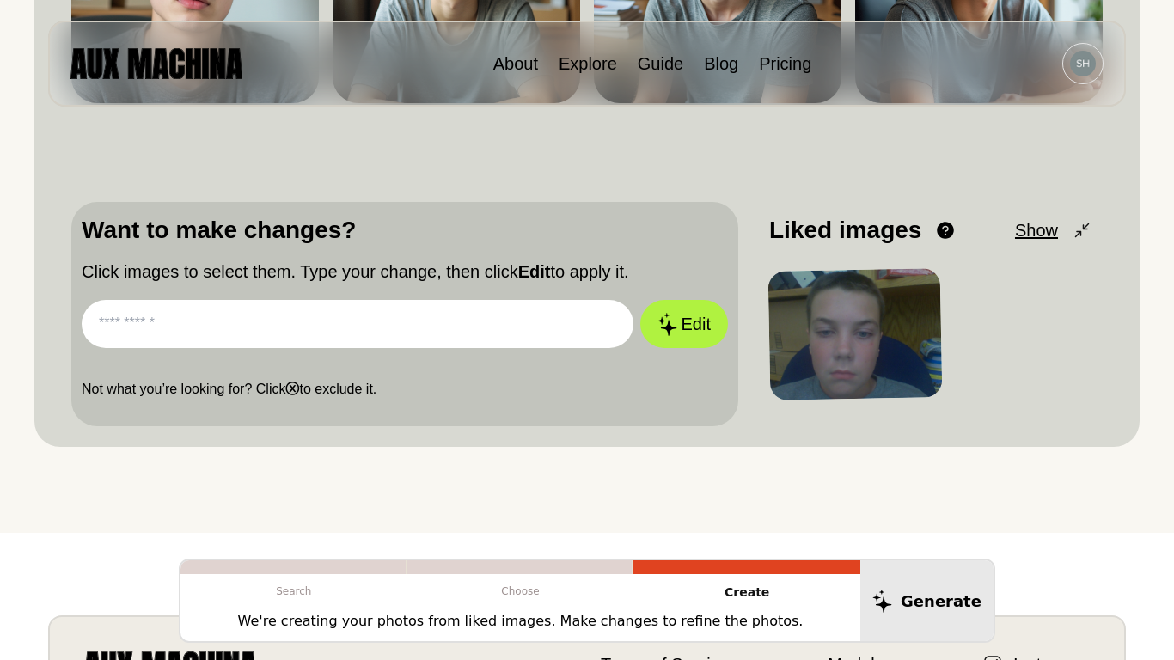
click at [848, 289] on div at bounding box center [856, 334] width 175 height 132
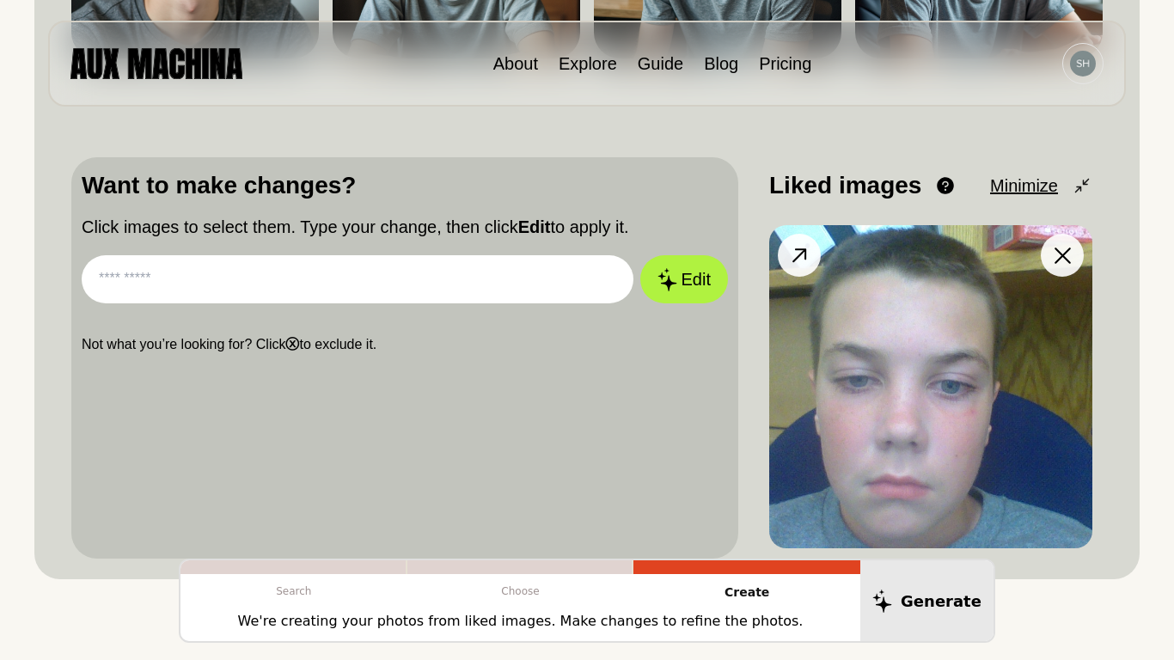
scroll to position [461, 0]
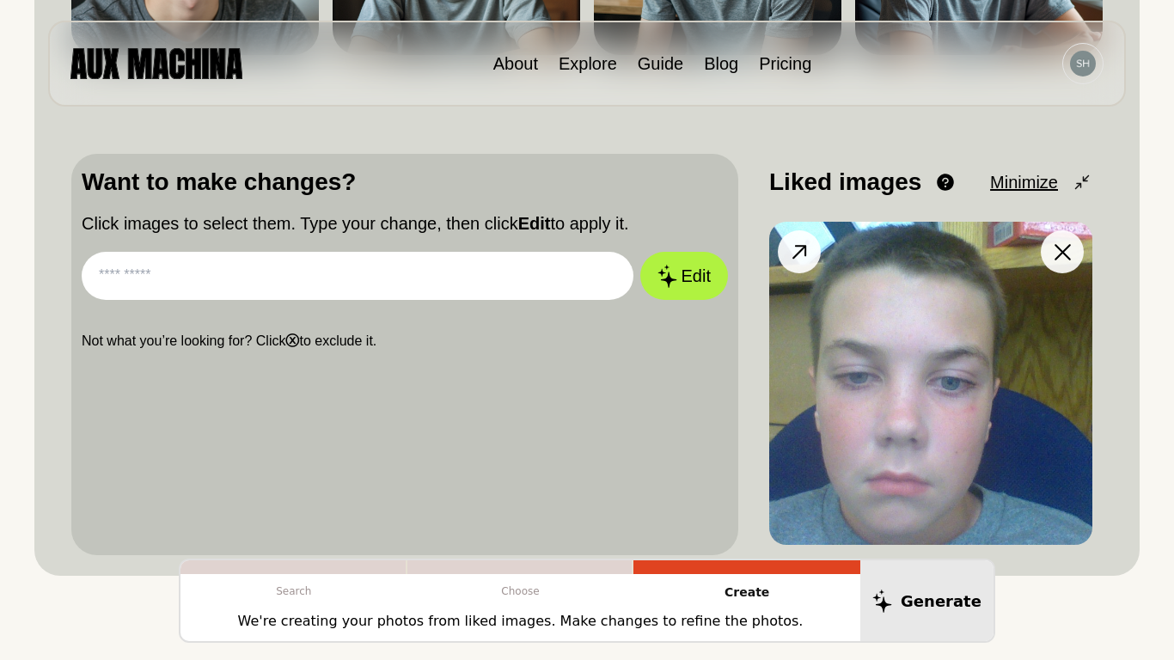
click at [901, 362] on img at bounding box center [931, 383] width 323 height 323
drag, startPoint x: 923, startPoint y: 345, endPoint x: 808, endPoint y: 294, distance: 125.1
click at [808, 294] on img at bounding box center [931, 383] width 323 height 323
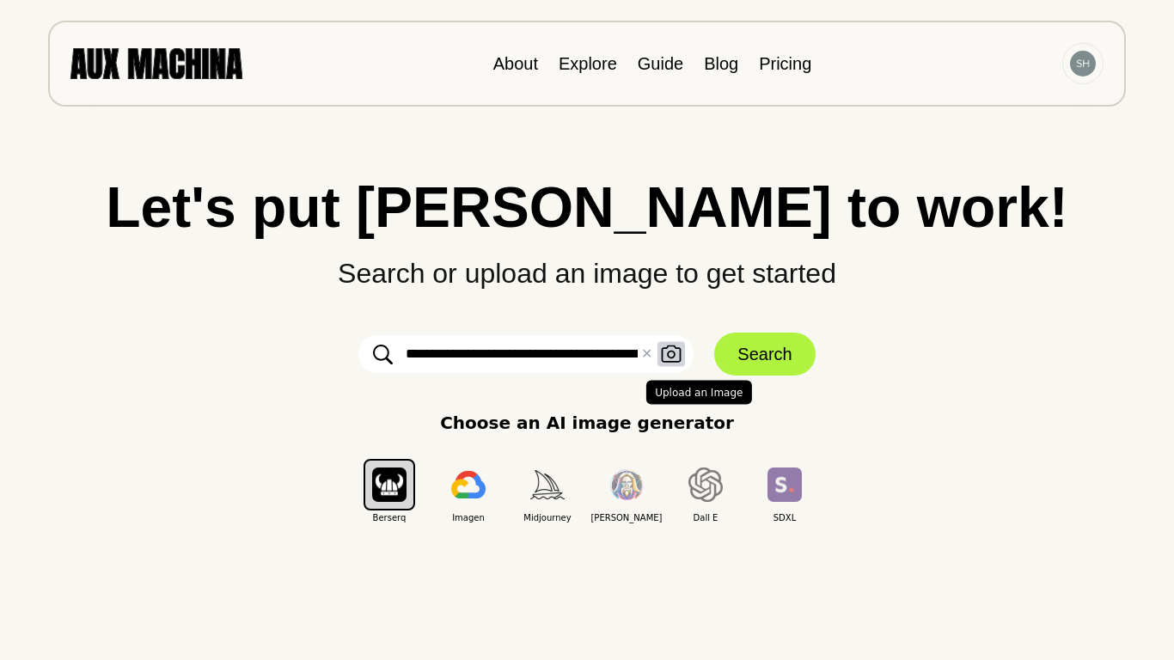
click at [671, 348] on icon "button" at bounding box center [671, 355] width 21 height 18
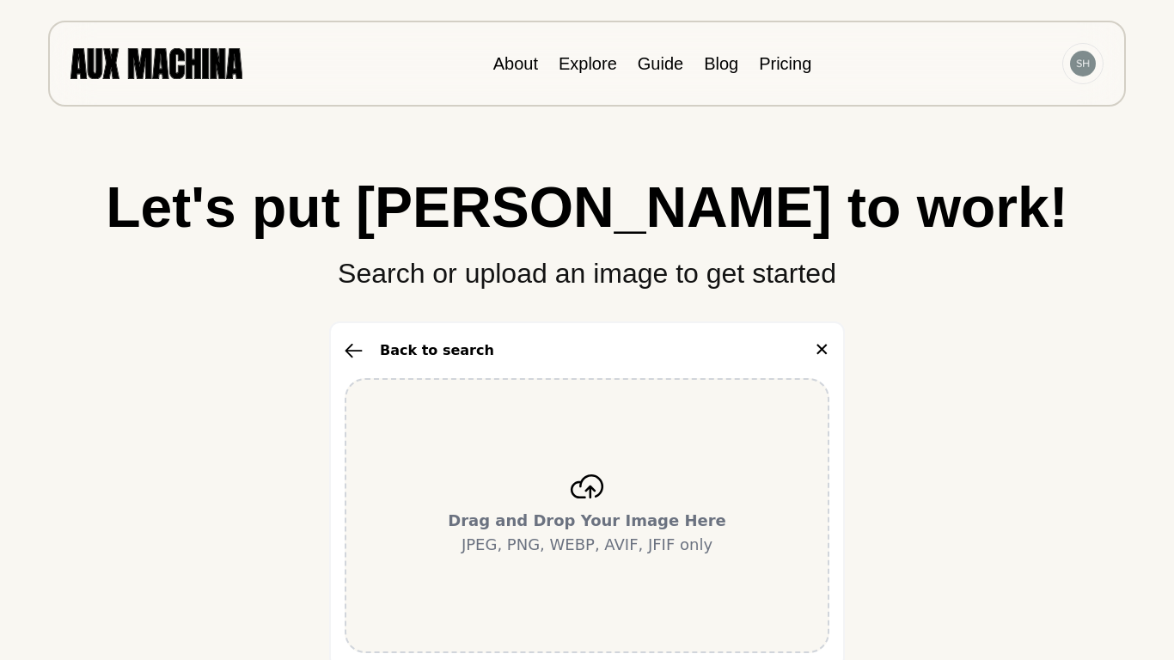
click at [476, 436] on div "Drag and Drop Your Image Here JPEG, PNG, WEBP, AVIF, JFIF only" at bounding box center [587, 515] width 485 height 275
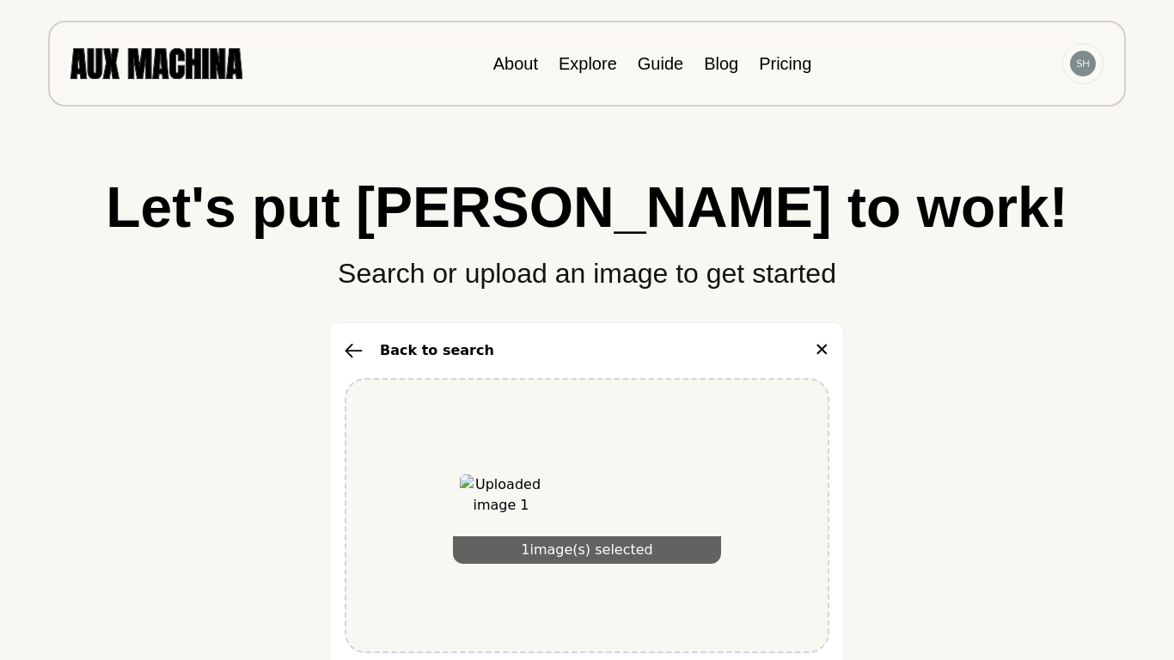
click at [533, 608] on div "1 image(s) selected" at bounding box center [587, 515] width 485 height 275
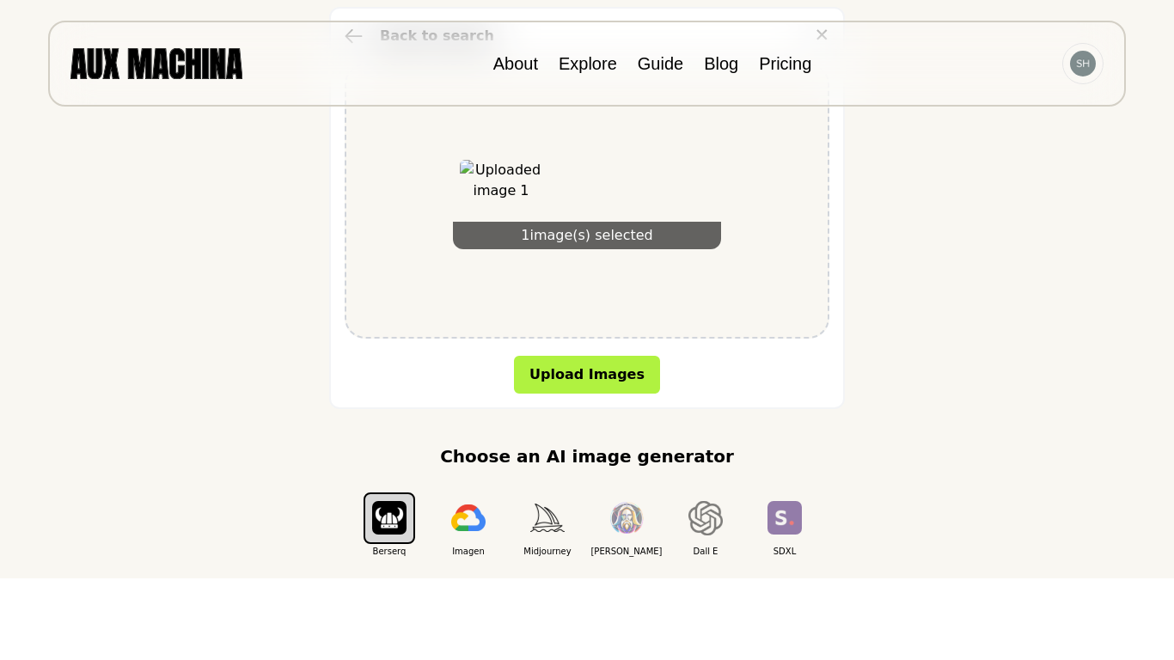
scroll to position [319, 0]
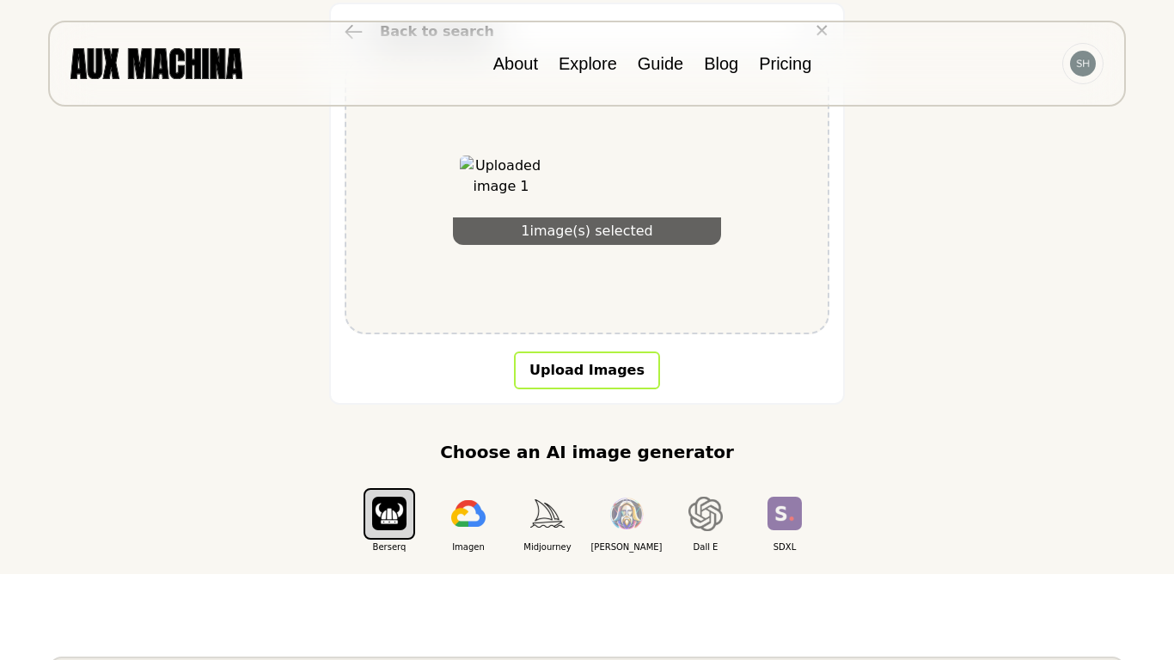
click at [600, 365] on button "Upload Images" at bounding box center [587, 371] width 146 height 38
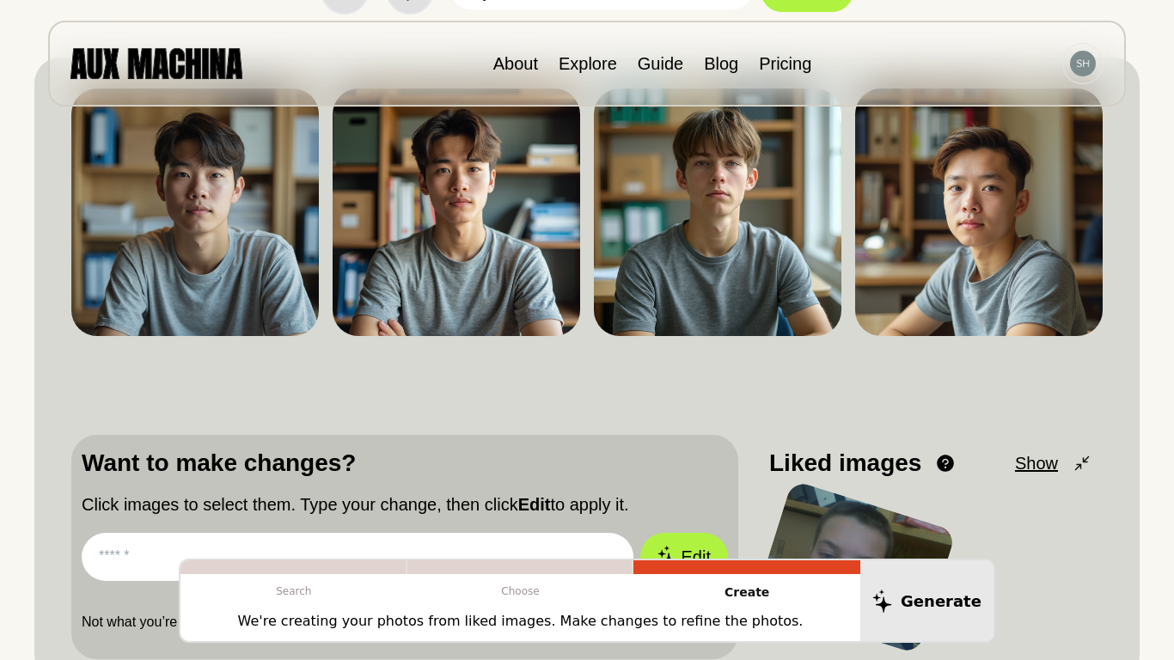
scroll to position [0, 0]
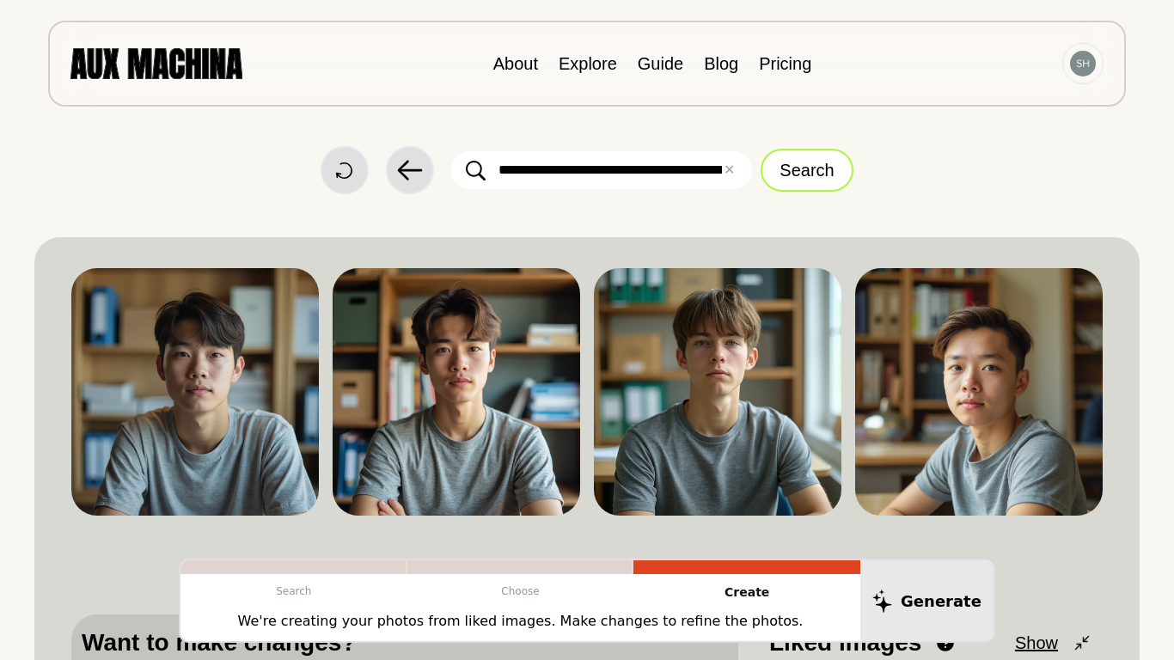
click at [810, 159] on button "Search" at bounding box center [807, 170] width 92 height 43
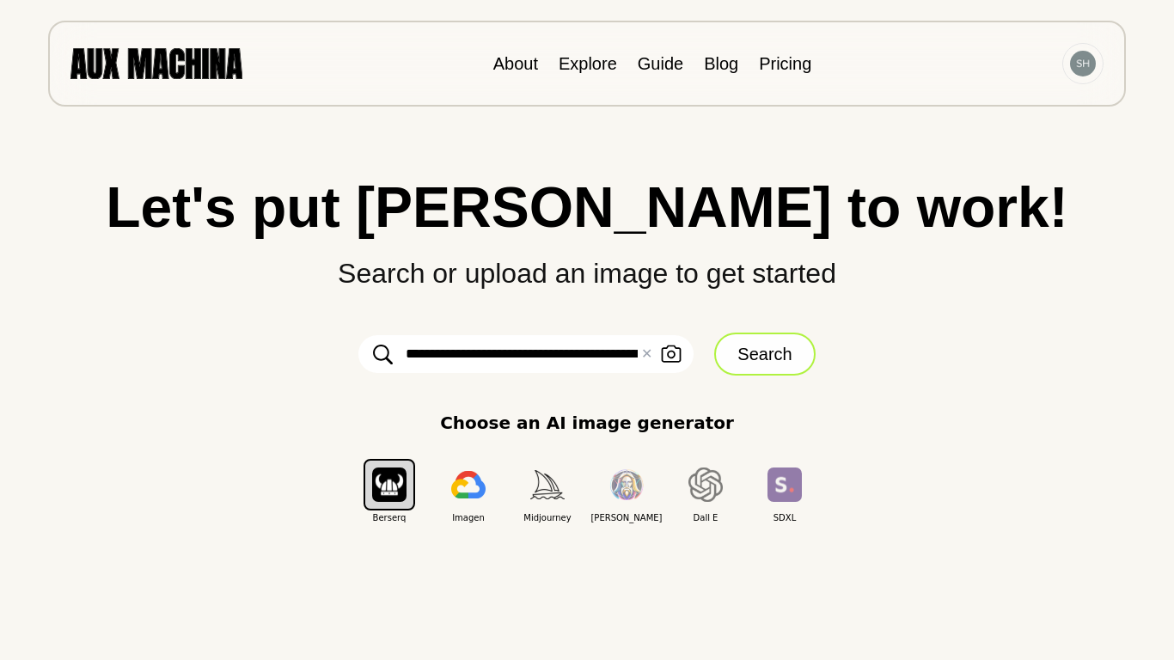
click at [751, 352] on button "Search" at bounding box center [764, 354] width 101 height 43
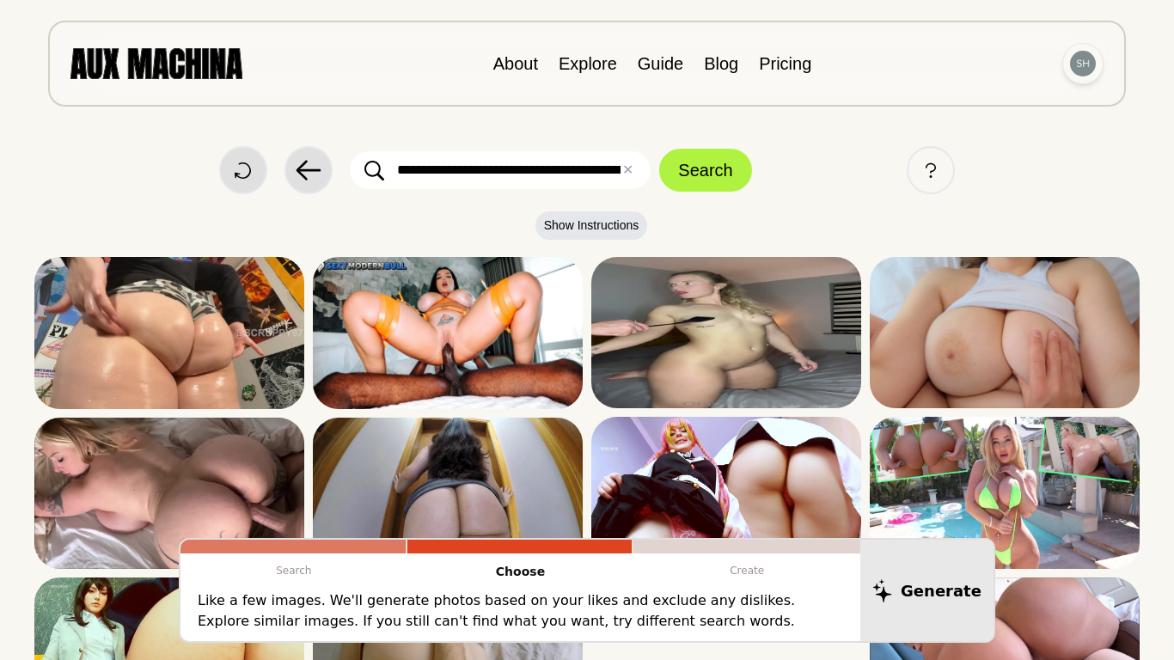
click at [1095, 60] on img at bounding box center [1083, 64] width 26 height 26
click at [997, 138] on li "Sign out" at bounding box center [1018, 141] width 172 height 38
